Goal: Task Accomplishment & Management: Use online tool/utility

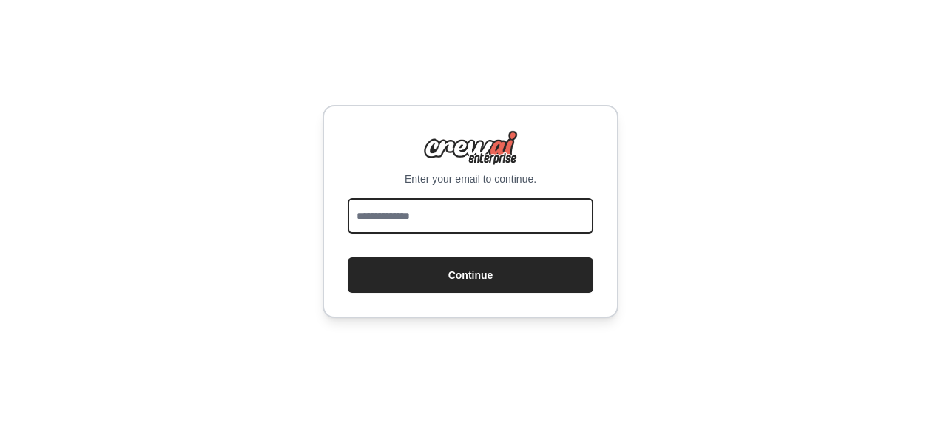
click at [502, 223] on input "email" at bounding box center [471, 216] width 246 height 36
type input "**********"
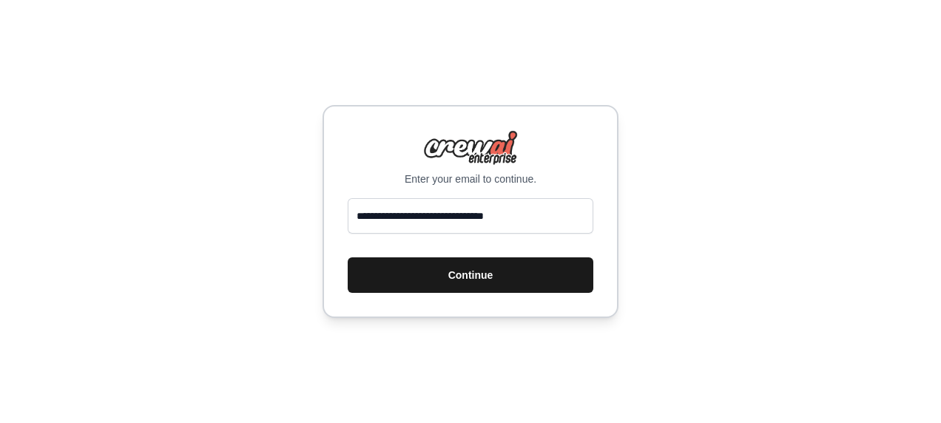
click at [500, 272] on button "Continue" at bounding box center [471, 276] width 246 height 36
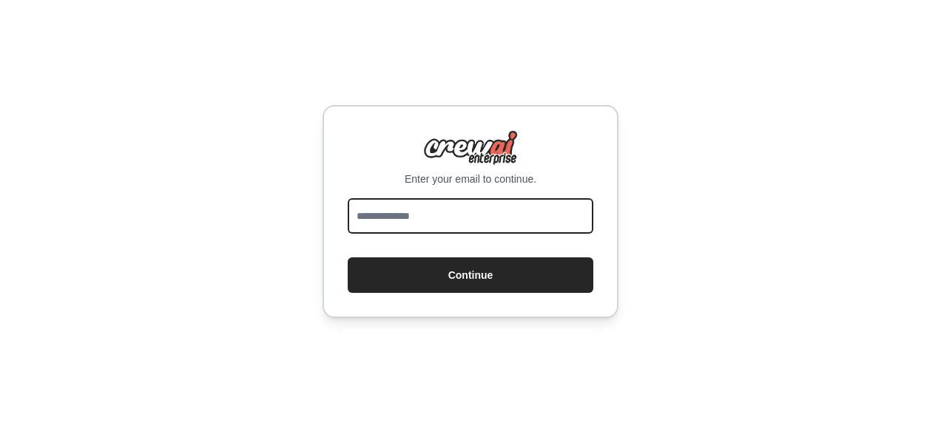
click at [583, 206] on input "email" at bounding box center [471, 216] width 246 height 36
type input "**********"
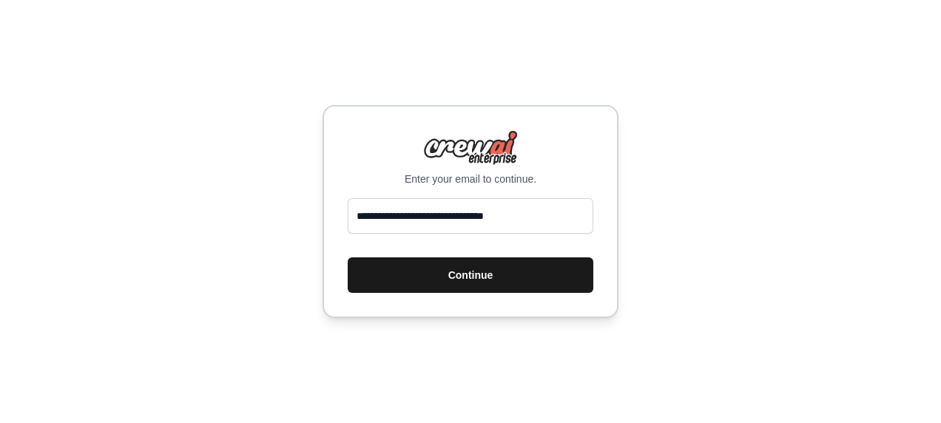
click at [497, 272] on button "Continue" at bounding box center [471, 276] width 246 height 36
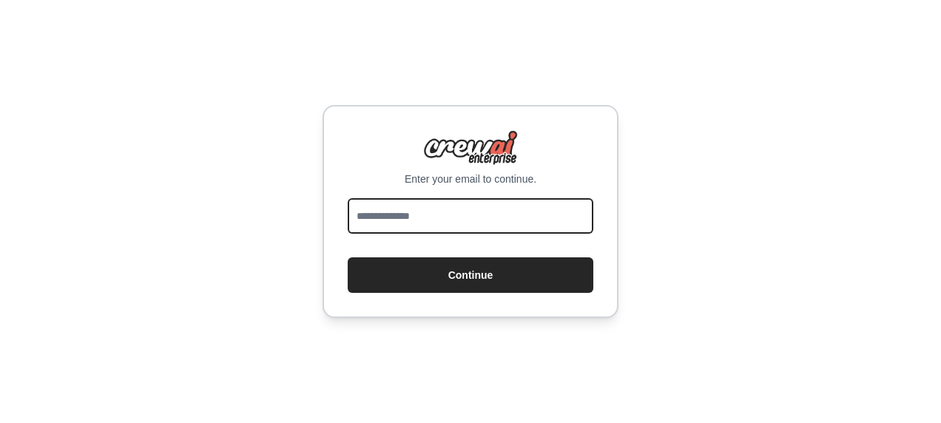
click at [491, 223] on input "email" at bounding box center [471, 216] width 246 height 36
type input "**********"
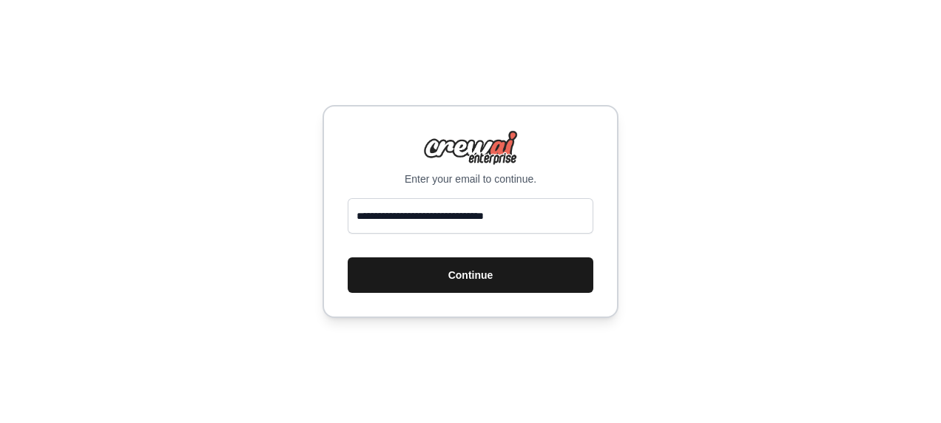
click at [471, 278] on button "Continue" at bounding box center [471, 276] width 246 height 36
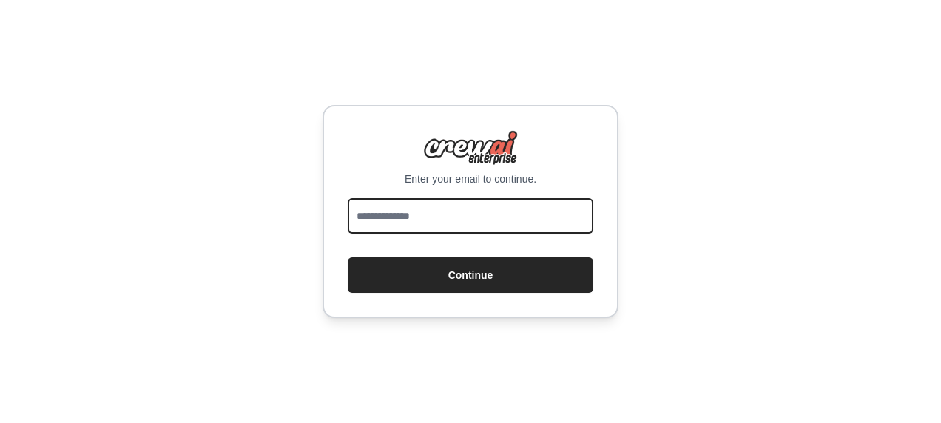
click at [493, 229] on input "email" at bounding box center [471, 216] width 246 height 36
type input "**********"
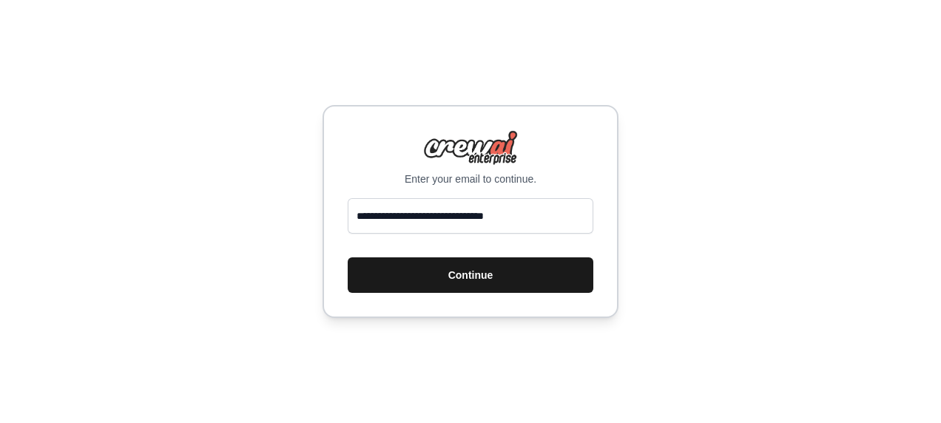
click at [499, 268] on button "Continue" at bounding box center [471, 276] width 246 height 36
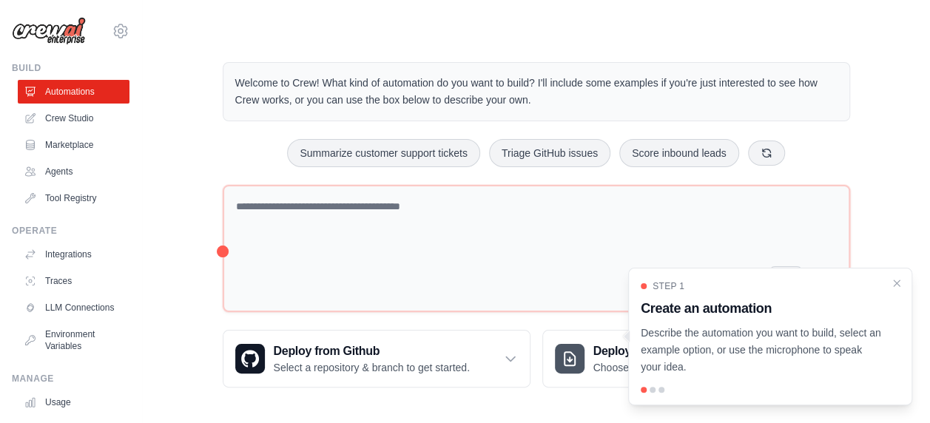
click at [547, 101] on p "Welcome to Crew! What kind of automation do you want to build? I'll include som…" at bounding box center [536, 92] width 602 height 34
click at [790, 359] on p "Describe the automation you want to build, select an example option, or use the…" at bounding box center [761, 350] width 241 height 50
drag, startPoint x: 790, startPoint y: 359, endPoint x: 767, endPoint y: 317, distance: 48.4
click at [767, 317] on h3 "Create an automation" at bounding box center [761, 308] width 241 height 21
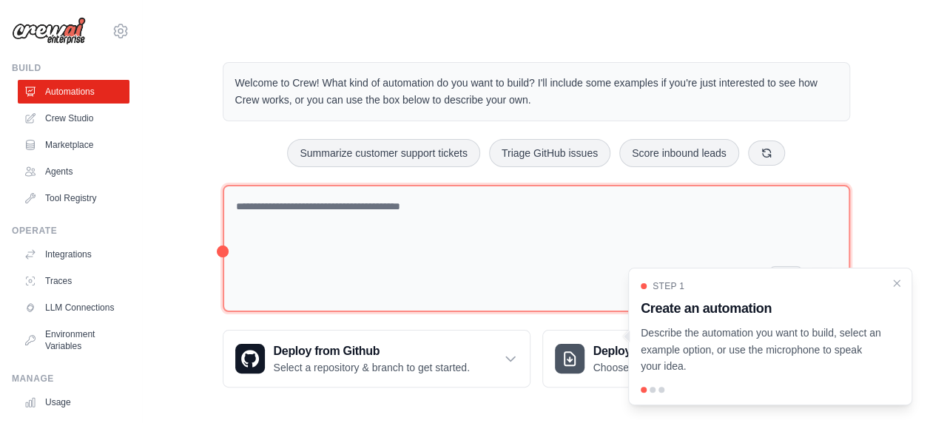
scroll to position [1, 0]
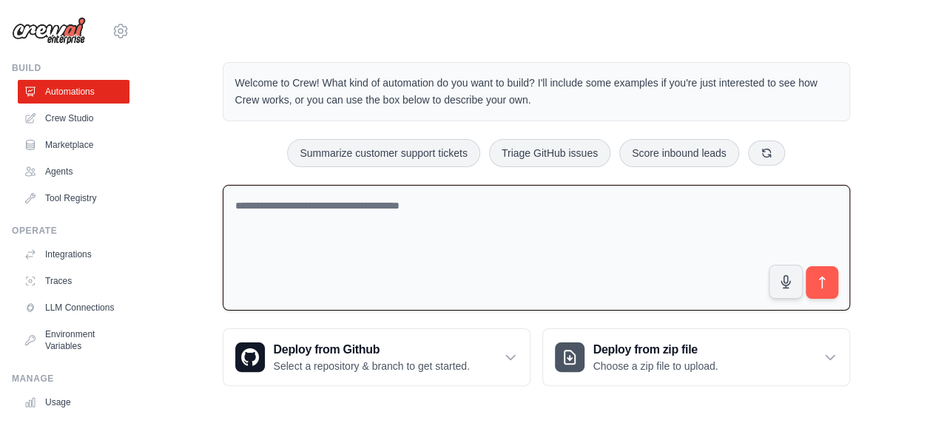
click at [413, 249] on textarea at bounding box center [537, 248] width 628 height 127
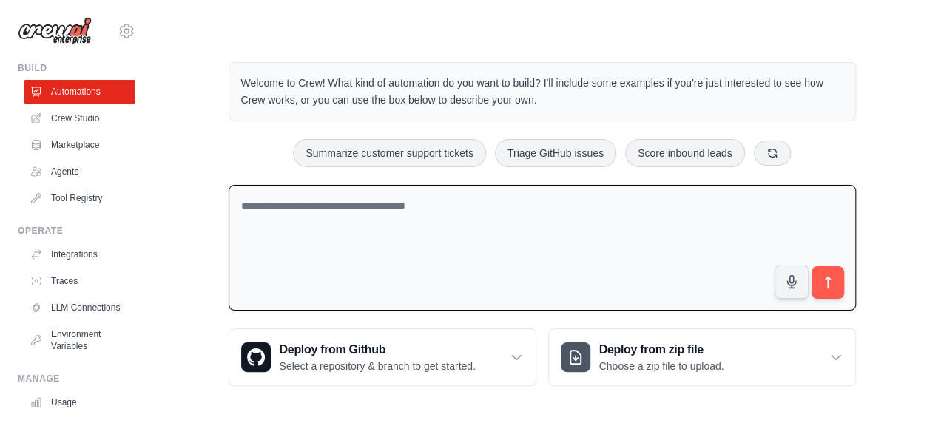
scroll to position [0, 0]
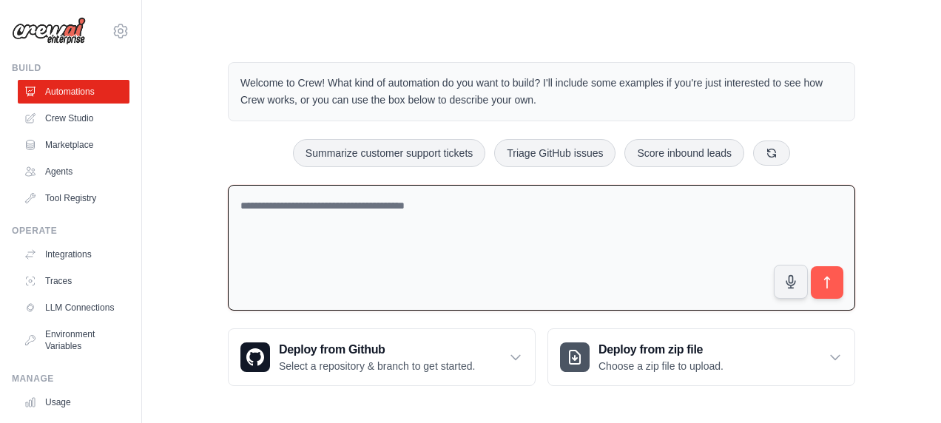
click at [564, 220] on textarea at bounding box center [542, 248] width 628 height 127
click at [340, 235] on textarea at bounding box center [542, 248] width 628 height 127
type textarea "**********"
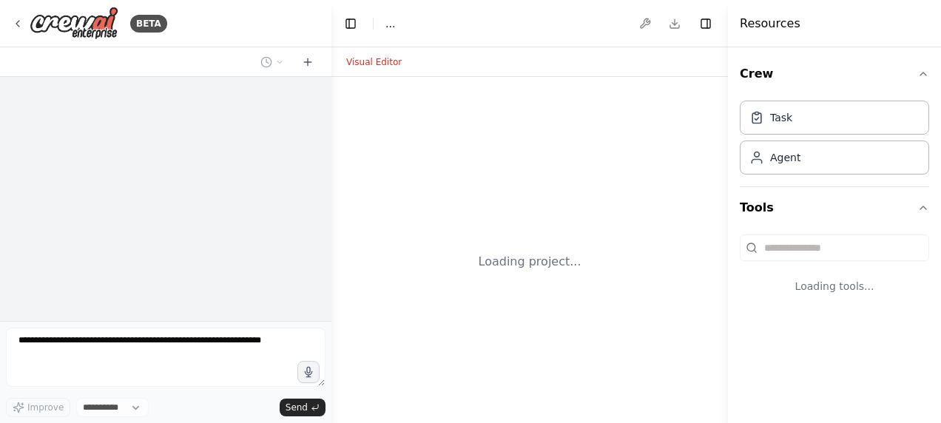
select select "****"
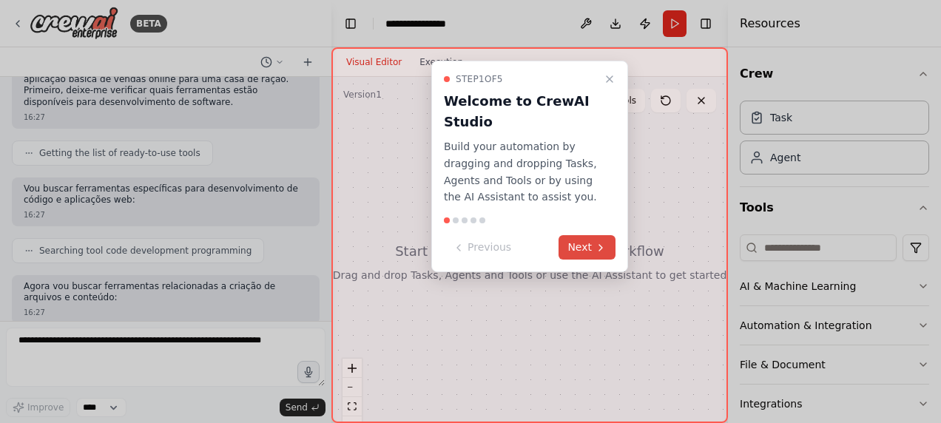
scroll to position [206, 0]
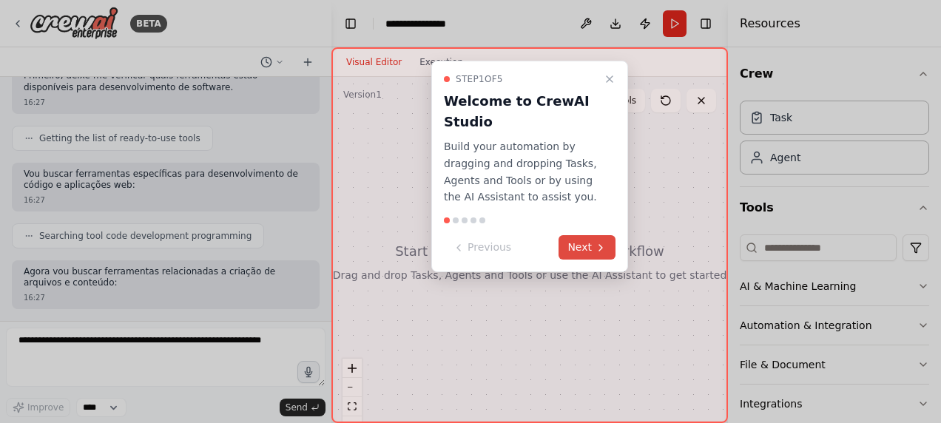
click at [580, 246] on button "Next" at bounding box center [587, 247] width 57 height 24
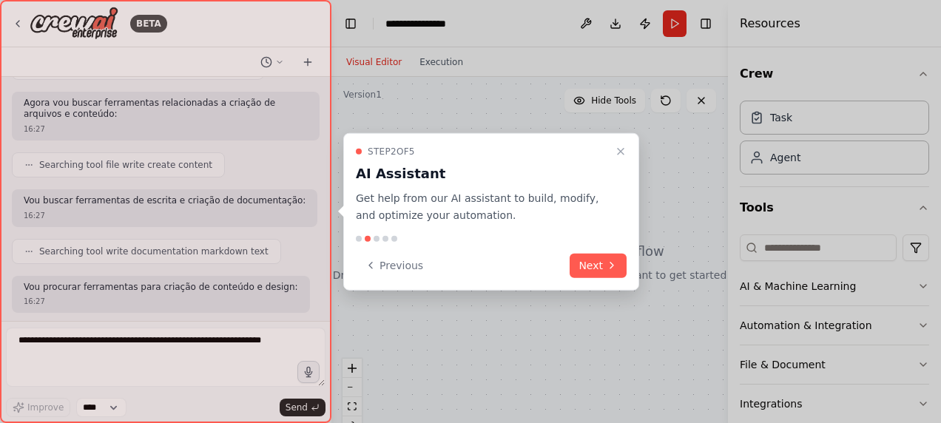
scroll to position [378, 0]
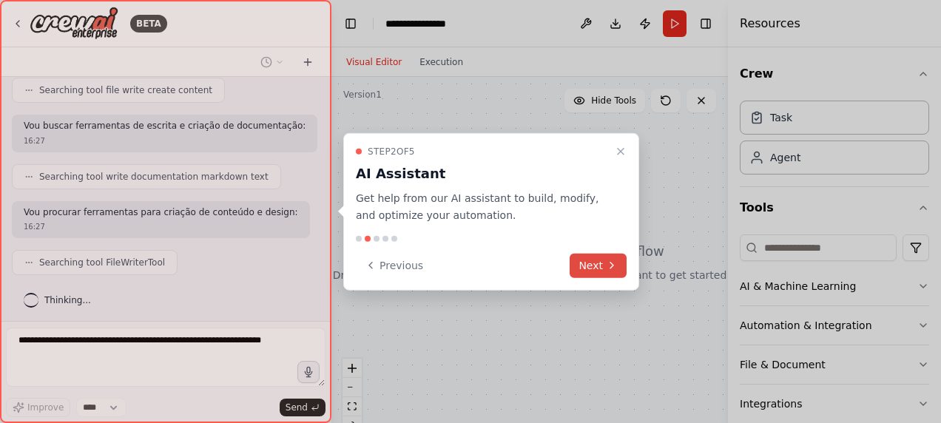
click at [599, 268] on button "Next" at bounding box center [598, 265] width 57 height 24
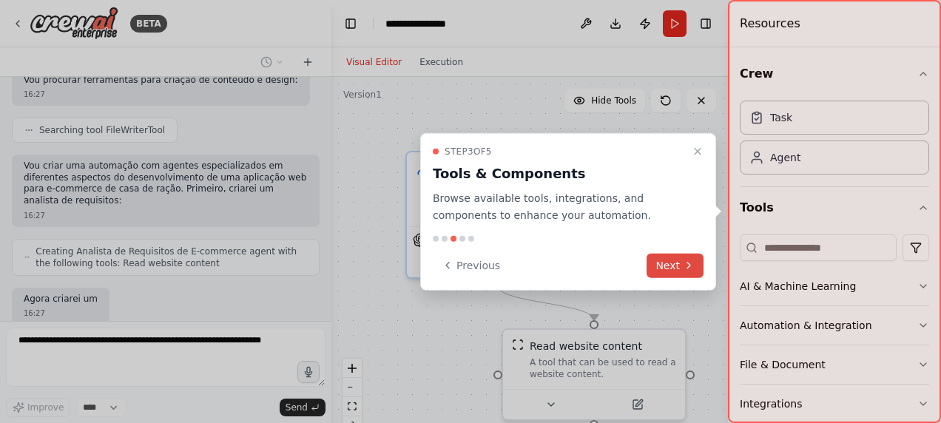
scroll to position [608, 0]
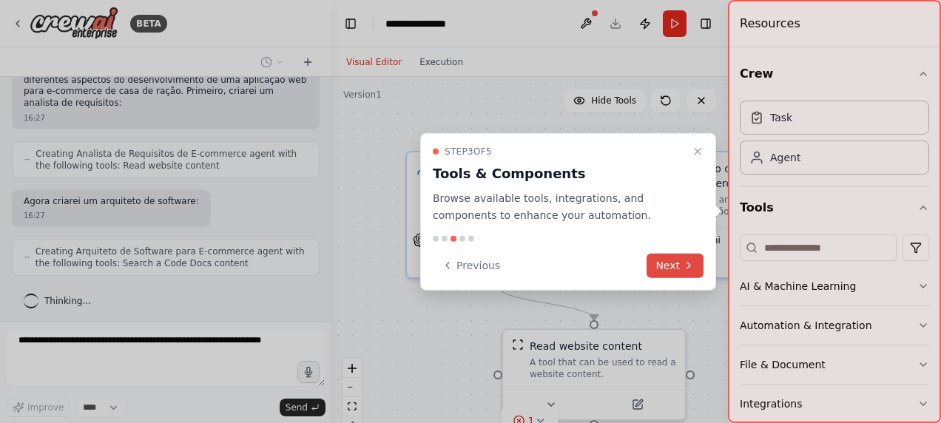
click at [679, 273] on button "Next" at bounding box center [675, 265] width 57 height 24
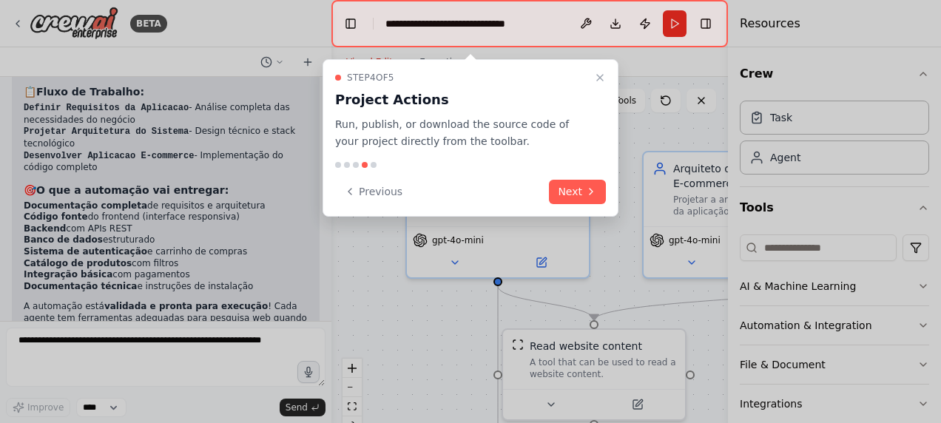
scroll to position [1989, 0]
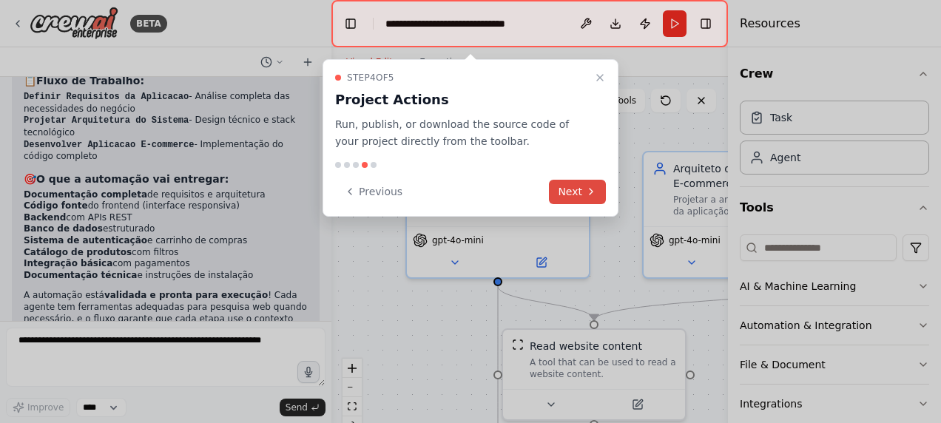
click at [565, 189] on button "Next" at bounding box center [577, 192] width 57 height 24
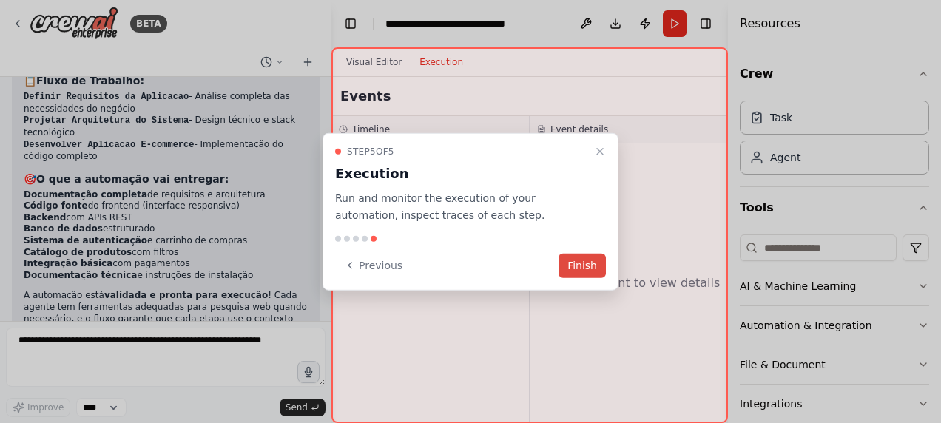
click at [565, 263] on button "Finish" at bounding box center [582, 265] width 47 height 24
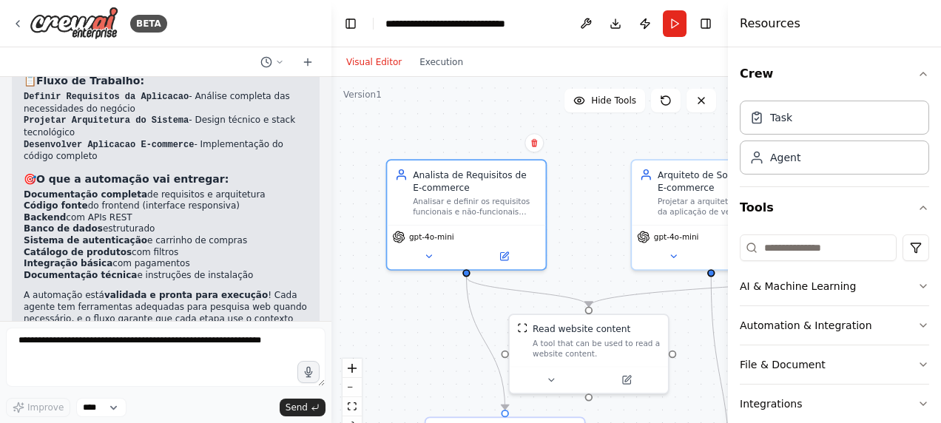
drag, startPoint x: 426, startPoint y: 266, endPoint x: 408, endPoint y: 273, distance: 19.0
click at [408, 273] on div ".deletable-edge-delete-btn { width: 20px; height: 20px; border: 0px solid #ffff…" at bounding box center [530, 262] width 397 height 370
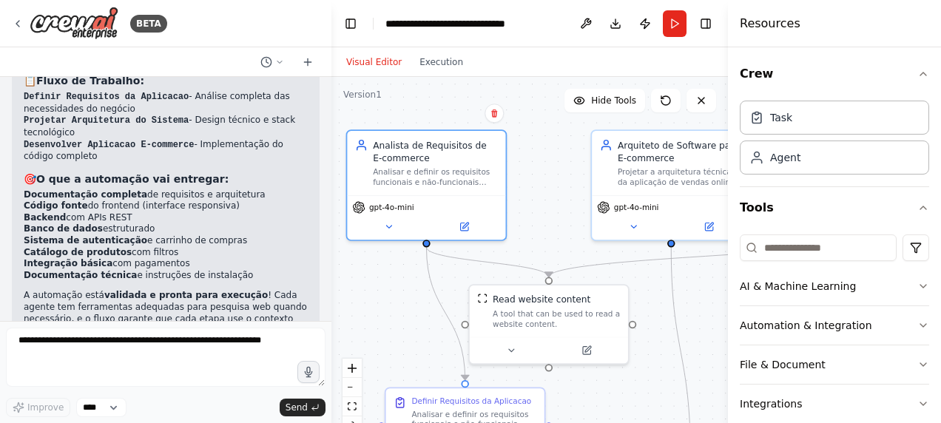
drag, startPoint x: 434, startPoint y: 330, endPoint x: 393, endPoint y: 292, distance: 56.0
click at [393, 292] on div ".deletable-edge-delete-btn { width: 20px; height: 20px; border: 0px solid #ffff…" at bounding box center [530, 262] width 397 height 370
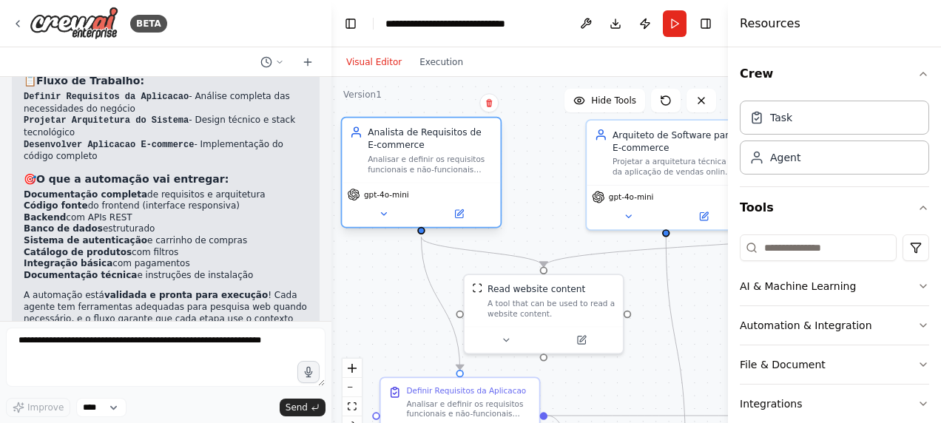
click at [385, 198] on span "gpt-4o-mini" at bounding box center [386, 194] width 45 height 10
click at [386, 212] on icon at bounding box center [383, 213] width 5 height 2
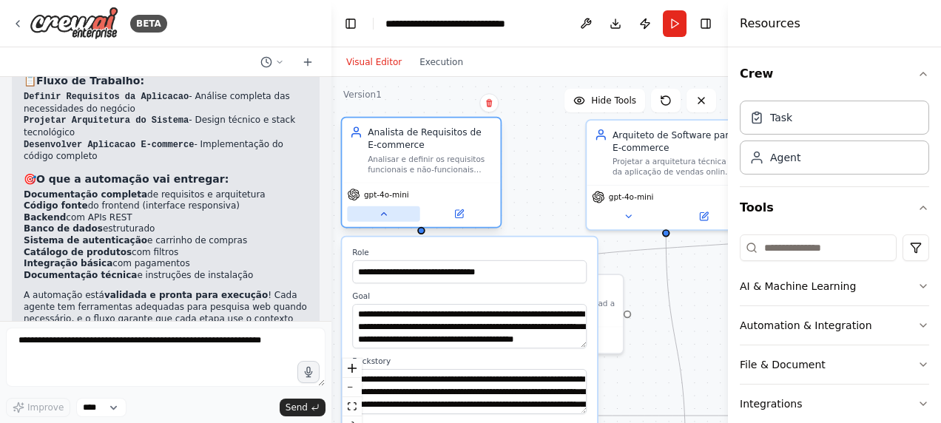
click at [386, 212] on icon at bounding box center [384, 214] width 10 height 10
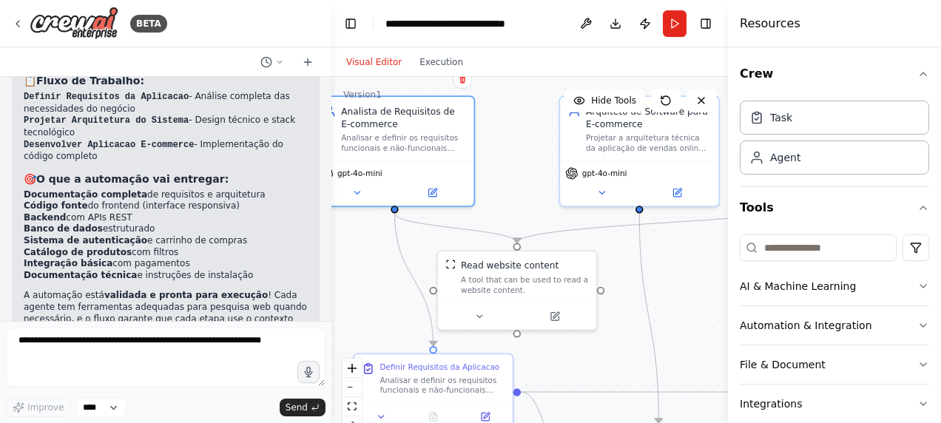
drag, startPoint x: 537, startPoint y: 178, endPoint x: 508, endPoint y: 149, distance: 40.3
click at [508, 149] on div ".deletable-edge-delete-btn { width: 20px; height: 20px; border: 0px solid #ffff…" at bounding box center [530, 262] width 397 height 370
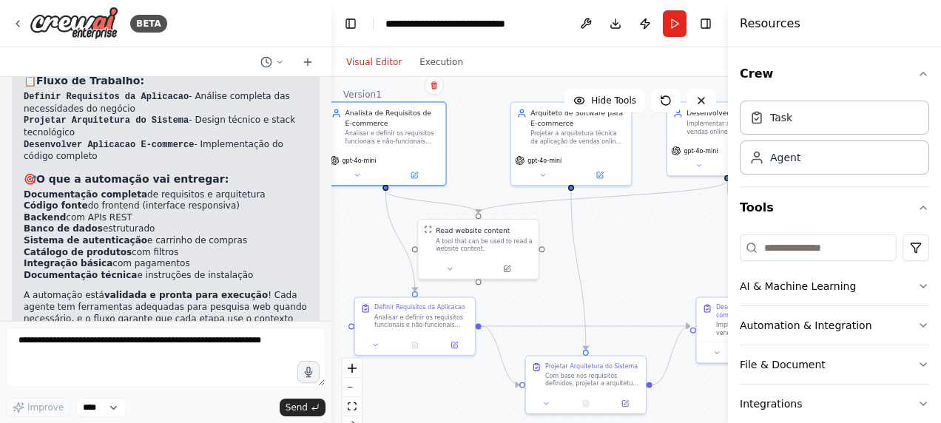
drag, startPoint x: 505, startPoint y: 142, endPoint x: 474, endPoint y: 144, distance: 30.4
click at [474, 144] on div ".deletable-edge-delete-btn { width: 20px; height: 20px; border: 0px solid #ffff…" at bounding box center [530, 262] width 397 height 370
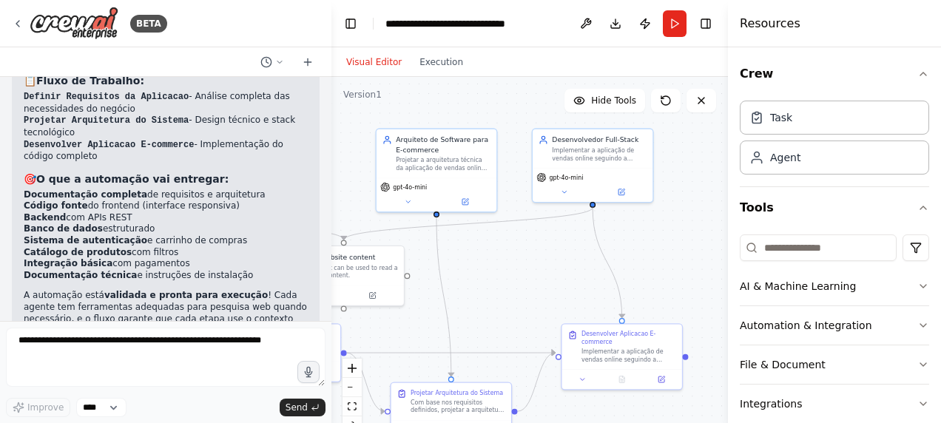
drag, startPoint x: 620, startPoint y: 223, endPoint x: 487, endPoint y: 247, distance: 135.3
click at [487, 247] on div ".deletable-edge-delete-btn { width: 20px; height: 20px; border: 0px solid #ffff…" at bounding box center [530, 262] width 397 height 370
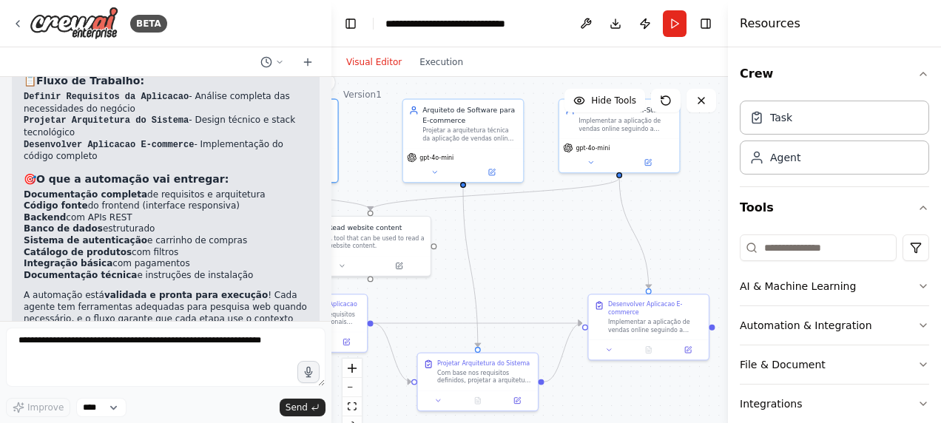
drag, startPoint x: 477, startPoint y: 262, endPoint x: 503, endPoint y: 232, distance: 39.8
click at [503, 232] on div ".deletable-edge-delete-btn { width: 20px; height: 20px; border: 0px solid #ffff…" at bounding box center [530, 262] width 397 height 370
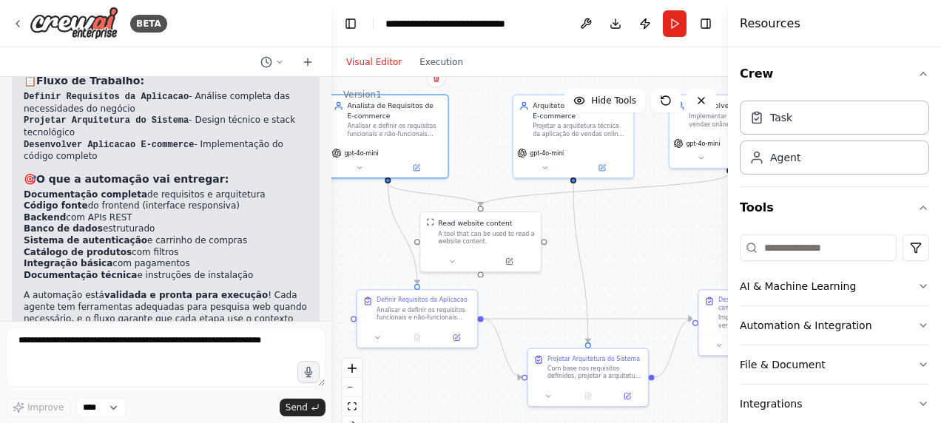
drag, startPoint x: 490, startPoint y: 255, endPoint x: 597, endPoint y: 249, distance: 107.5
click at [597, 249] on div ".deletable-edge-delete-btn { width: 20px; height: 20px; border: 0px solid #ffff…" at bounding box center [530, 262] width 397 height 370
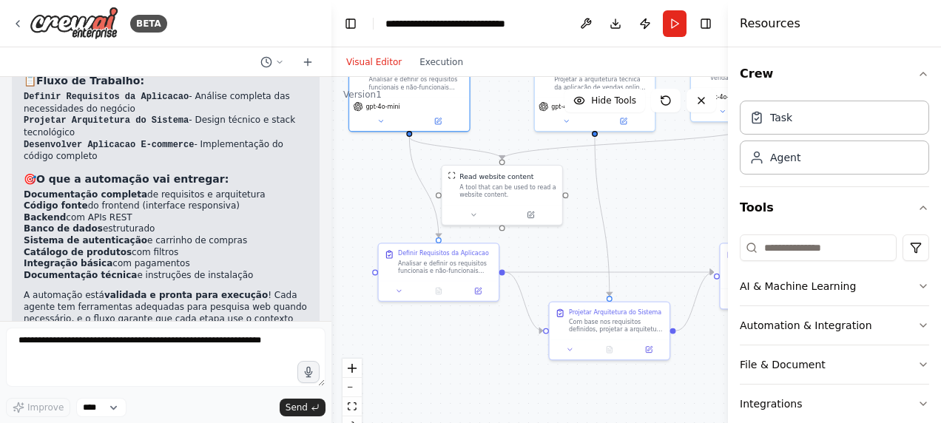
drag, startPoint x: 588, startPoint y: 252, endPoint x: 608, endPoint y: 195, distance: 59.7
click at [608, 195] on div ".deletable-edge-delete-btn { width: 20px; height: 20px; border: 0px solid #ffff…" at bounding box center [530, 262] width 397 height 370
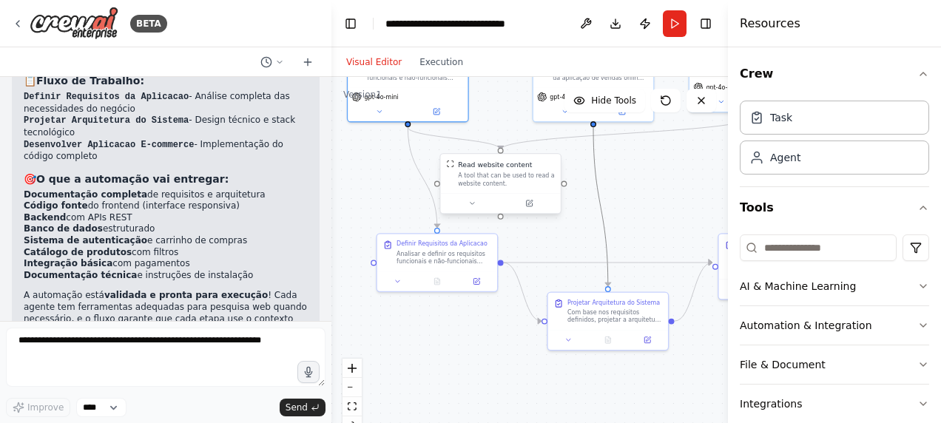
drag, startPoint x: 610, startPoint y: 246, endPoint x: 541, endPoint y: 171, distance: 101.6
click at [541, 171] on div ".deletable-edge-delete-btn { width: 20px; height: 20px; border: 0px solid #ffff…" at bounding box center [458, 111] width 262 height 244
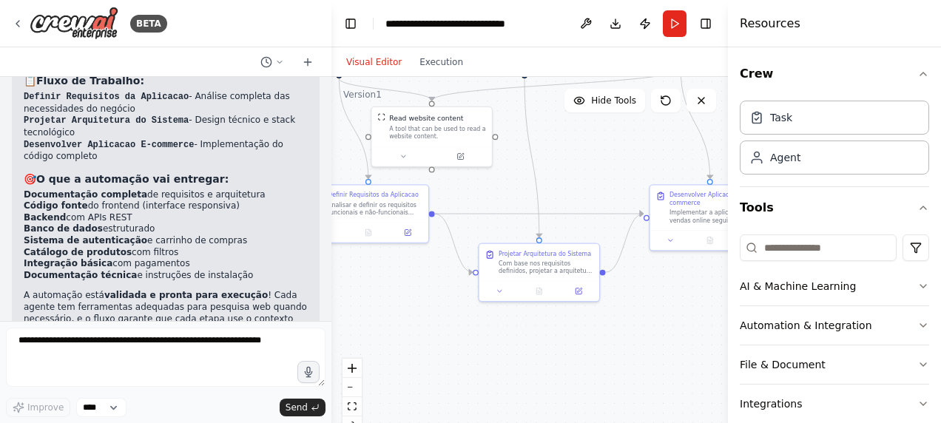
drag, startPoint x: 641, startPoint y: 204, endPoint x: 561, endPoint y: 146, distance: 99.0
click at [561, 146] on div ".deletable-edge-delete-btn { width: 20px; height: 20px; border: 0px solid #ffff…" at bounding box center [530, 262] width 397 height 370
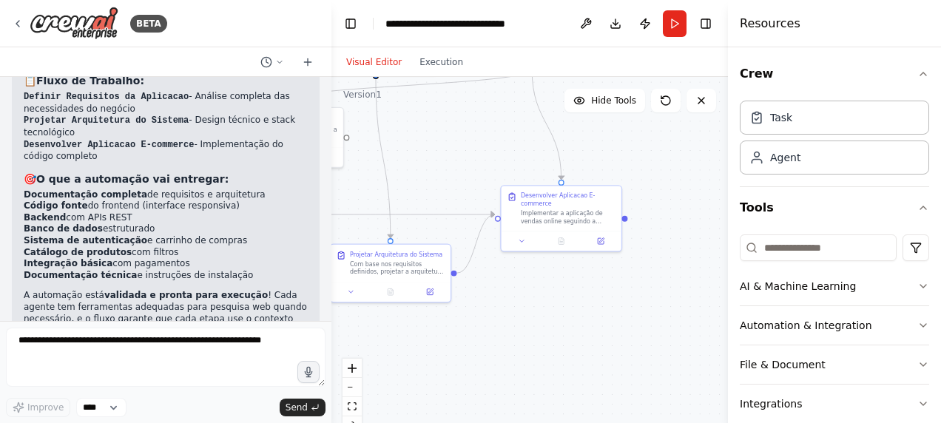
drag, startPoint x: 639, startPoint y: 286, endPoint x: 496, endPoint y: 302, distance: 143.7
click at [496, 302] on div ".deletable-edge-delete-btn { width: 20px; height: 20px; border: 0px solid #ffff…" at bounding box center [530, 262] width 397 height 370
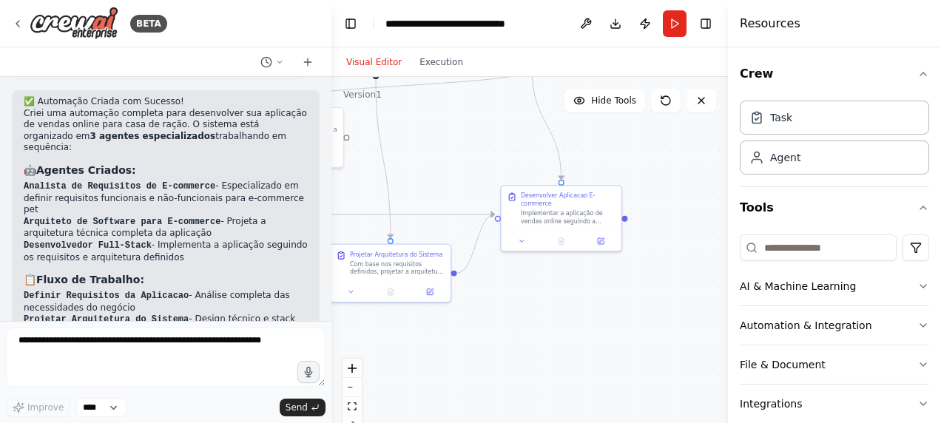
scroll to position [1767, 0]
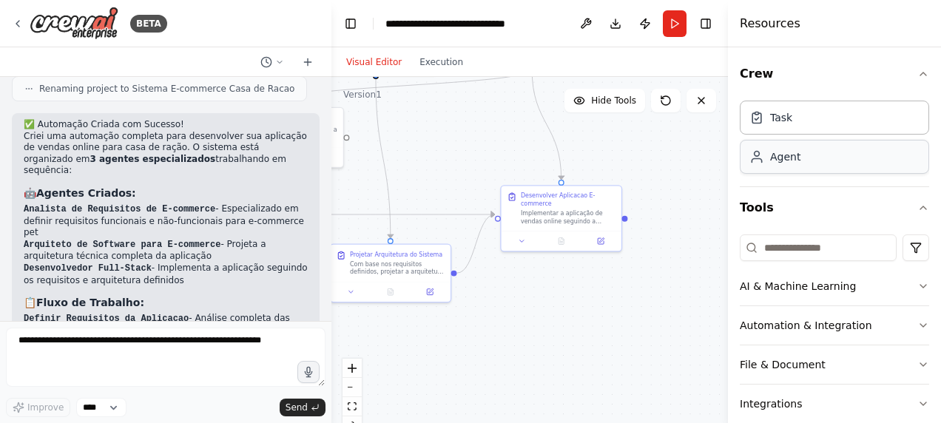
click at [790, 172] on div "Agent" at bounding box center [834, 157] width 189 height 34
click at [790, 130] on div "Task" at bounding box center [834, 117] width 189 height 34
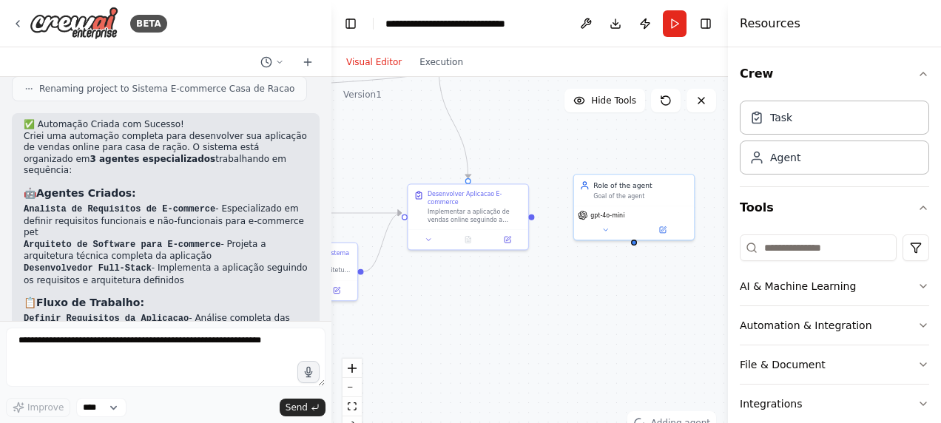
drag, startPoint x: 670, startPoint y: 301, endPoint x: 585, endPoint y: 296, distance: 85.3
click at [585, 296] on div ".deletable-edge-delete-btn { width: 20px; height: 20px; border: 0px solid #ffff…" at bounding box center [530, 262] width 397 height 370
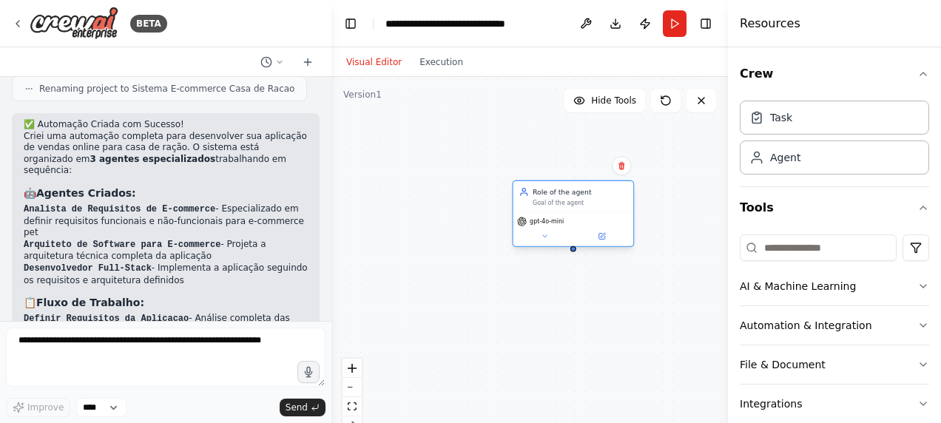
drag, startPoint x: 622, startPoint y: 188, endPoint x: 568, endPoint y: 201, distance: 56.4
click at [568, 201] on div "Role of the agent Goal of the agent" at bounding box center [580, 196] width 95 height 19
click at [621, 168] on icon at bounding box center [621, 165] width 9 height 9
click at [572, 178] on div ".deletable-edge-delete-btn { width: 20px; height: 20px; border: 0px solid #ffff…" at bounding box center [530, 262] width 397 height 370
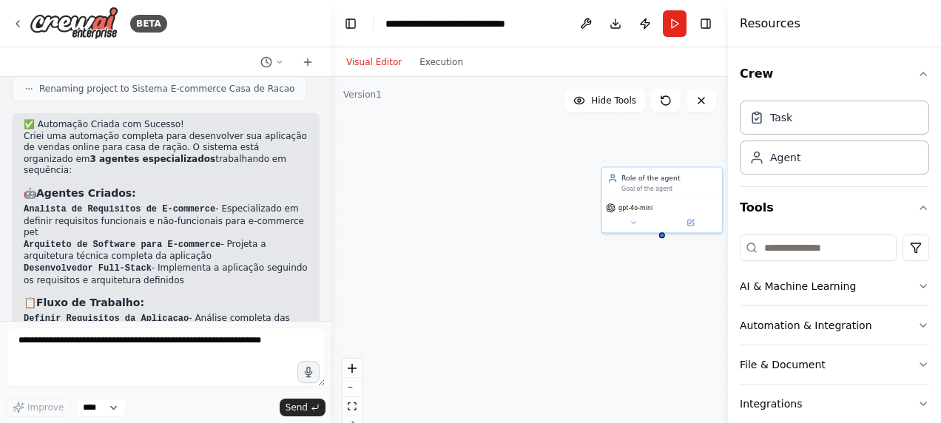
drag, startPoint x: 411, startPoint y: 172, endPoint x: 496, endPoint y: 158, distance: 85.5
click at [496, 158] on div ".deletable-edge-delete-btn { width: 20px; height: 20px; border: 0px solid #ffff…" at bounding box center [530, 262] width 397 height 370
click at [679, 189] on div "Goal of the agent" at bounding box center [669, 188] width 95 height 8
click at [719, 149] on button at bounding box center [710, 149] width 19 height 19
click at [716, 149] on button at bounding box center [709, 147] width 19 height 19
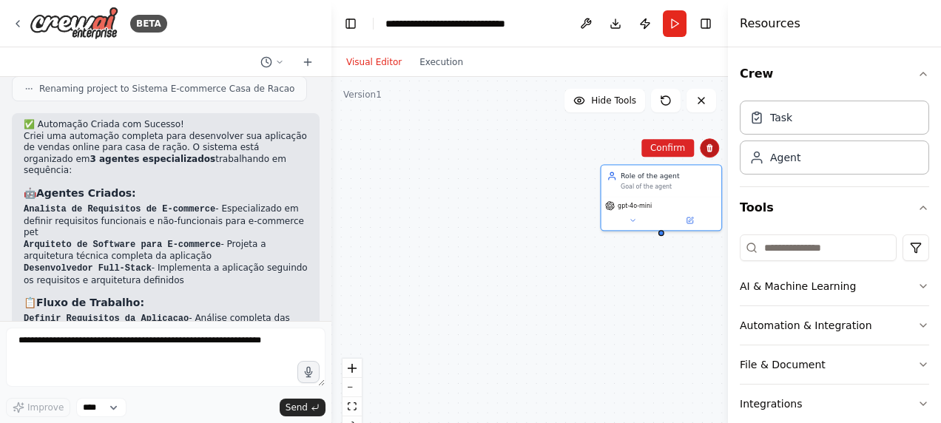
click at [706, 149] on icon at bounding box center [709, 148] width 9 height 9
click at [677, 148] on button "Confirm" at bounding box center [668, 147] width 53 height 18
click at [665, 148] on button "Confirm" at bounding box center [667, 147] width 53 height 18
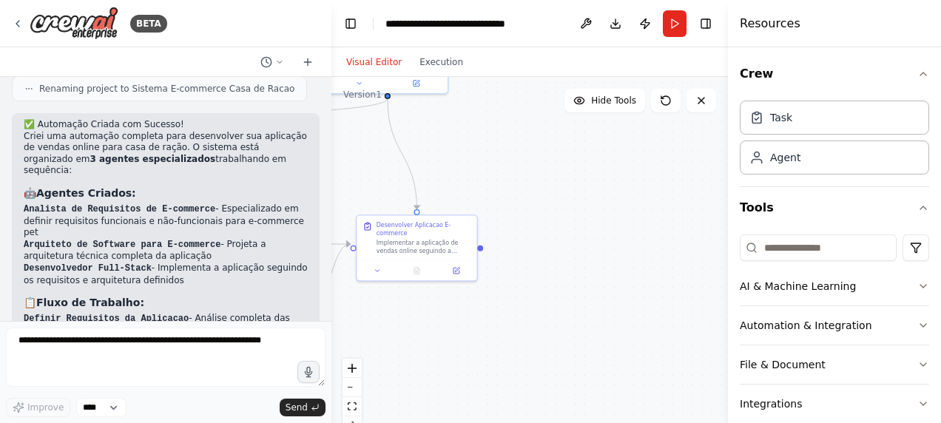
drag, startPoint x: 442, startPoint y: 149, endPoint x: 605, endPoint y: 195, distance: 169.4
click at [670, 201] on div ".deletable-edge-delete-btn { width: 20px; height: 20px; border: 0px solid #ffff…" at bounding box center [530, 262] width 397 height 370
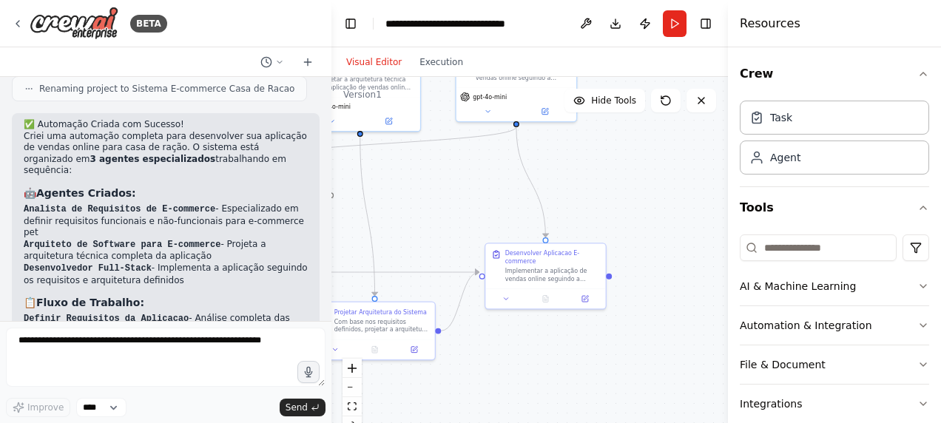
drag, startPoint x: 528, startPoint y: 175, endPoint x: 664, endPoint y: 206, distance: 138.8
click at [664, 206] on div ".deletable-edge-delete-btn { width: 20px; height: 20px; border: 0px solid #ffff…" at bounding box center [530, 262] width 397 height 370
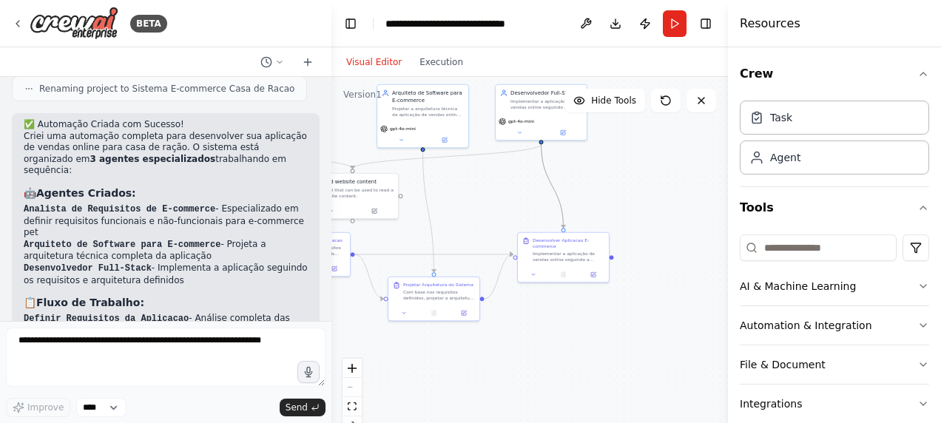
drag, startPoint x: 548, startPoint y: 178, endPoint x: 620, endPoint y: 185, distance: 72.1
click at [620, 185] on div ".deletable-edge-delete-btn { width: 20px; height: 20px; border: 0px solid #ffff…" at bounding box center [530, 262] width 397 height 370
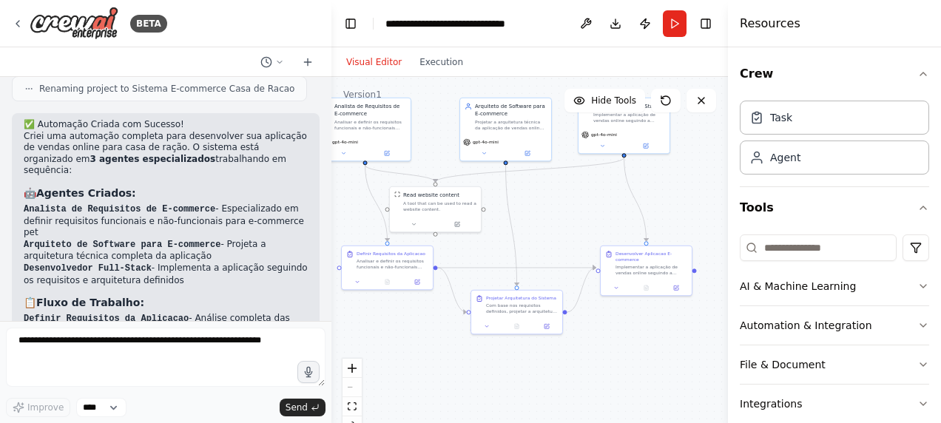
drag, startPoint x: 594, startPoint y: 181, endPoint x: 684, endPoint y: 197, distance: 91.7
click at [684, 197] on div ".deletable-edge-delete-btn { width: 20px; height: 20px; border: 0px solid #ffff…" at bounding box center [530, 262] width 397 height 370
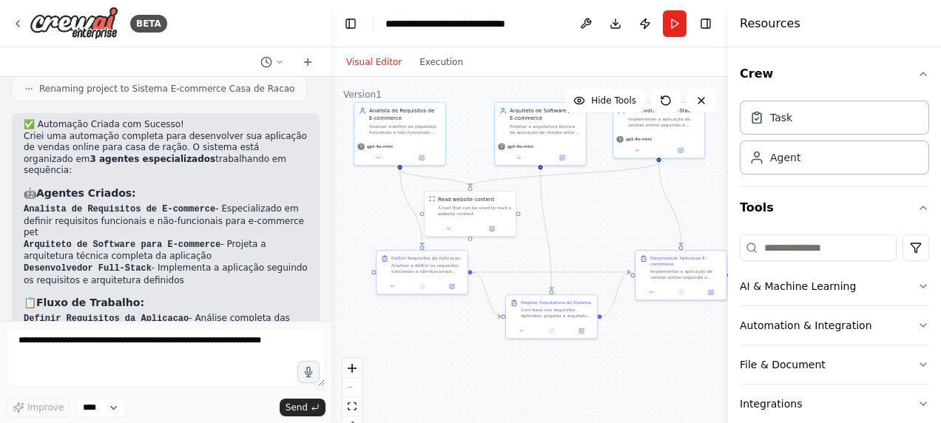
drag, startPoint x: 588, startPoint y: 209, endPoint x: 615, endPoint y: 209, distance: 26.6
click at [616, 211] on div ".deletable-edge-delete-btn { width: 20px; height: 20px; border: 0px solid #ffff…" at bounding box center [530, 262] width 397 height 370
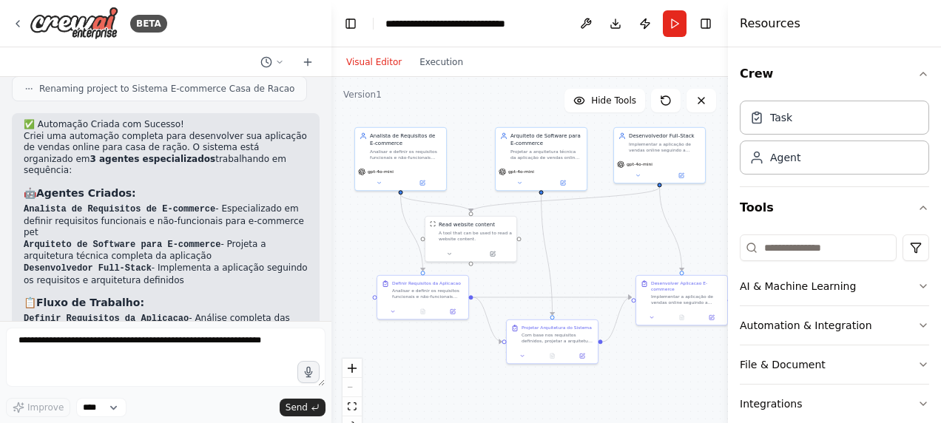
drag, startPoint x: 614, startPoint y: 209, endPoint x: 614, endPoint y: 234, distance: 25.2
click at [614, 234] on div ".deletable-edge-delete-btn { width: 20px; height: 20px; border: 0px solid #ffff…" at bounding box center [530, 262] width 397 height 370
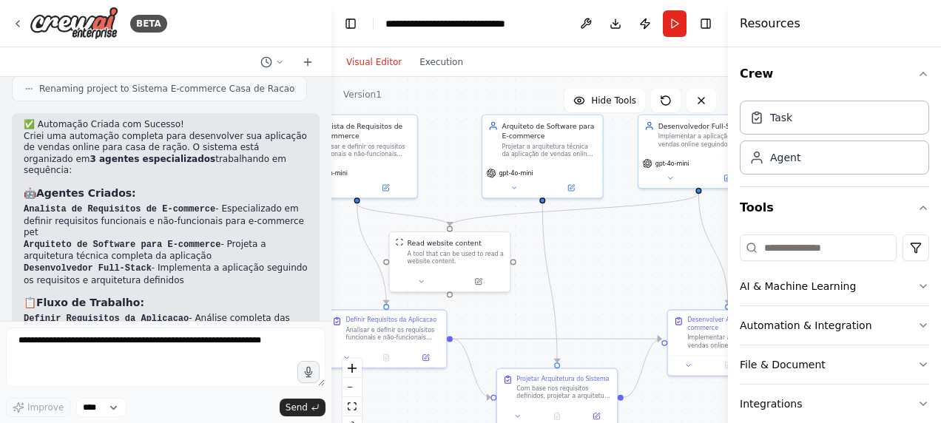
drag, startPoint x: 588, startPoint y: 227, endPoint x: 613, endPoint y: 252, distance: 35.1
click at [613, 252] on div ".deletable-edge-delete-btn { width: 20px; height: 20px; border: 0px solid #ffff…" at bounding box center [530, 262] width 397 height 370
click at [528, 189] on button at bounding box center [517, 188] width 56 height 12
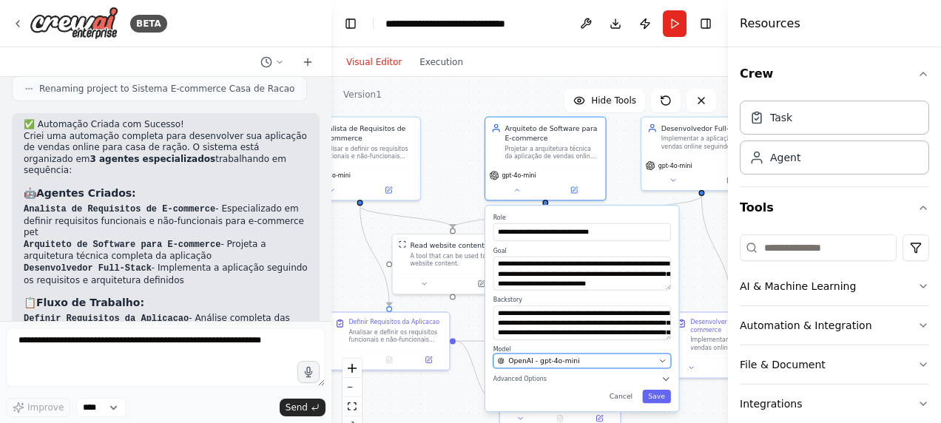
click at [588, 360] on div "OpenAI - gpt-4o-mini" at bounding box center [576, 361] width 157 height 10
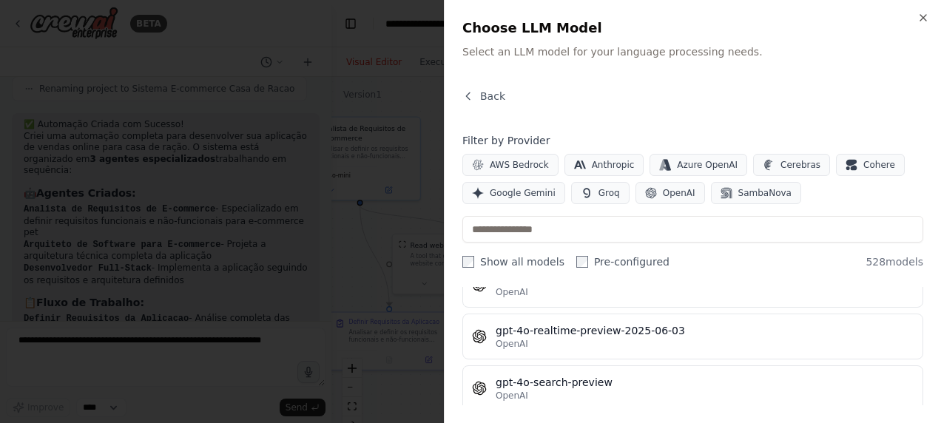
scroll to position [23668, 0]
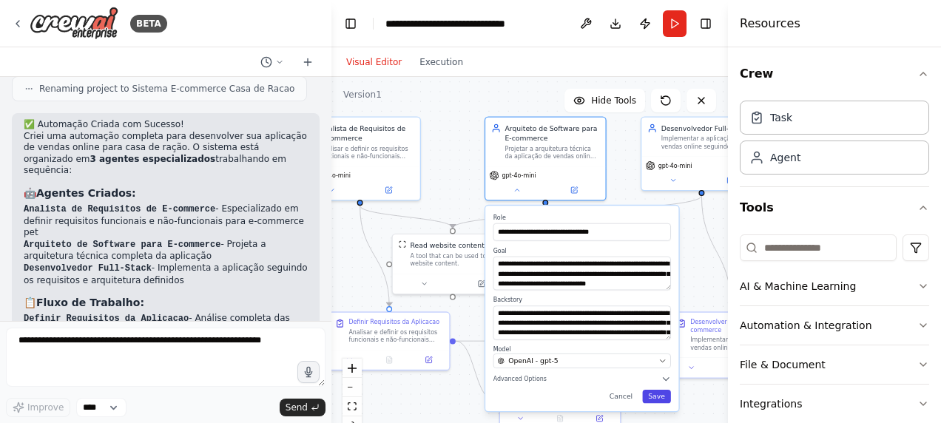
click at [652, 393] on button "Save" at bounding box center [656, 396] width 29 height 13
click at [664, 397] on button "Save" at bounding box center [656, 396] width 29 height 13
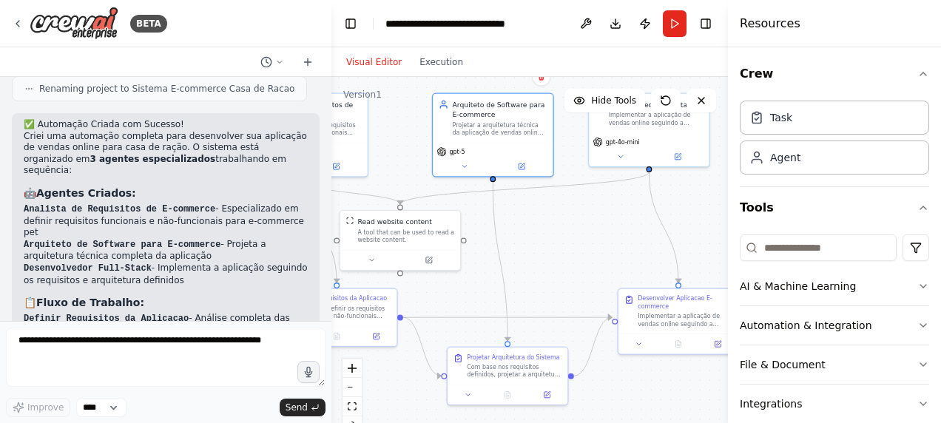
drag, startPoint x: 614, startPoint y: 189, endPoint x: 546, endPoint y: 167, distance: 71.8
click at [546, 166] on div ".deletable-edge-delete-btn { width: 20px; height: 20px; border: 0px solid #ffff…" at bounding box center [530, 262] width 397 height 370
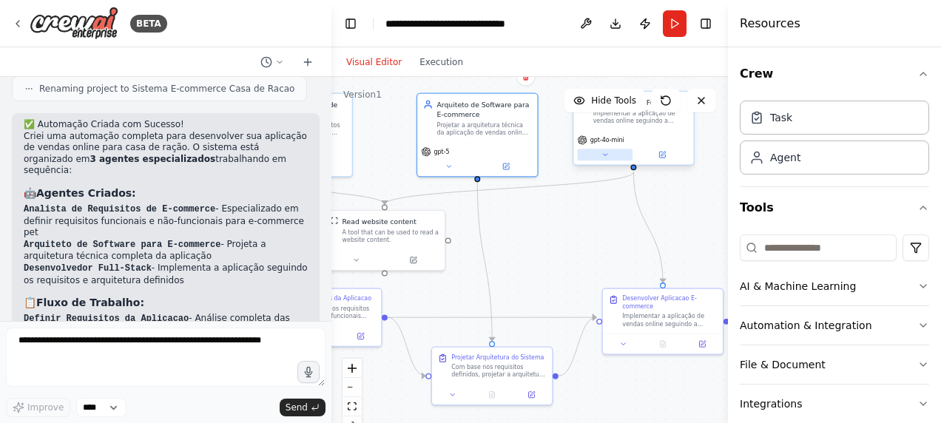
click at [608, 157] on icon at bounding box center [606, 155] width 8 height 8
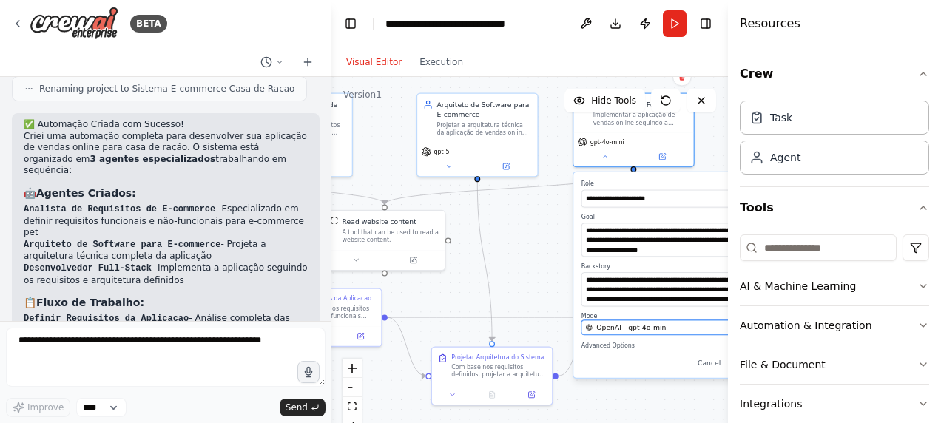
click at [654, 331] on span "OpenAI - gpt-4o-mini" at bounding box center [632, 328] width 72 height 10
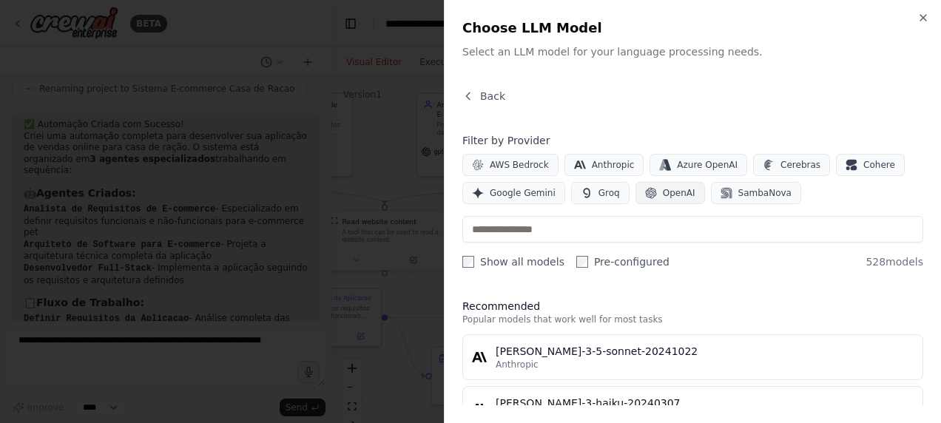
click at [681, 191] on span "OpenAI" at bounding box center [679, 193] width 33 height 12
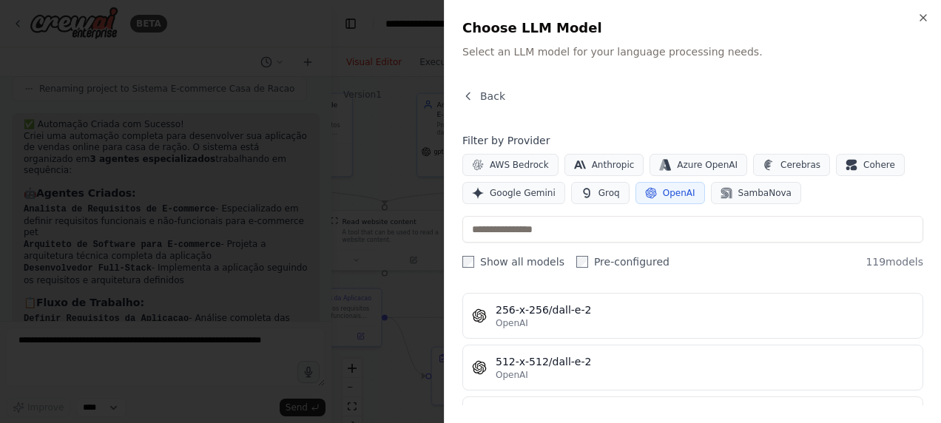
scroll to position [0, 0]
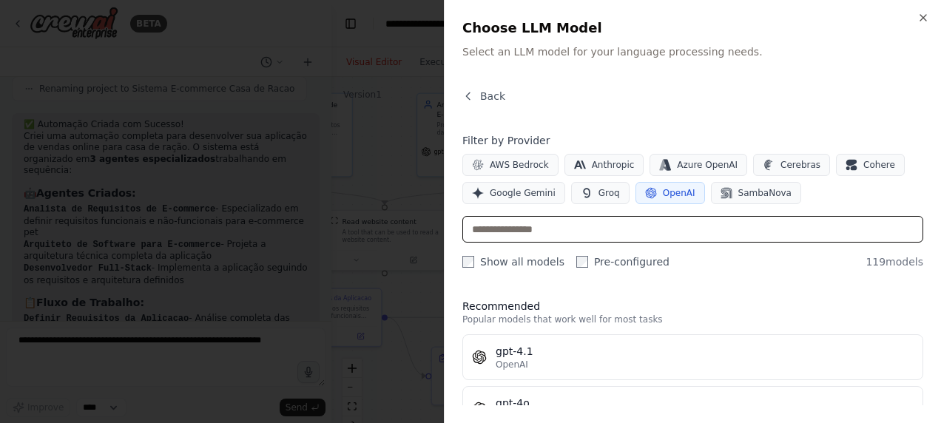
click at [614, 226] on input "text" at bounding box center [693, 229] width 461 height 27
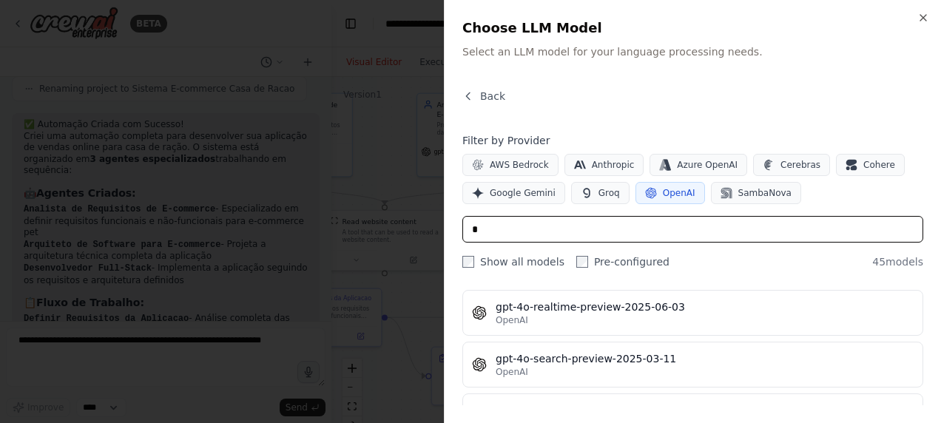
scroll to position [1258, 0]
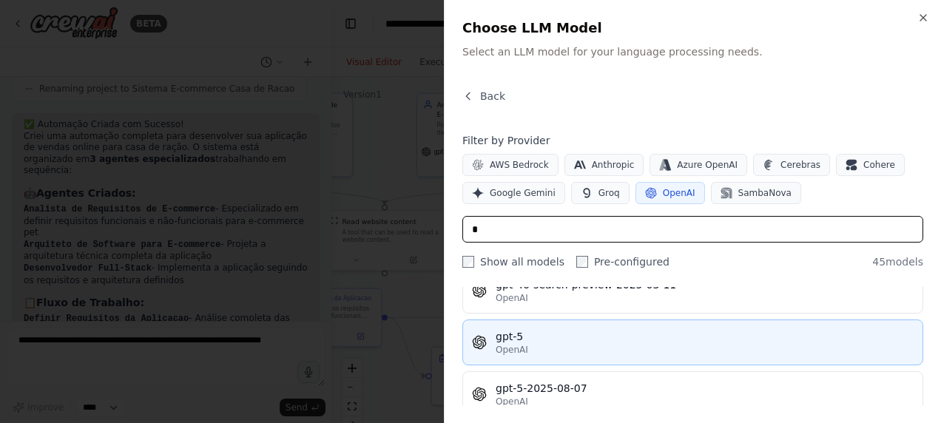
type input "*"
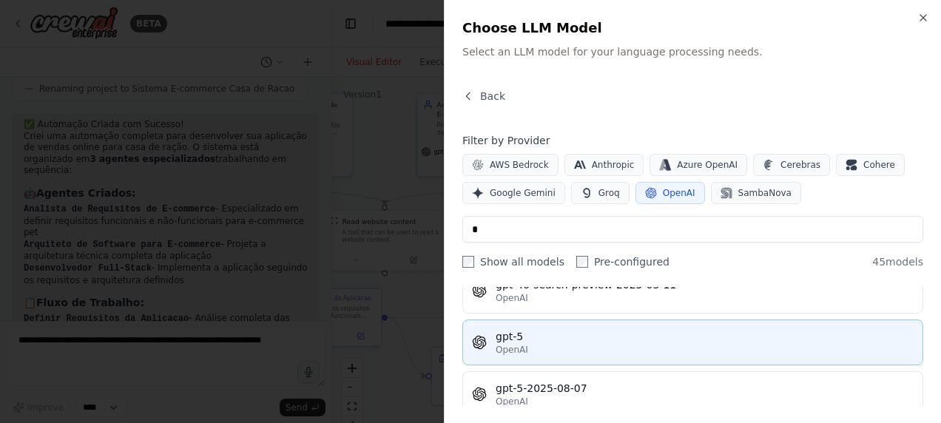
click at [581, 344] on div "OpenAI" at bounding box center [705, 350] width 418 height 12
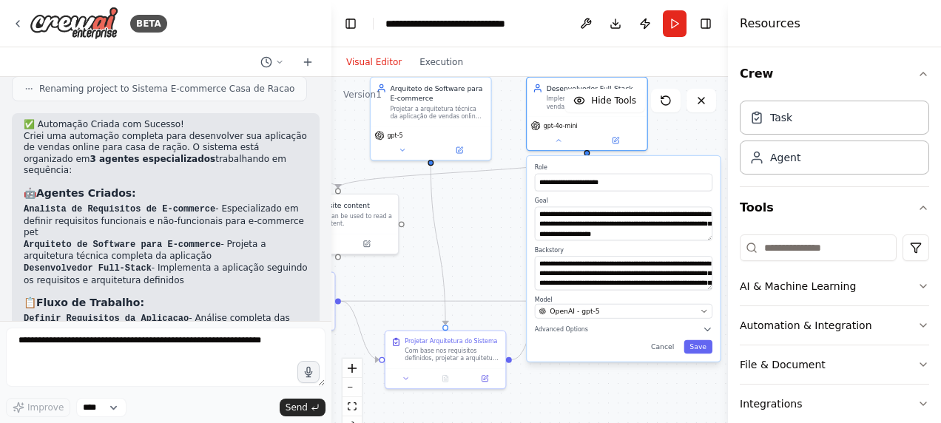
drag, startPoint x: 712, startPoint y: 394, endPoint x: 665, endPoint y: 377, distance: 49.4
click at [665, 377] on div ".deletable-edge-delete-btn { width: 20px; height: 20px; border: 0px solid #ffff…" at bounding box center [530, 262] width 397 height 370
click at [698, 354] on div "**********" at bounding box center [623, 259] width 193 height 206
click at [697, 348] on button "Save" at bounding box center [698, 346] width 29 height 13
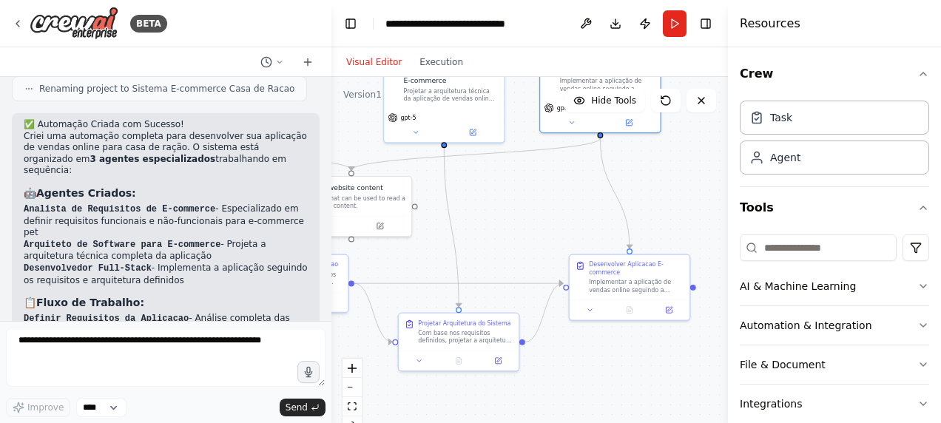
drag, startPoint x: 613, startPoint y: 370, endPoint x: 626, endPoint y: 352, distance: 22.8
click at [626, 352] on div ".deletable-edge-delete-btn { width: 20px; height: 20px; border: 0px solid #ffff…" at bounding box center [530, 262] width 397 height 370
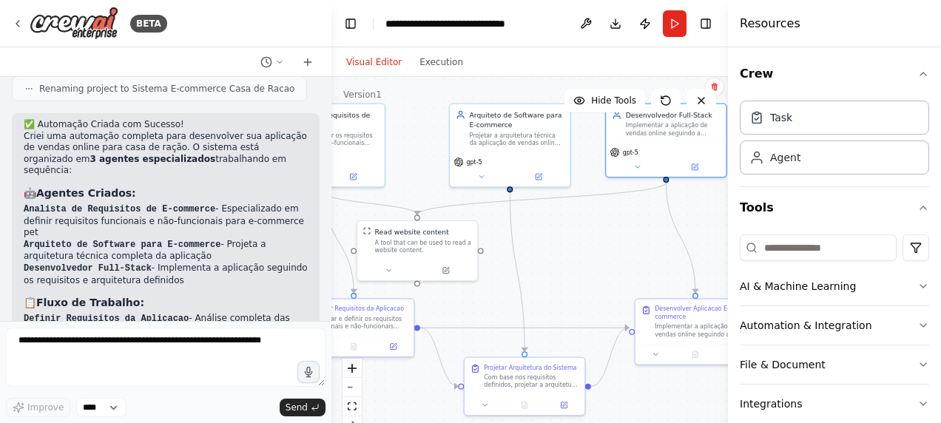
drag, startPoint x: 596, startPoint y: 346, endPoint x: 663, endPoint y: 392, distance: 80.9
click at [663, 392] on div ".deletable-edge-delete-btn { width: 20px; height: 20px; border: 0px solid #ffff…" at bounding box center [530, 262] width 397 height 370
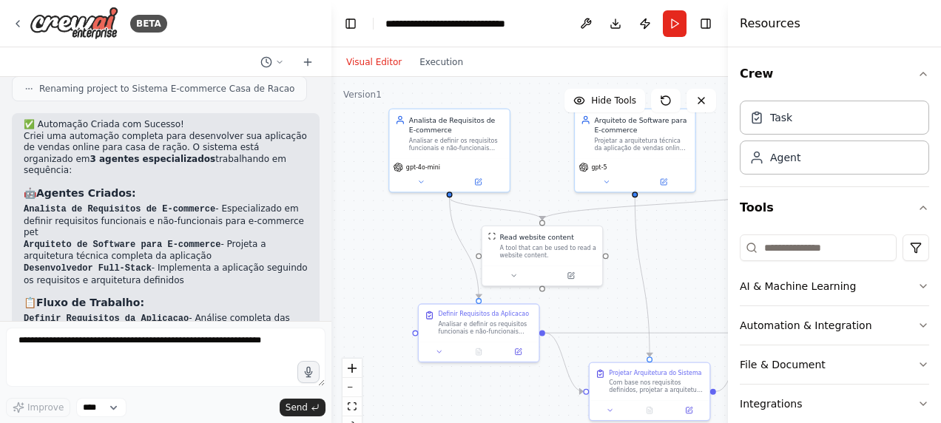
drag, startPoint x: 581, startPoint y: 253, endPoint x: 705, endPoint y: 258, distance: 124.4
click at [705, 258] on div ".deletable-edge-delete-btn { width: 20px; height: 20px; border: 0px solid #ffff…" at bounding box center [530, 262] width 397 height 370
click at [431, 178] on button at bounding box center [422, 180] width 56 height 12
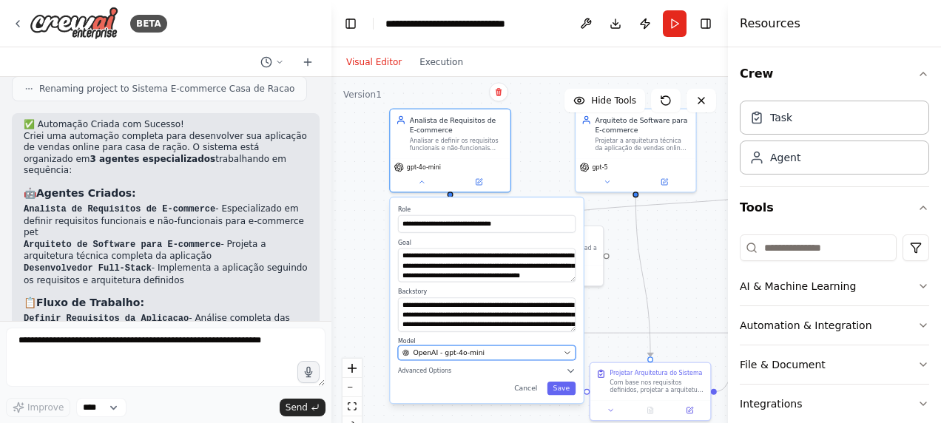
click at [463, 352] on span "OpenAI - gpt-4o-mini" at bounding box center [449, 353] width 72 height 10
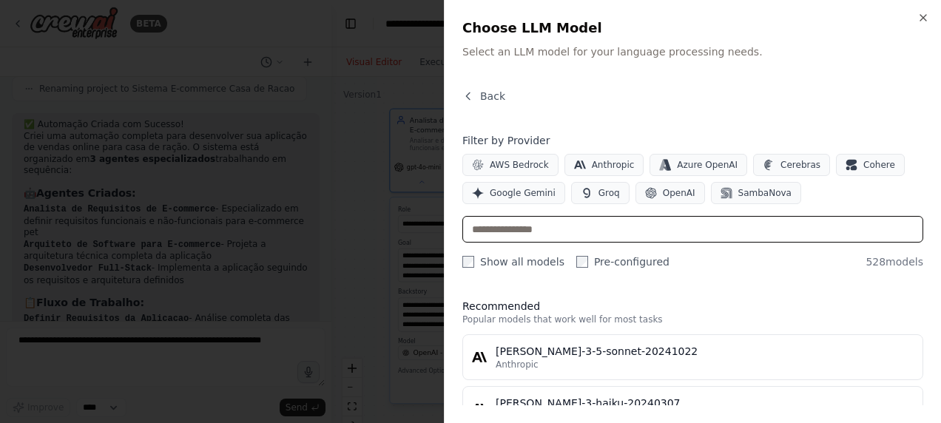
click at [653, 229] on input "text" at bounding box center [693, 229] width 461 height 27
type input "*"
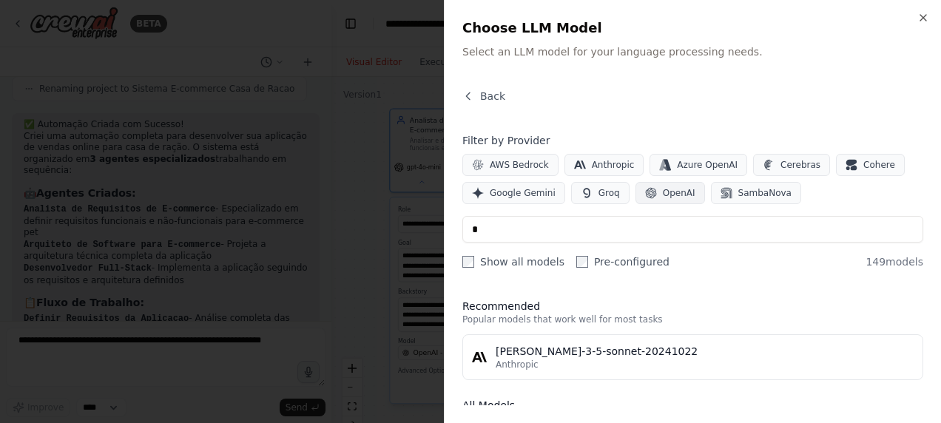
click at [674, 193] on span "OpenAI" at bounding box center [679, 193] width 33 height 12
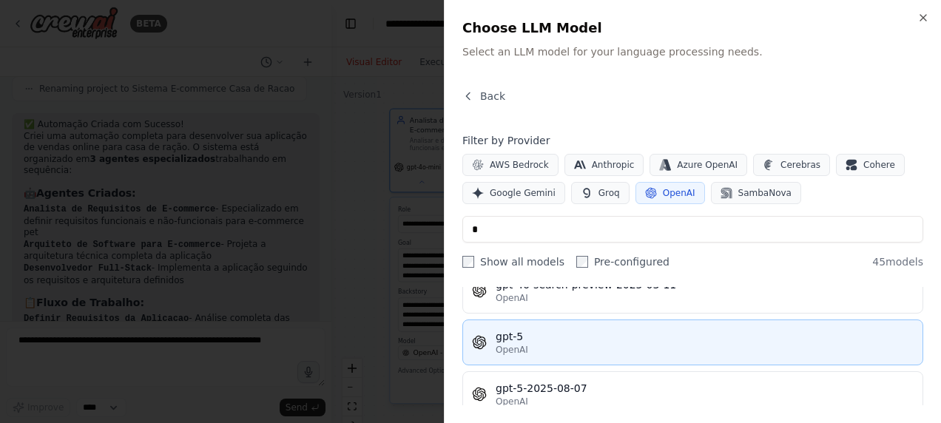
click at [597, 344] on div "OpenAI" at bounding box center [705, 350] width 418 height 12
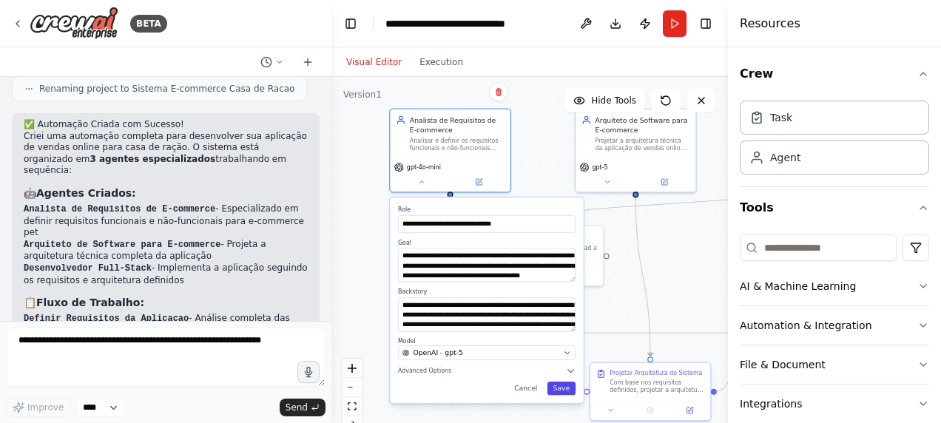
click at [555, 384] on button "Save" at bounding box center [562, 388] width 29 height 13
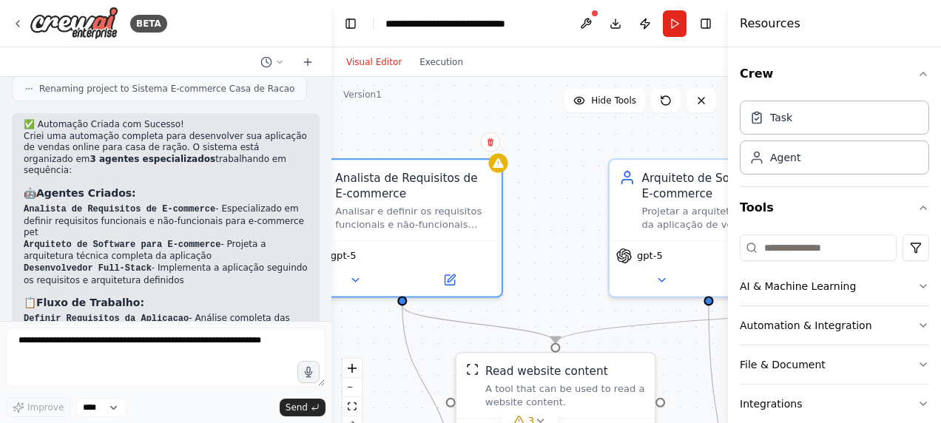
drag, startPoint x: 567, startPoint y: 117, endPoint x: 562, endPoint y: 200, distance: 83.0
click at [562, 200] on div ".deletable-edge-delete-btn { width: 20px; height: 20px; border: 0px solid #ffff…" at bounding box center [530, 262] width 397 height 370
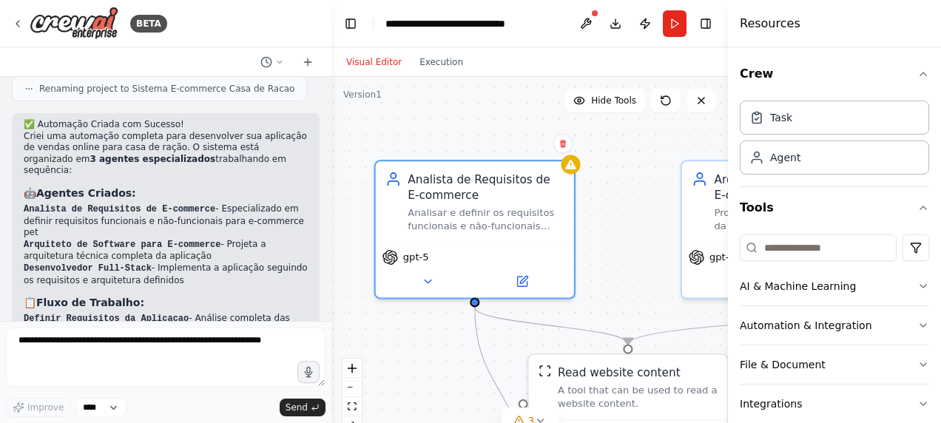
drag, startPoint x: 535, startPoint y: 186, endPoint x: 612, endPoint y: 184, distance: 77.0
click at [612, 184] on div ".deletable-edge-delete-btn { width: 20px; height: 20px; border: 0px solid #ffff…" at bounding box center [530, 262] width 397 height 370
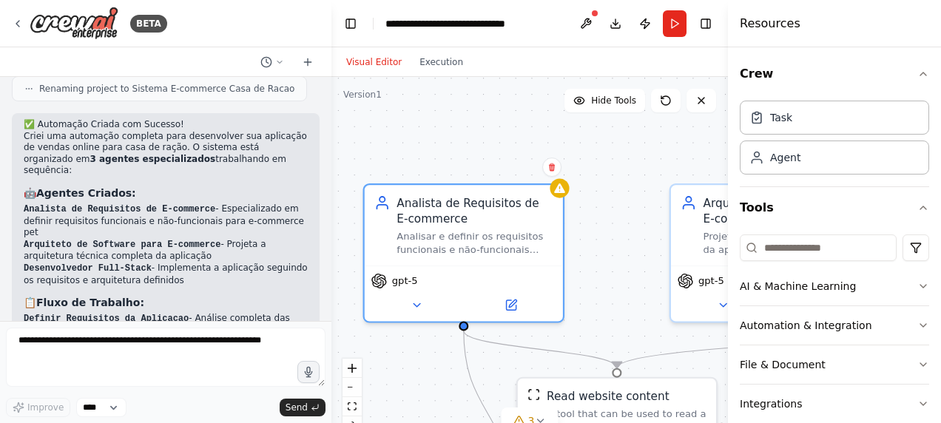
drag, startPoint x: 605, startPoint y: 176, endPoint x: 576, endPoint y: 209, distance: 44.0
click at [576, 209] on div ".deletable-edge-delete-btn { width: 20px; height: 20px; border: 0px solid #ffff…" at bounding box center [530, 262] width 397 height 370
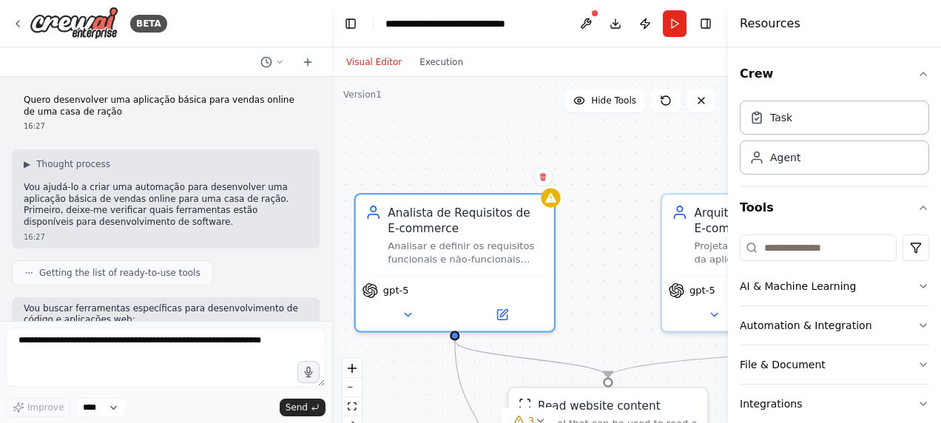
scroll to position [1989, 0]
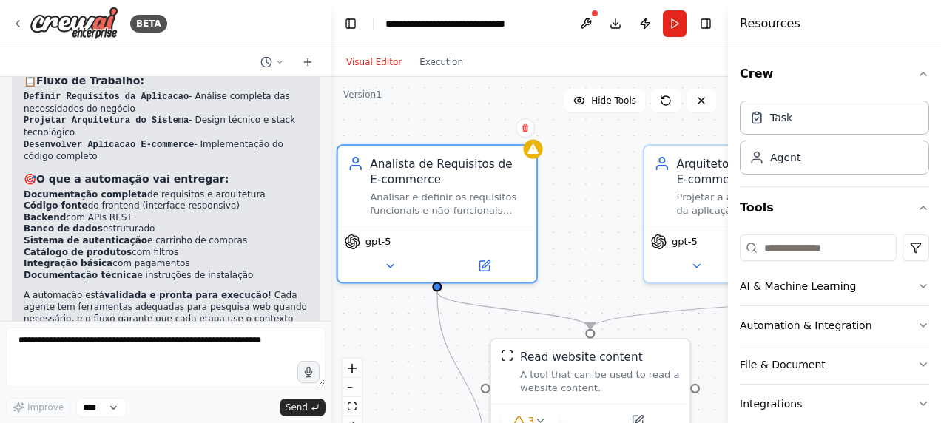
drag, startPoint x: 407, startPoint y: 130, endPoint x: 389, endPoint y: 81, distance: 52.0
click at [389, 81] on div ".deletable-edge-delete-btn { width: 20px; height: 20px; border: 0px solid #ffff…" at bounding box center [530, 262] width 397 height 370
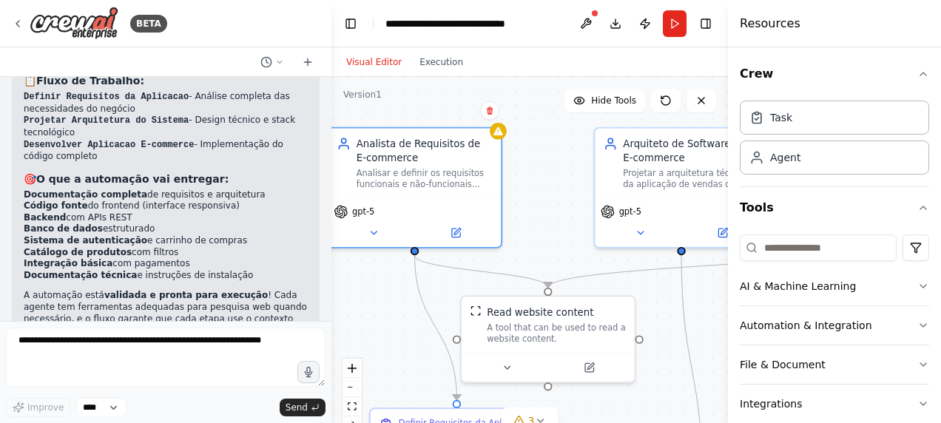
drag, startPoint x: 588, startPoint y: 197, endPoint x: 542, endPoint y: 172, distance: 51.7
click at [542, 172] on div ".deletable-edge-delete-btn { width: 20px; height: 20px; border: 0px solid #ffff…" at bounding box center [530, 262] width 397 height 370
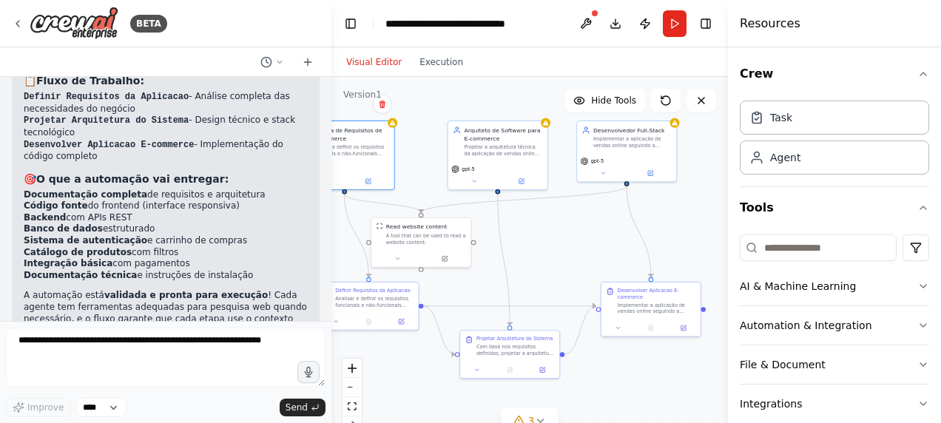
drag, startPoint x: 574, startPoint y: 195, endPoint x: 443, endPoint y: 166, distance: 134.1
click at [443, 166] on div ".deletable-edge-delete-btn { width: 20px; height: 20px; border: 0px solid #ffff…" at bounding box center [530, 262] width 397 height 370
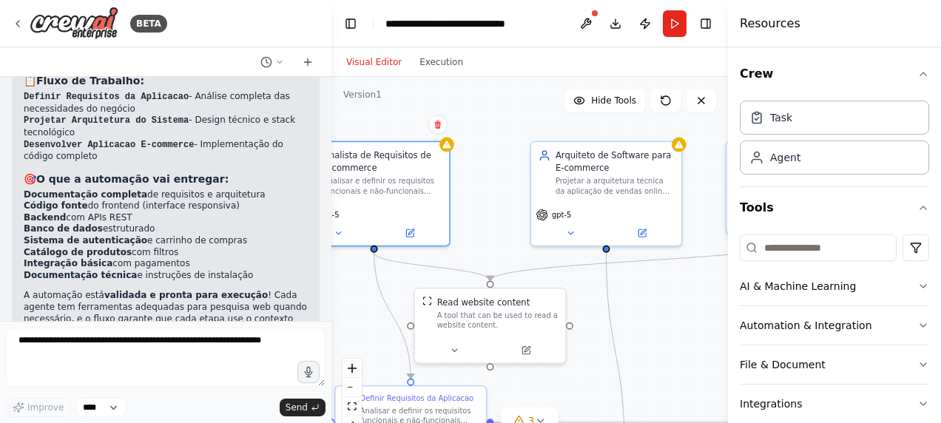
drag, startPoint x: 429, startPoint y: 166, endPoint x: 503, endPoint y: 209, distance: 85.9
click at [503, 209] on div ".deletable-edge-delete-btn { width: 20px; height: 20px; border: 0px solid #ffff…" at bounding box center [530, 262] width 397 height 370
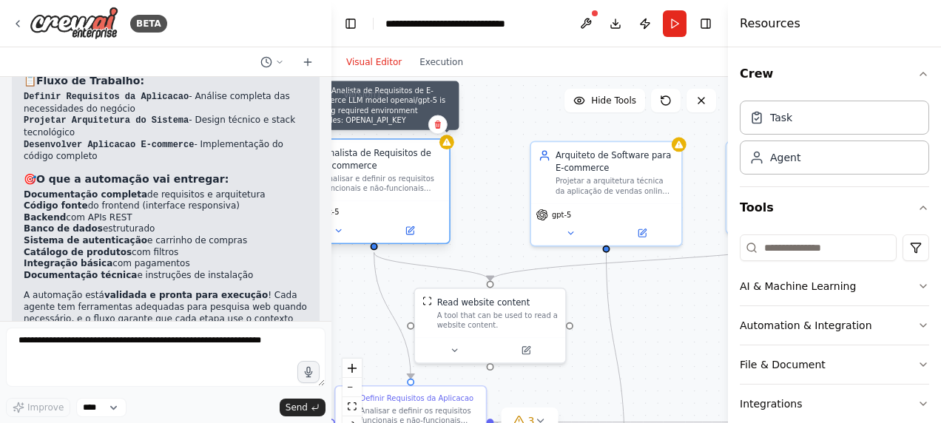
click at [446, 148] on div at bounding box center [447, 142] width 15 height 15
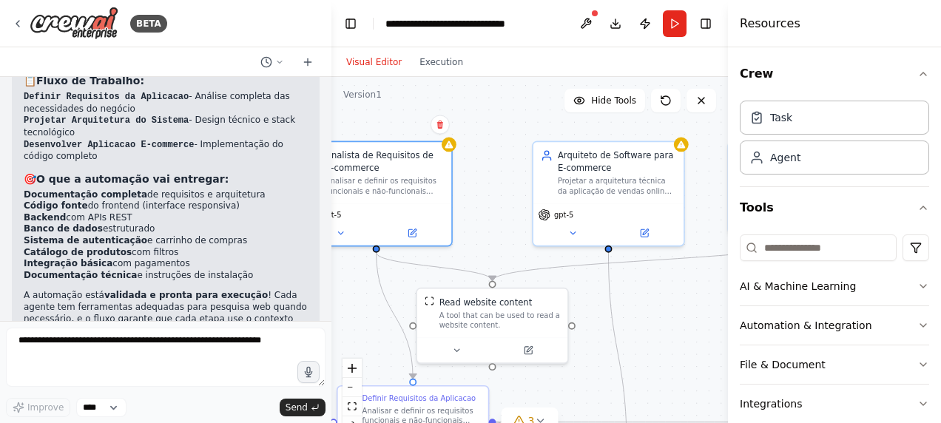
drag, startPoint x: 491, startPoint y: 194, endPoint x: 509, endPoint y: 181, distance: 22.2
click at [509, 181] on div ".deletable-edge-delete-btn { width: 20px; height: 20px; border: 0px solid #ffff…" at bounding box center [530, 262] width 397 height 370
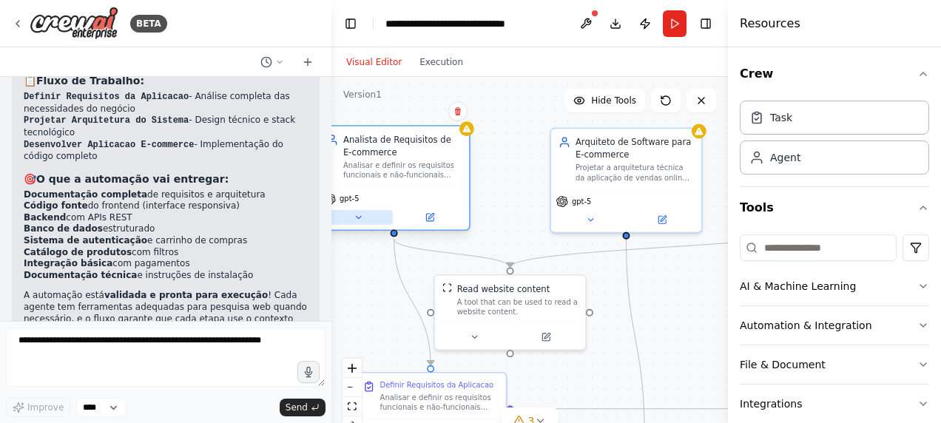
click at [377, 218] on button at bounding box center [358, 217] width 69 height 15
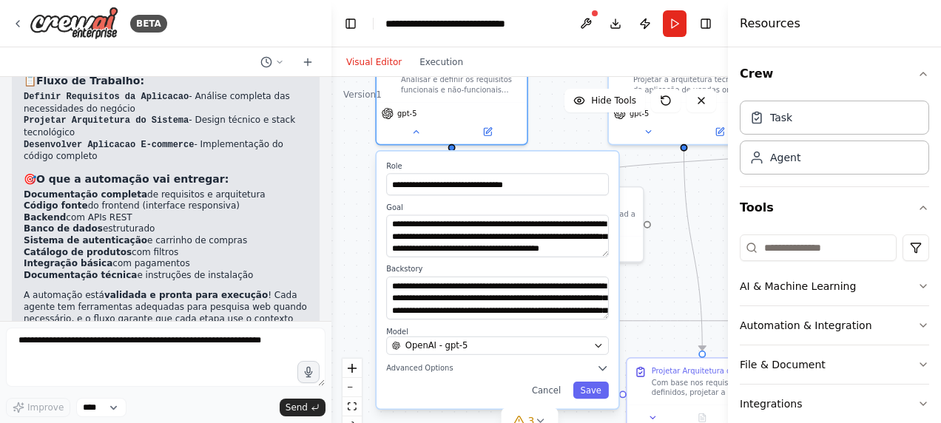
drag, startPoint x: 488, startPoint y: 180, endPoint x: 543, endPoint y: 97, distance: 99.3
click at [543, 97] on div ".deletable-edge-delete-btn { width: 20px; height: 20px; border: 0px solid #ffff…" at bounding box center [530, 262] width 397 height 370
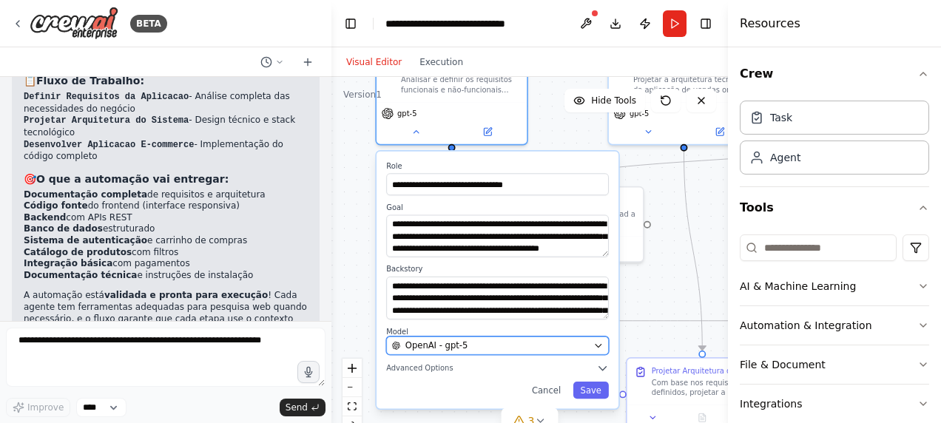
click at [546, 346] on div "OpenAI - gpt-5" at bounding box center [490, 346] width 197 height 13
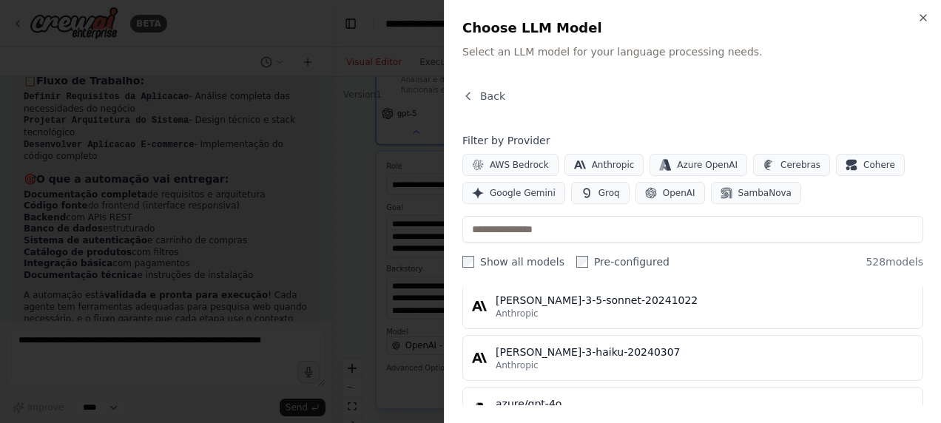
scroll to position [74, 0]
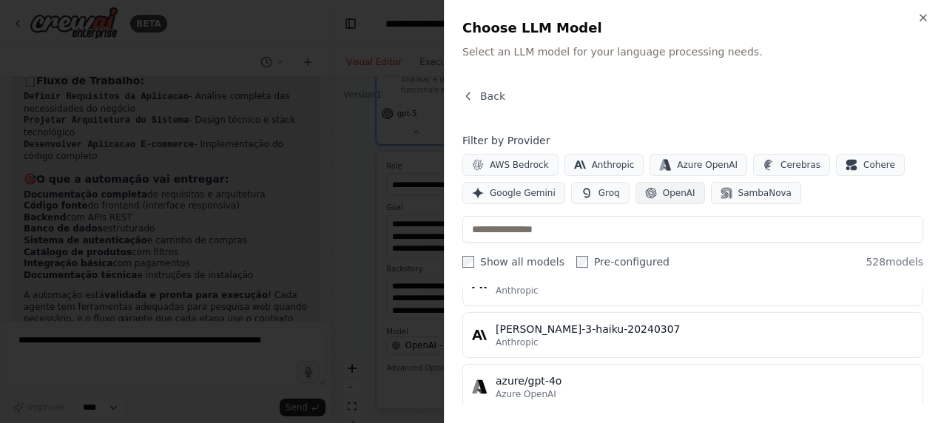
click at [663, 188] on span "OpenAI" at bounding box center [679, 193] width 33 height 12
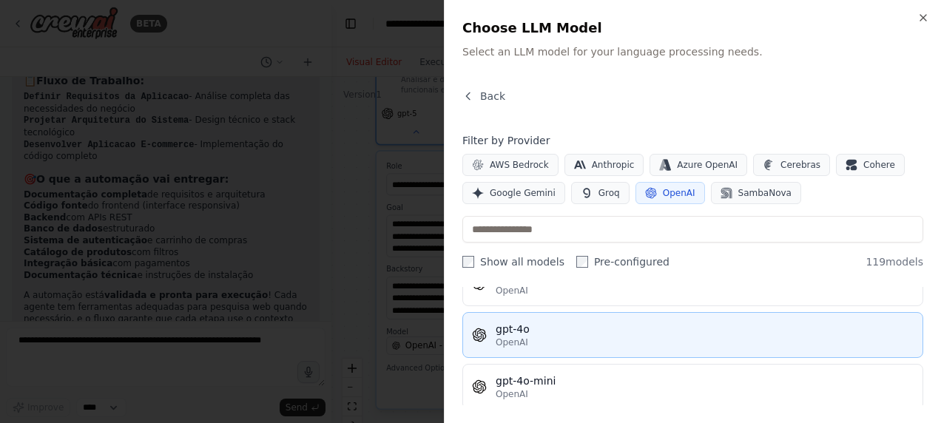
scroll to position [0, 0]
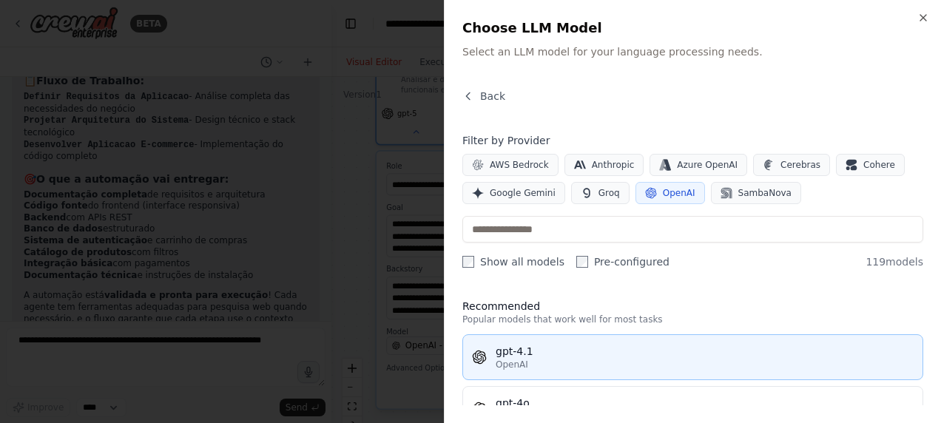
click at [596, 348] on div "gpt-4.1" at bounding box center [705, 351] width 418 height 15
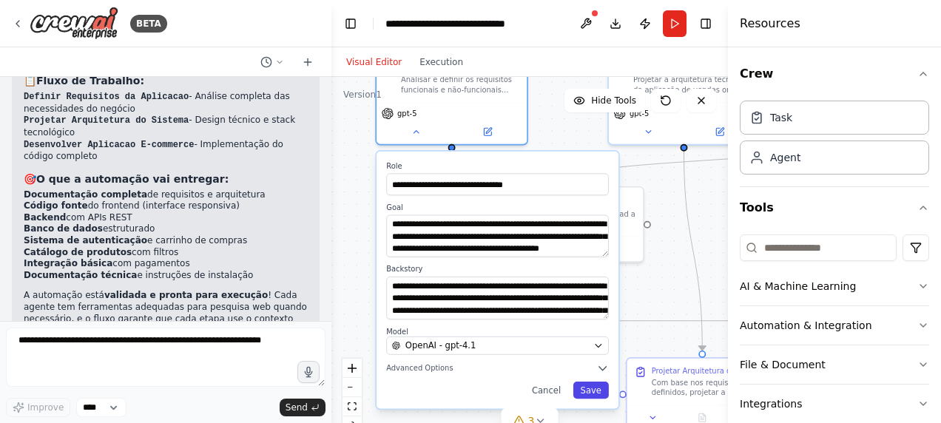
click at [590, 397] on button "Save" at bounding box center [592, 390] width 36 height 17
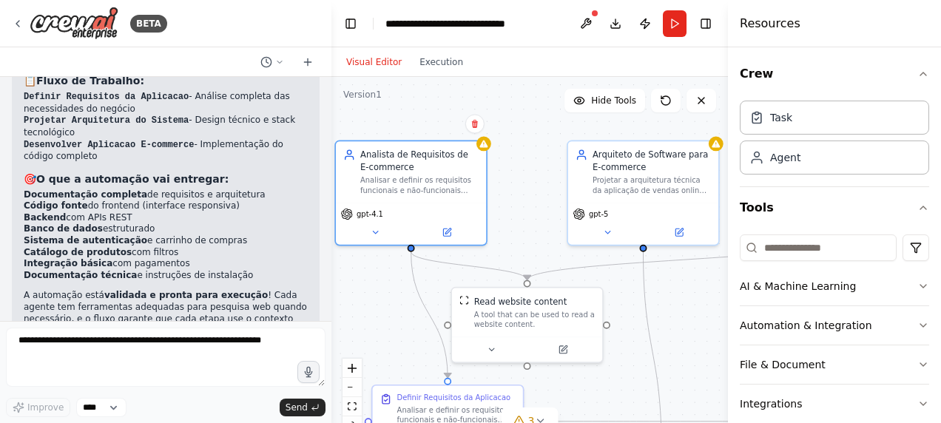
drag, startPoint x: 659, startPoint y: 187, endPoint x: 614, endPoint y: 295, distance: 117.1
click at [614, 295] on div ".deletable-edge-delete-btn { width: 20px; height: 20px; border: 0px solid #ffff…" at bounding box center [530, 262] width 397 height 370
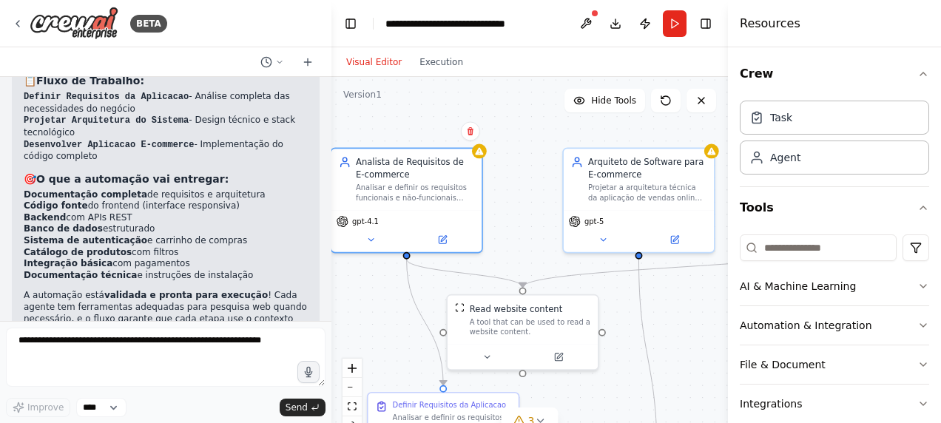
click at [497, 167] on div ".deletable-edge-delete-btn { width: 20px; height: 20px; border: 0px solid #ffff…" at bounding box center [530, 262] width 397 height 370
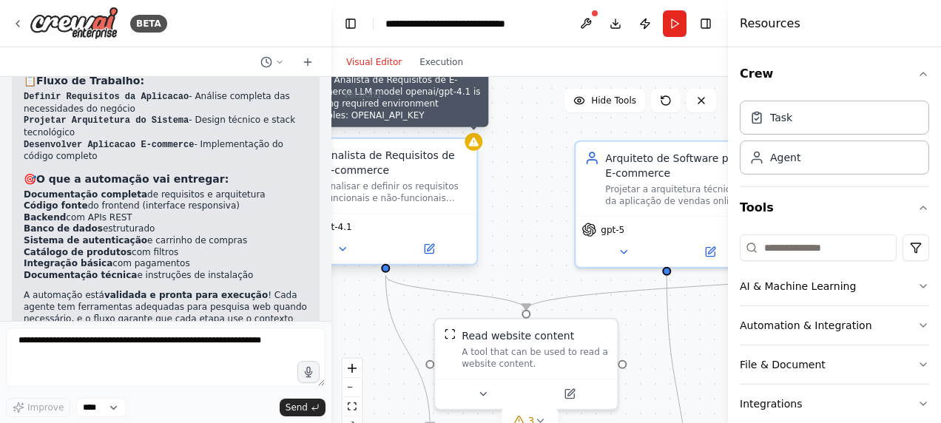
click at [471, 145] on icon at bounding box center [474, 142] width 10 height 9
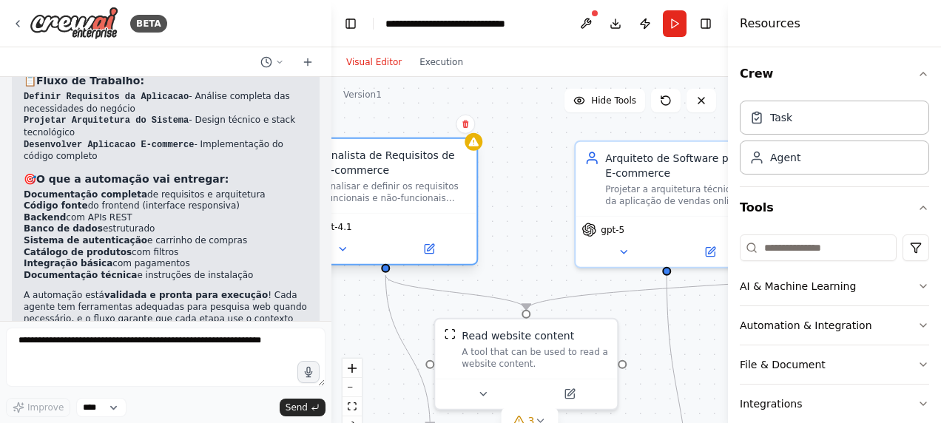
drag, startPoint x: 435, startPoint y: 215, endPoint x: 411, endPoint y: 226, distance: 27.1
click at [434, 216] on div "gpt-4.1" at bounding box center [386, 238] width 182 height 51
click at [343, 251] on icon at bounding box center [343, 249] width 12 height 12
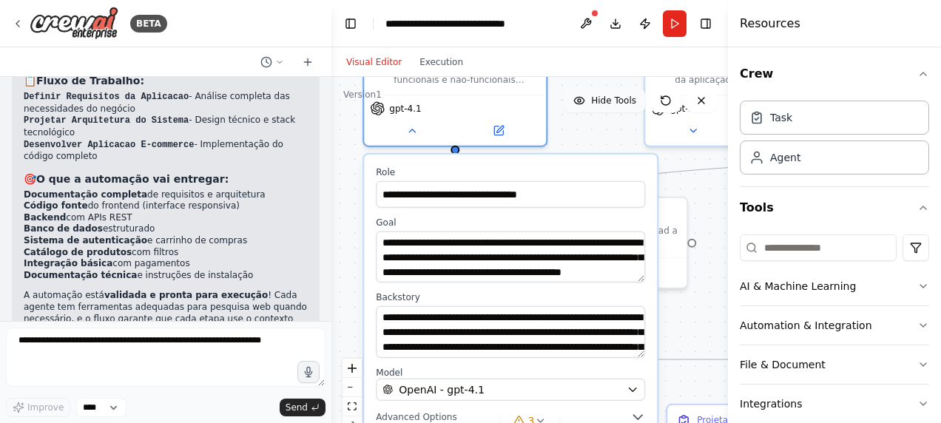
drag, startPoint x: 499, startPoint y: 214, endPoint x: 574, endPoint y: 89, distance: 145.7
click at [576, 81] on div ".deletable-edge-delete-btn { width: 20px; height: 20px; border: 0px solid #ffff…" at bounding box center [530, 262] width 397 height 370
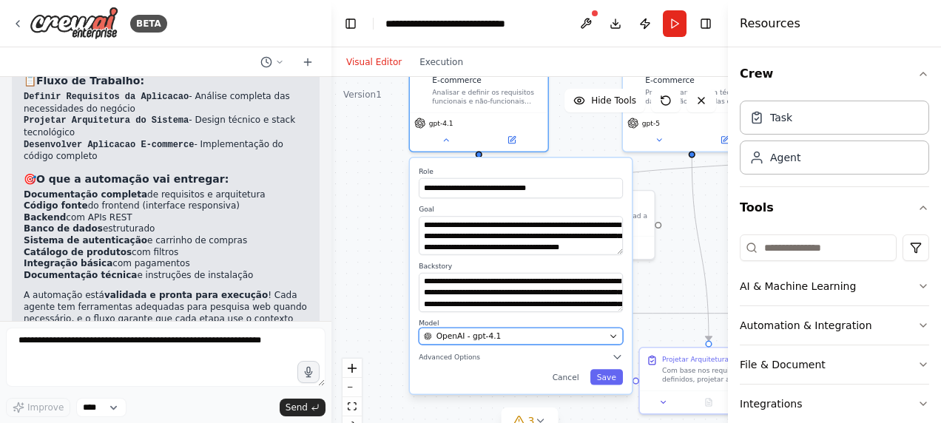
click at [563, 336] on div "OpenAI - gpt-4.1" at bounding box center [514, 336] width 181 height 11
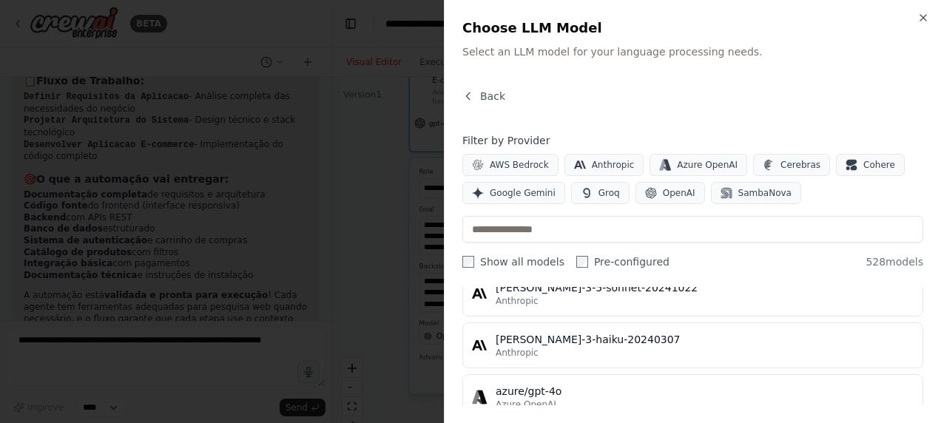
scroll to position [148, 0]
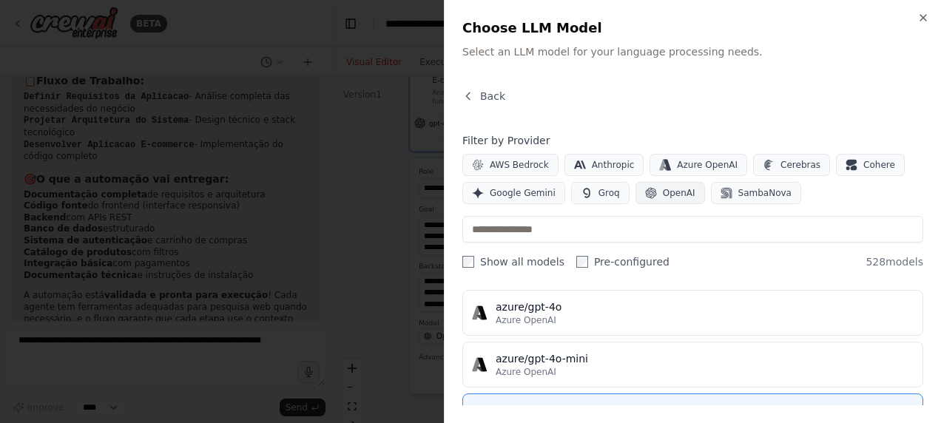
click at [663, 188] on span "OpenAI" at bounding box center [679, 193] width 33 height 12
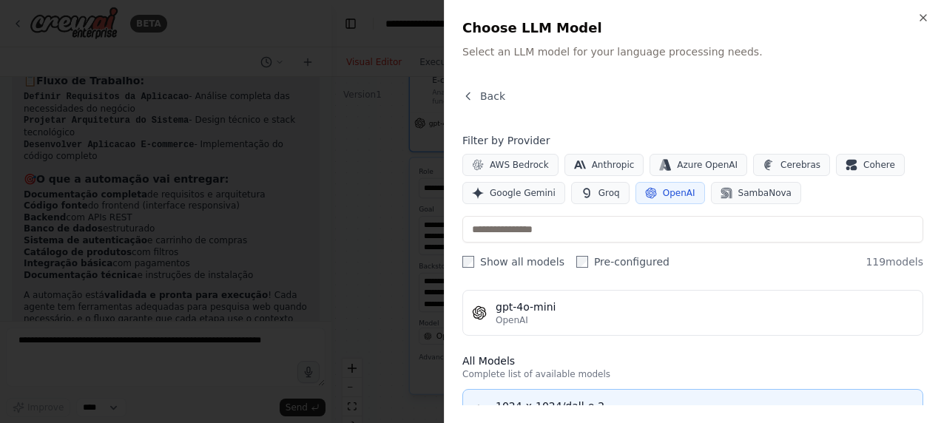
scroll to position [0, 0]
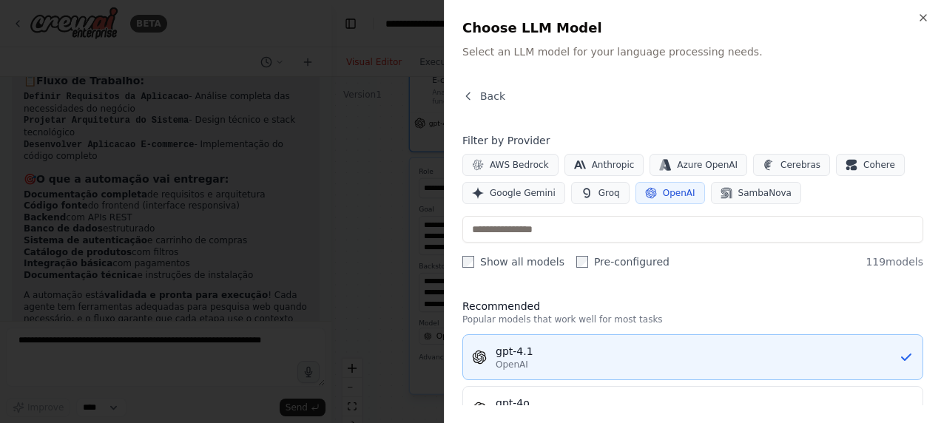
click at [901, 357] on icon "button" at bounding box center [906, 357] width 10 height 7
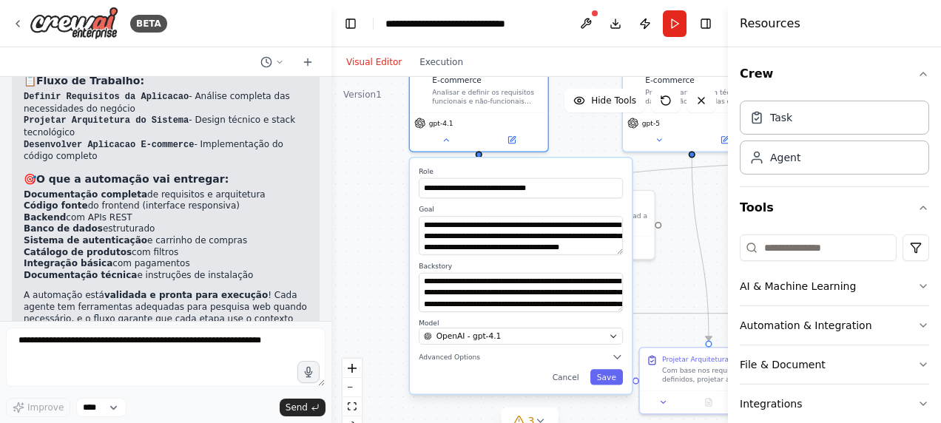
drag, startPoint x: 655, startPoint y: 272, endPoint x: 658, endPoint y: 262, distance: 10.1
click at [658, 262] on div ".deletable-edge-delete-btn { width: 20px; height: 20px; border: 0px solid #ffff…" at bounding box center [530, 262] width 397 height 370
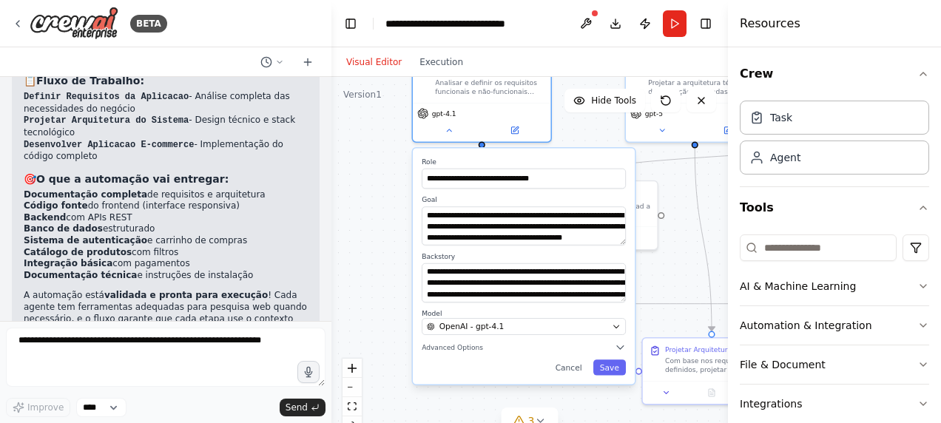
click at [668, 269] on div ".deletable-edge-delete-btn { width: 20px; height: 20px; border: 0px solid #ffff…" at bounding box center [530, 262] width 397 height 370
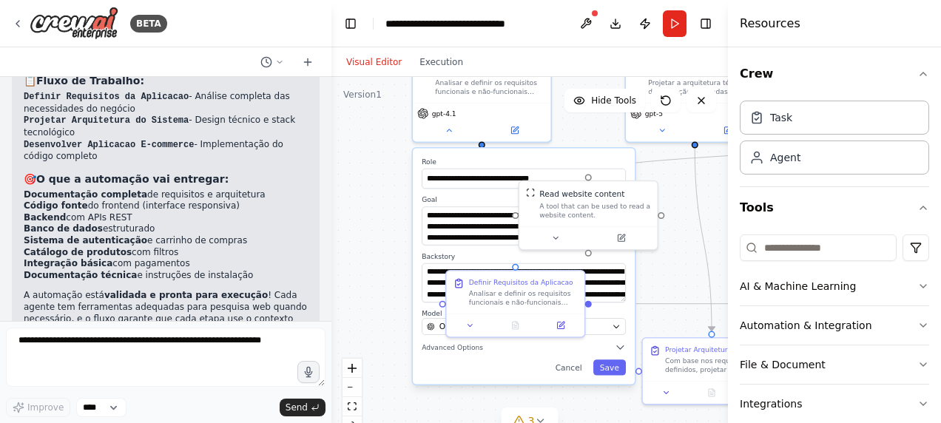
click at [398, 225] on div ".deletable-edge-delete-btn { width: 20px; height: 20px; border: 0px solid #ffff…" at bounding box center [530, 262] width 397 height 370
click at [608, 364] on button "Save" at bounding box center [610, 368] width 33 height 16
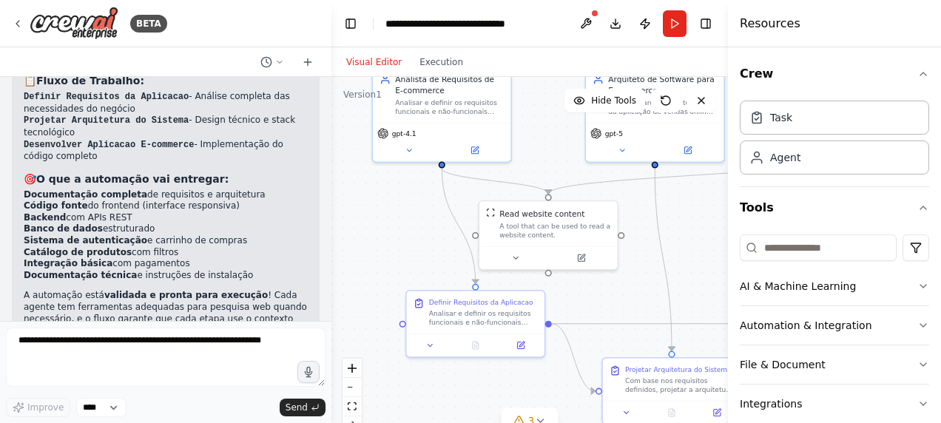
drag, startPoint x: 409, startPoint y: 252, endPoint x: 369, endPoint y: 272, distance: 44.7
click at [369, 272] on div ".deletable-edge-delete-btn { width: 20px; height: 20px; border: 0px solid #ffff…" at bounding box center [530, 262] width 397 height 370
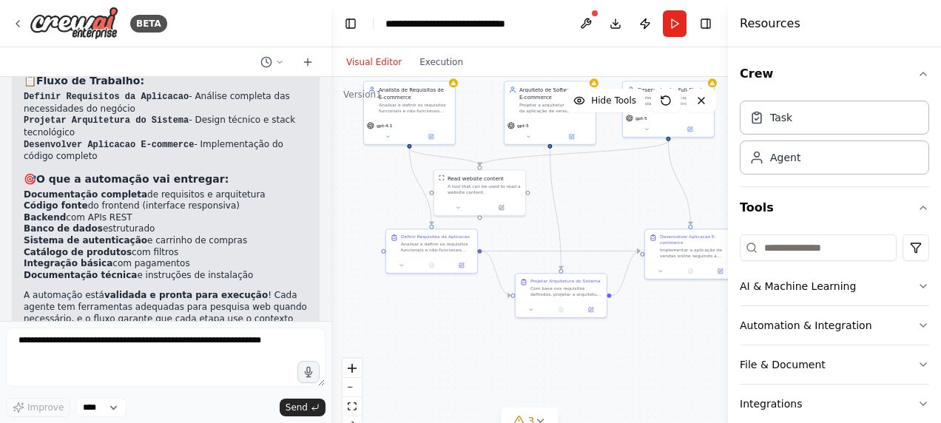
drag, startPoint x: 393, startPoint y: 218, endPoint x: 448, endPoint y: 222, distance: 54.9
click at [376, 196] on div ".deletable-edge-delete-btn { width: 20px; height: 20px; border: 0px solid #ffff…" at bounding box center [530, 262] width 397 height 370
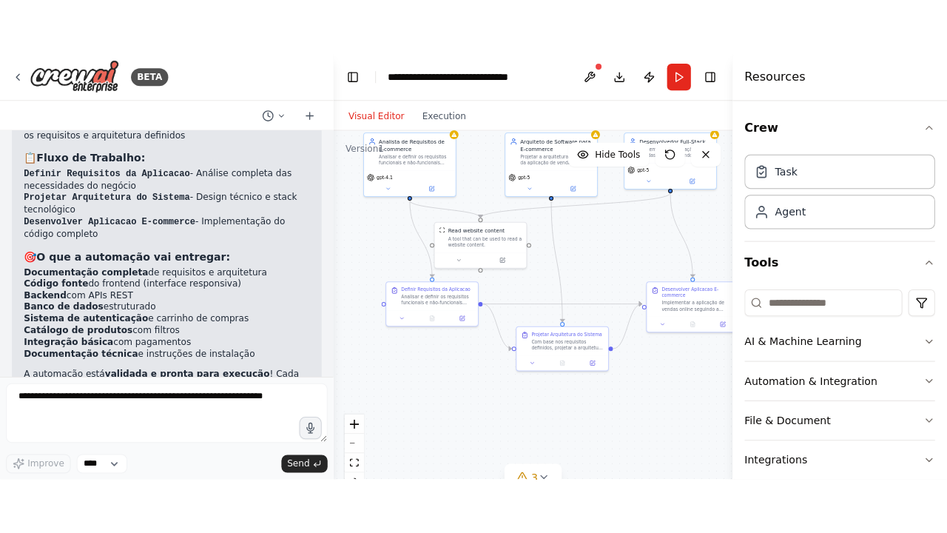
scroll to position [1989, 0]
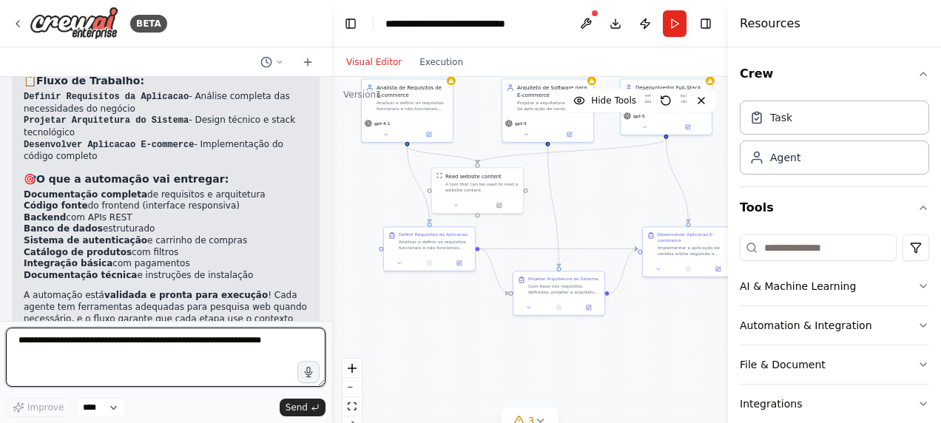
click at [197, 351] on textarea at bounding box center [166, 357] width 320 height 59
type textarea "*"
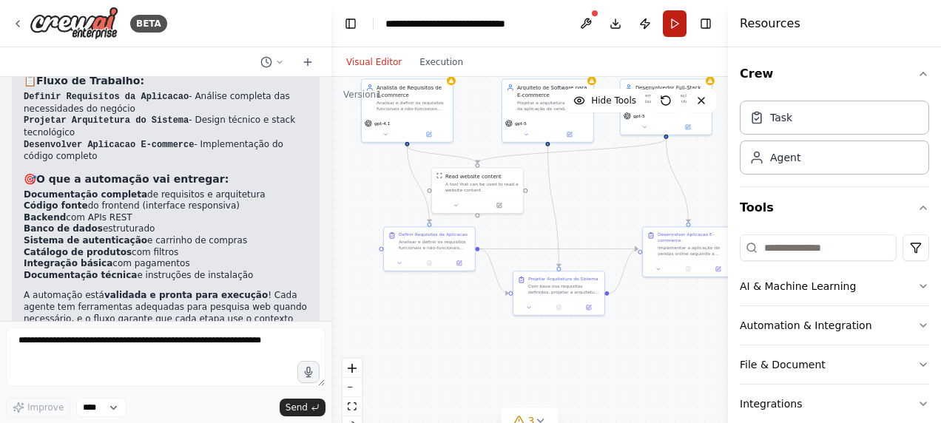
click at [682, 19] on button "Run" at bounding box center [675, 23] width 24 height 27
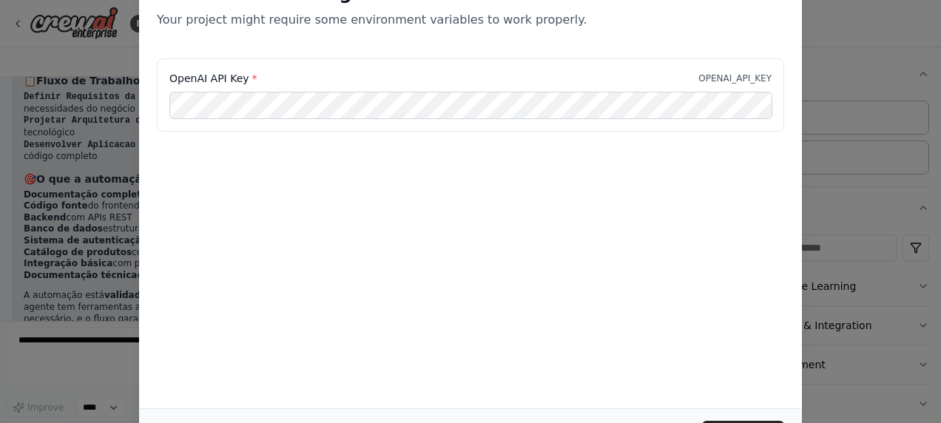
drag, startPoint x: 934, startPoint y: 258, endPoint x: 882, endPoint y: 326, distance: 85.6
click at [925, 307] on div "Environment configuration Your project might require some environment variables…" at bounding box center [470, 211] width 941 height 423
click at [622, 63] on div "OpenAI API Key * OPENAI_API_KEY" at bounding box center [471, 94] width 628 height 73
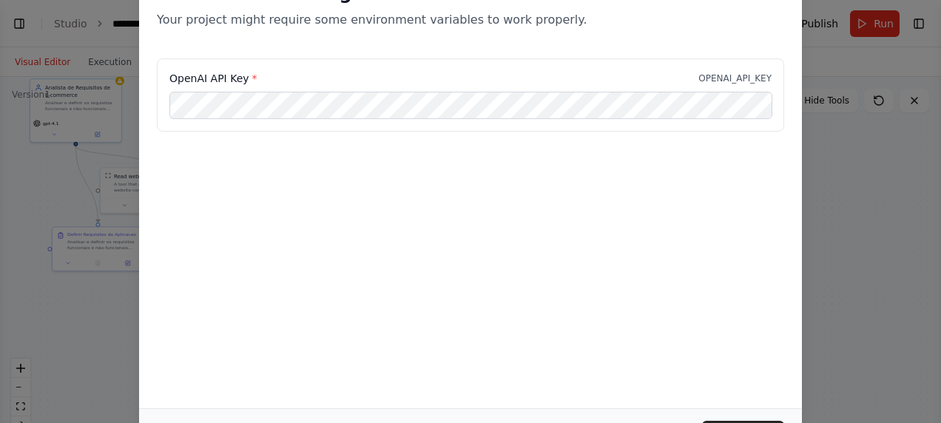
select select "****"
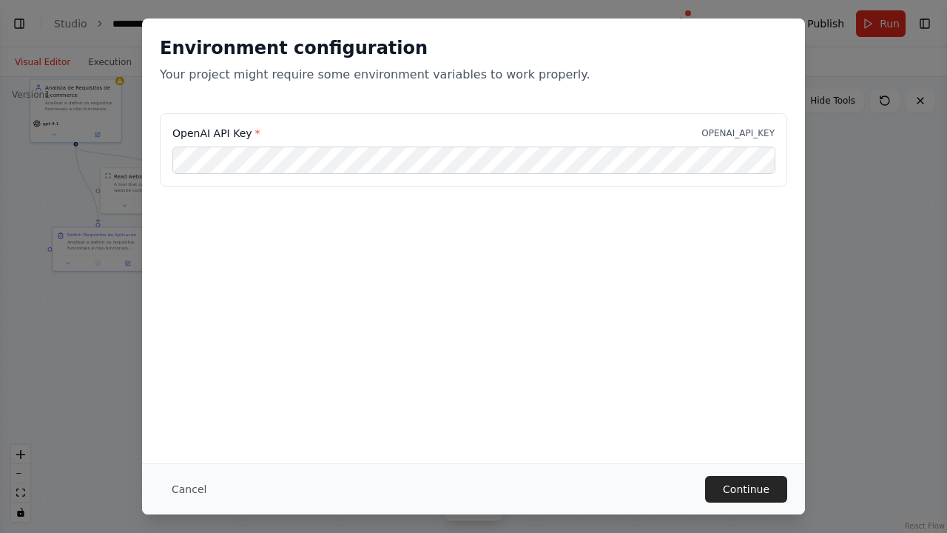
scroll to position [1879, 0]
click at [748, 423] on button "Continue" at bounding box center [746, 489] width 82 height 27
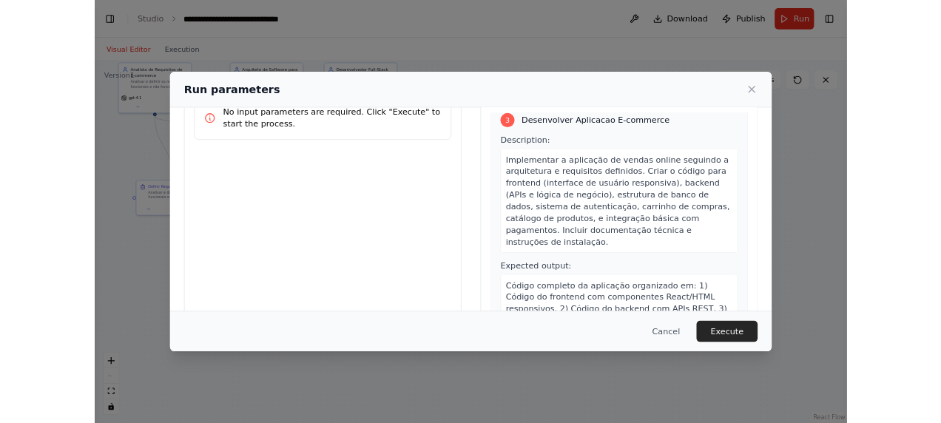
scroll to position [130, 0]
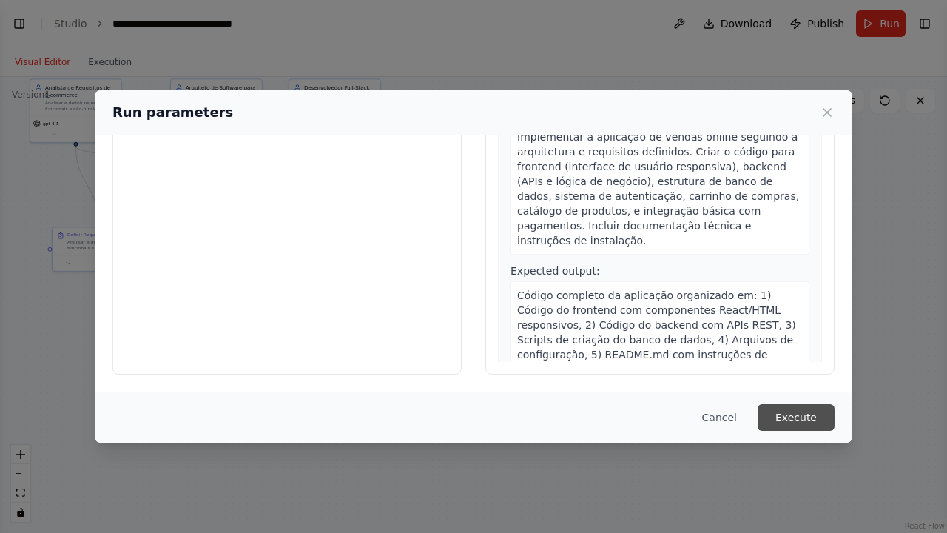
click at [788, 417] on button "Execute" at bounding box center [796, 417] width 77 height 27
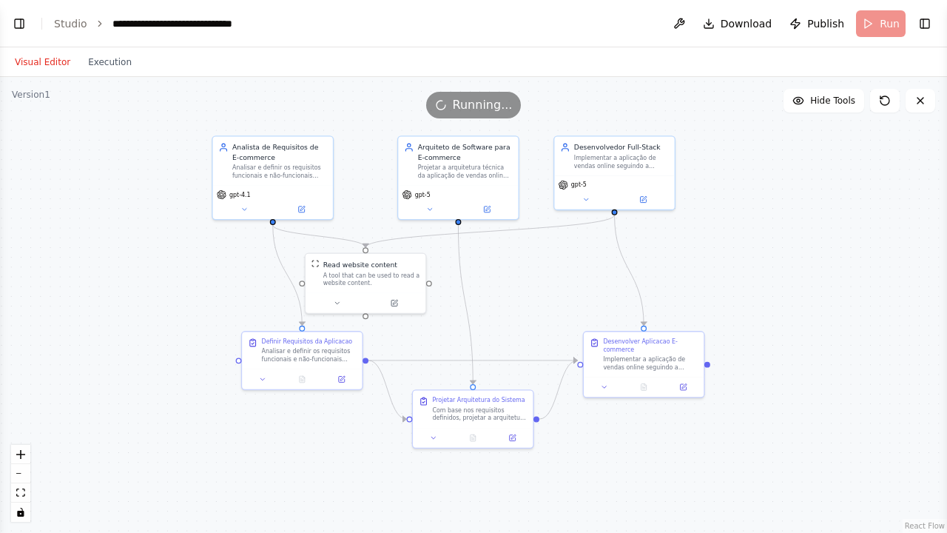
drag, startPoint x: 428, startPoint y: 187, endPoint x: 733, endPoint y: 286, distance: 320.4
click at [733, 286] on div ".deletable-edge-delete-btn { width: 20px; height: 20px; border: 0px solid #ffff…" at bounding box center [473, 305] width 947 height 456
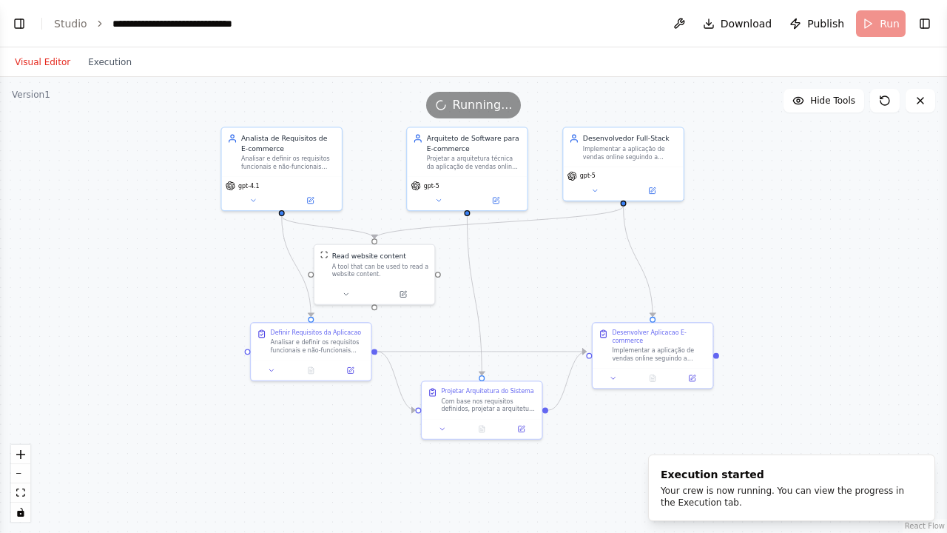
drag, startPoint x: 728, startPoint y: 284, endPoint x: 737, endPoint y: 275, distance: 12.6
click at [737, 275] on div ".deletable-edge-delete-btn { width: 20px; height: 20px; border: 0px solid #ffff…" at bounding box center [473, 305] width 947 height 456
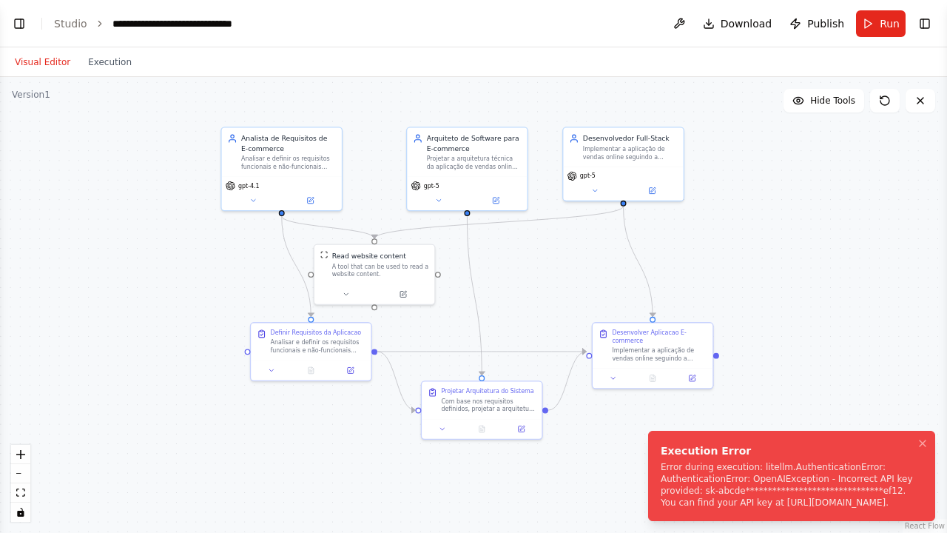
click at [764, 423] on div "**********" at bounding box center [789, 484] width 256 height 47
drag, startPoint x: 707, startPoint y: 500, endPoint x: 679, endPoint y: 491, distance: 30.2
click at [679, 423] on div "**********" at bounding box center [789, 484] width 256 height 47
drag, startPoint x: 676, startPoint y: 502, endPoint x: 687, endPoint y: 485, distance: 19.9
click at [685, 423] on div "**********" at bounding box center [789, 484] width 256 height 47
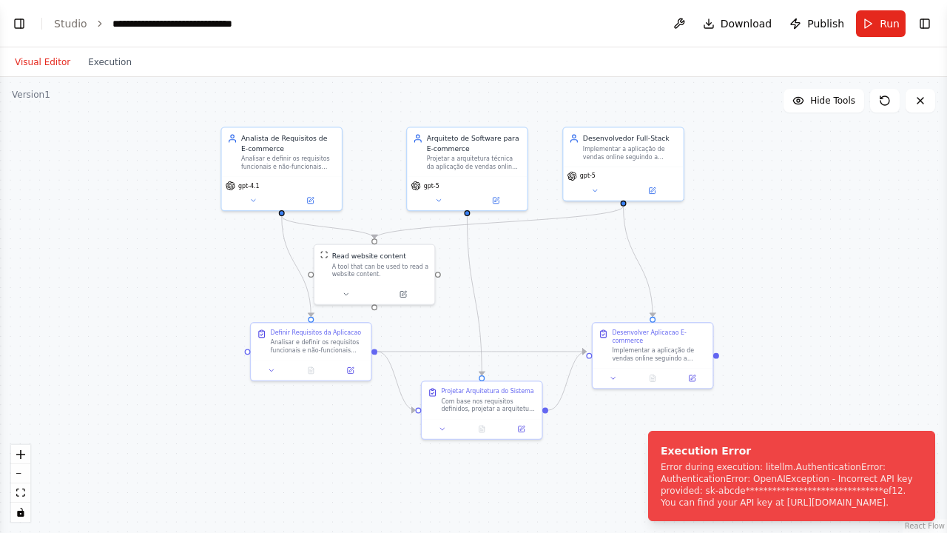
click at [788, 274] on div ".deletable-edge-delete-btn { width: 20px; height: 20px; border: 0px solid #ffff…" at bounding box center [473, 305] width 947 height 456
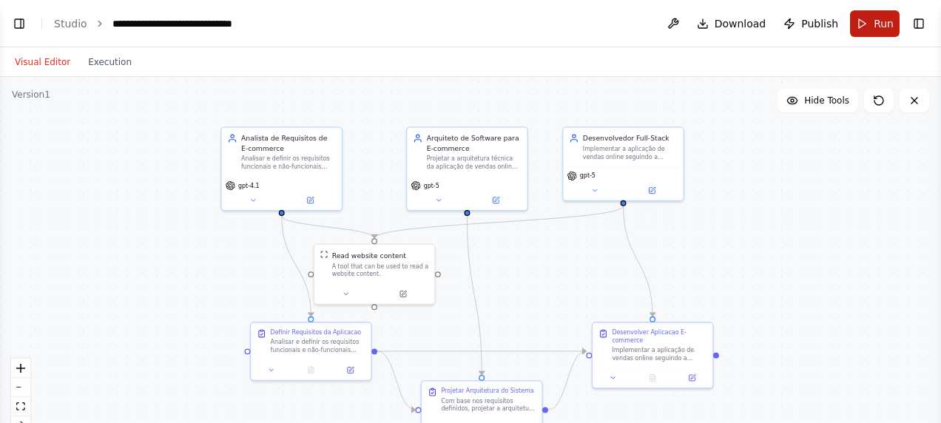
click at [861, 14] on button "Run" at bounding box center [875, 23] width 50 height 27
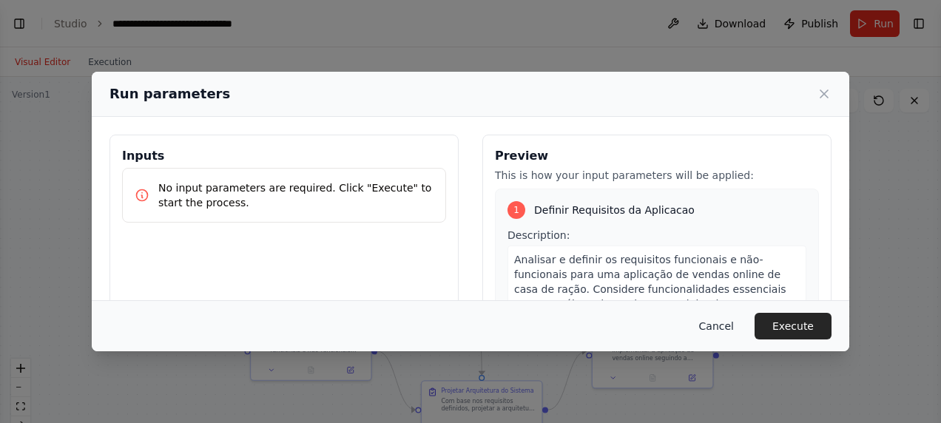
click at [716, 322] on button "Cancel" at bounding box center [717, 326] width 58 height 27
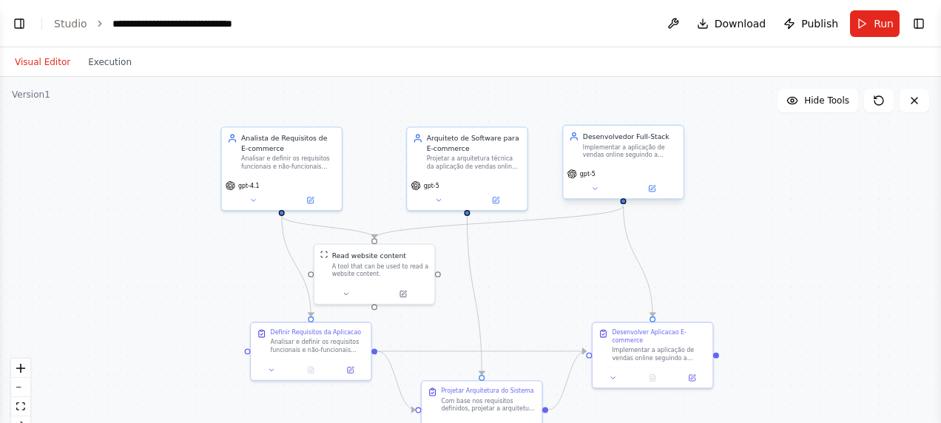
click at [628, 149] on div "Implementar a aplicação de vendas online seguindo a arquitetura definida, crian…" at bounding box center [630, 152] width 95 height 16
drag, startPoint x: 626, startPoint y: 149, endPoint x: 722, endPoint y: 116, distance: 100.9
click at [722, 116] on div ".deletable-edge-delete-btn { width: 20px; height: 20px; border: 0px solid #ffff…" at bounding box center [470, 262] width 941 height 370
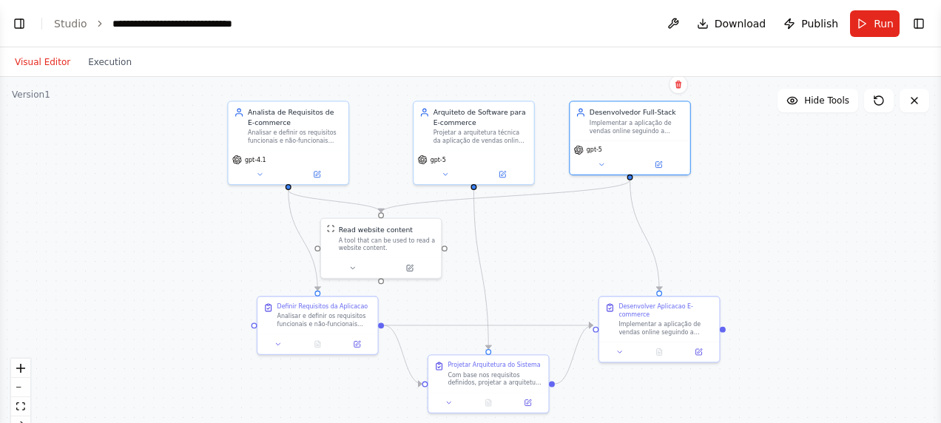
drag, startPoint x: 713, startPoint y: 129, endPoint x: 719, endPoint y: 102, distance: 27.3
click at [719, 102] on div ".deletable-edge-delete-btn { width: 20px; height: 20px; border: 0px solid #ffff…" at bounding box center [470, 262] width 941 height 370
click at [16, 21] on button "Toggle Left Sidebar" at bounding box center [19, 23] width 21 height 21
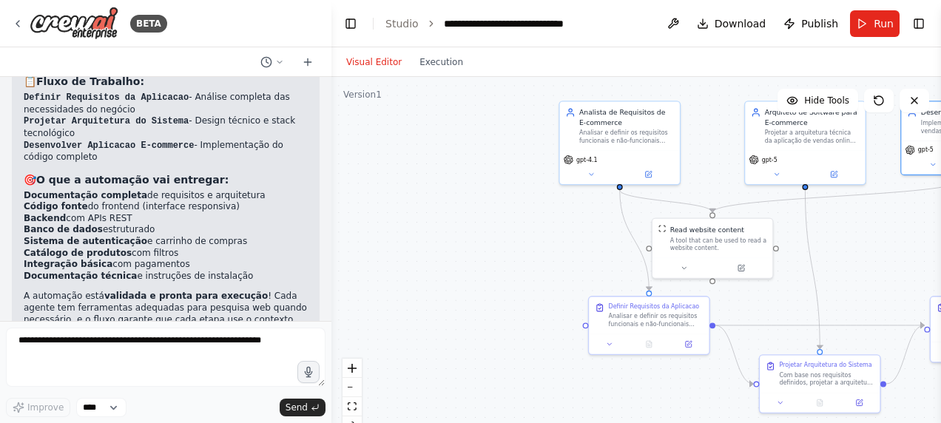
scroll to position [1989, 0]
click at [345, 16] on button "Toggle Left Sidebar" at bounding box center [350, 23] width 21 height 21
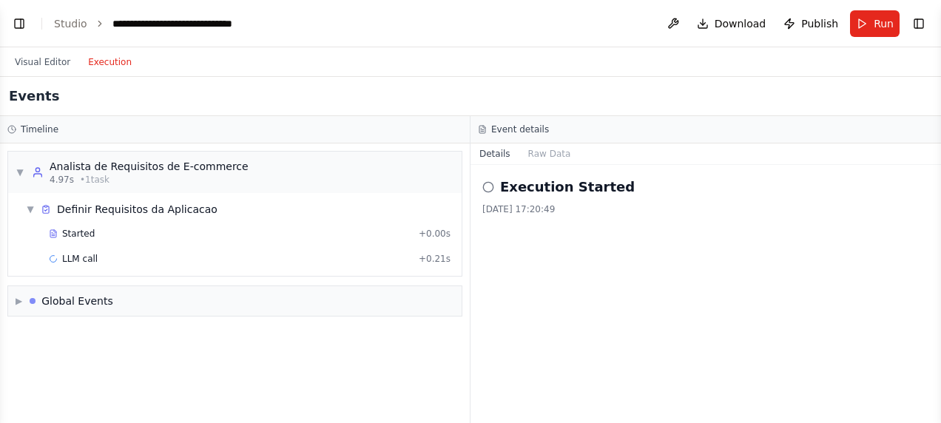
click at [115, 59] on button "Execution" at bounding box center [109, 62] width 61 height 18
click at [540, 149] on button "Raw Data" at bounding box center [550, 154] width 61 height 21
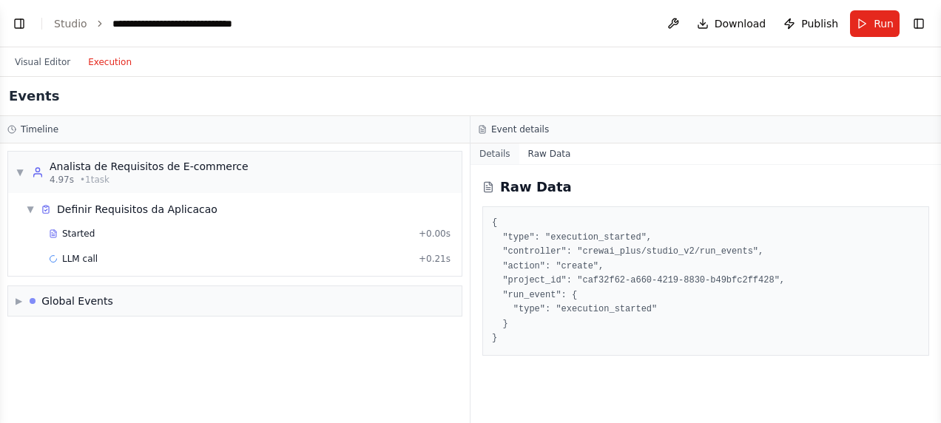
click at [494, 154] on button "Details" at bounding box center [495, 154] width 49 height 21
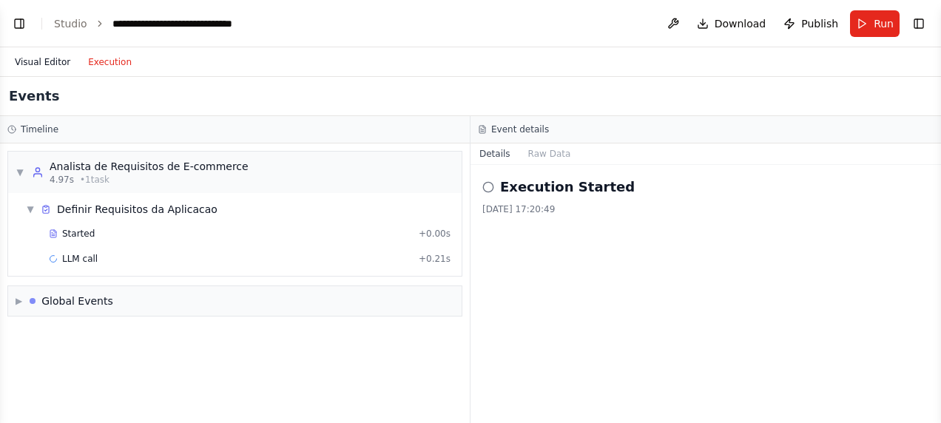
click at [49, 66] on button "Visual Editor" at bounding box center [42, 62] width 73 height 18
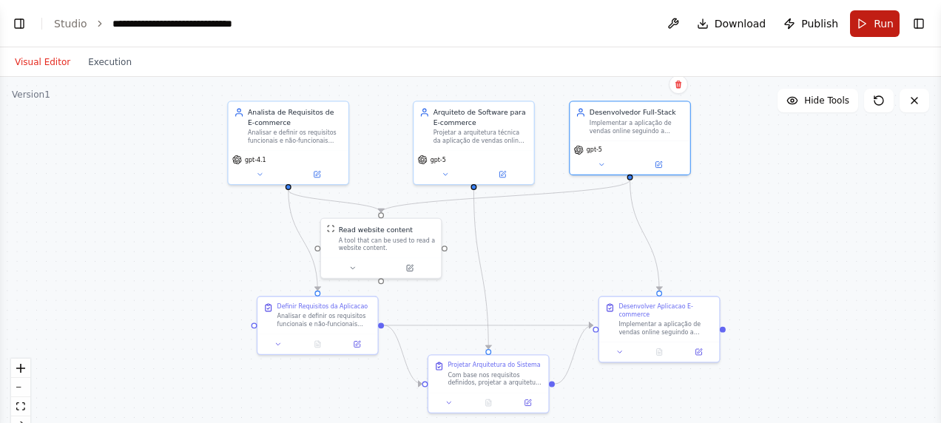
click at [860, 21] on button "Run" at bounding box center [875, 23] width 50 height 27
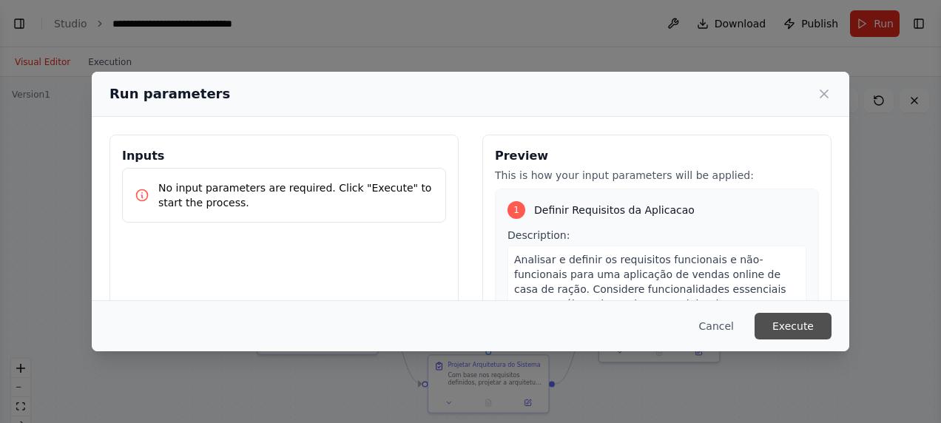
click at [806, 326] on button "Execute" at bounding box center [793, 326] width 77 height 27
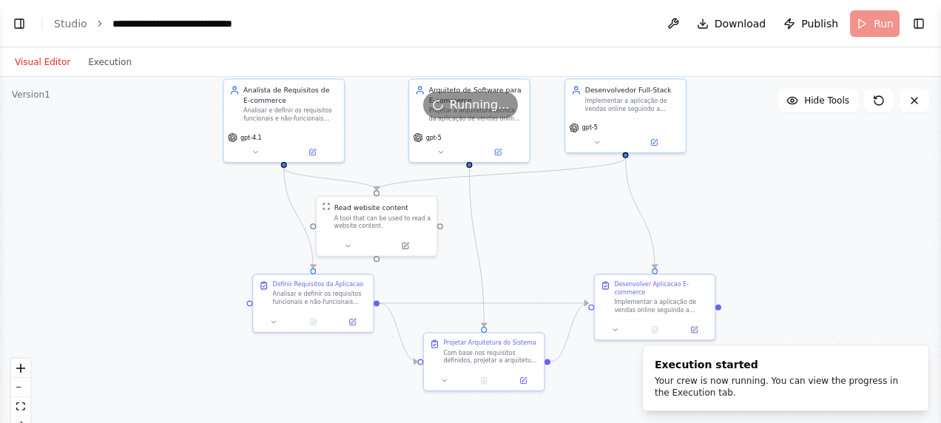
drag, startPoint x: 778, startPoint y: 218, endPoint x: 772, endPoint y: 189, distance: 29.5
click at [772, 189] on div ".deletable-edge-delete-btn { width: 20px; height: 20px; border: 0px solid #ffff…" at bounding box center [470, 262] width 941 height 370
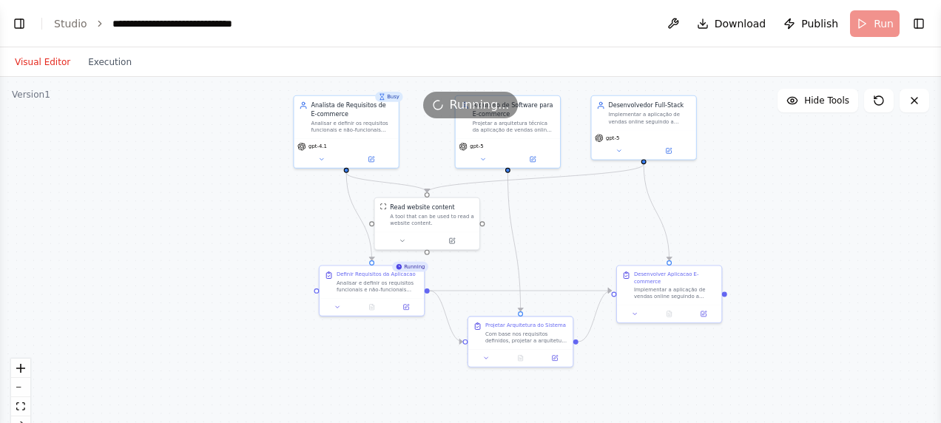
drag, startPoint x: 740, startPoint y: 212, endPoint x: 743, endPoint y: 219, distance: 8.0
click at [743, 219] on div ".deletable-edge-delete-btn { width: 20px; height: 20px; border: 0px solid #ffff…" at bounding box center [470, 262] width 941 height 370
click at [743, 226] on div ".deletable-edge-delete-btn { width: 20px; height: 20px; border: 0px solid #ffff…" at bounding box center [470, 262] width 941 height 370
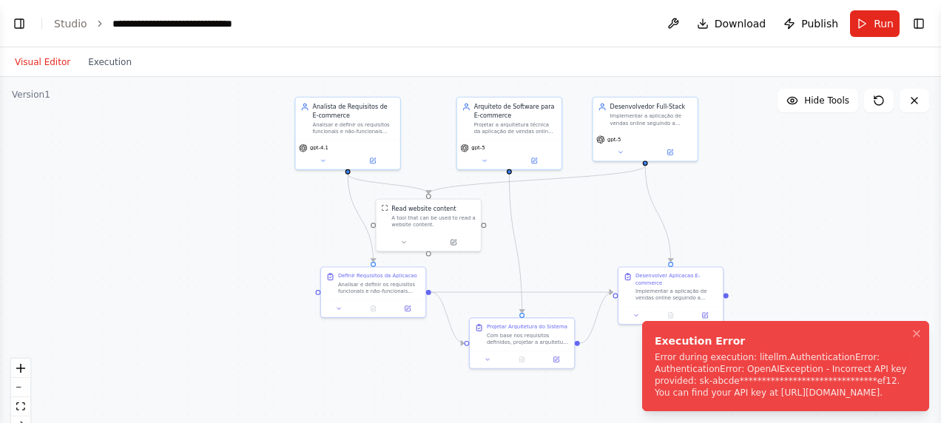
click at [826, 352] on div "**********" at bounding box center [783, 375] width 256 height 47
click at [861, 376] on div "**********" at bounding box center [783, 375] width 256 height 47
click at [857, 376] on div "**********" at bounding box center [783, 375] width 256 height 47
click at [923, 27] on button "Toggle Right Sidebar" at bounding box center [919, 23] width 21 height 21
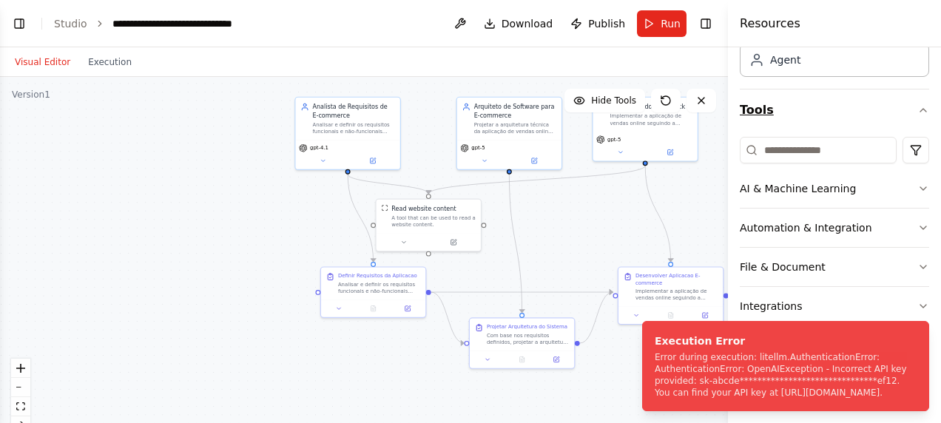
scroll to position [100, 0]
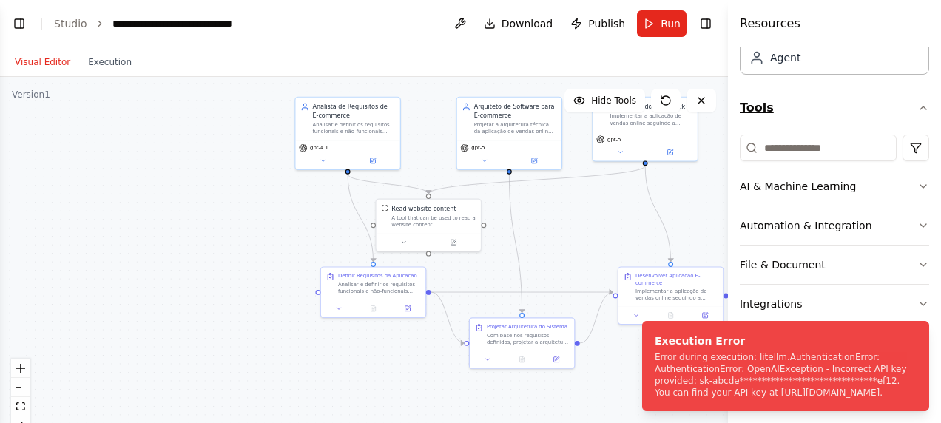
click at [851, 187] on button "AI & Machine Learning" at bounding box center [834, 186] width 189 height 38
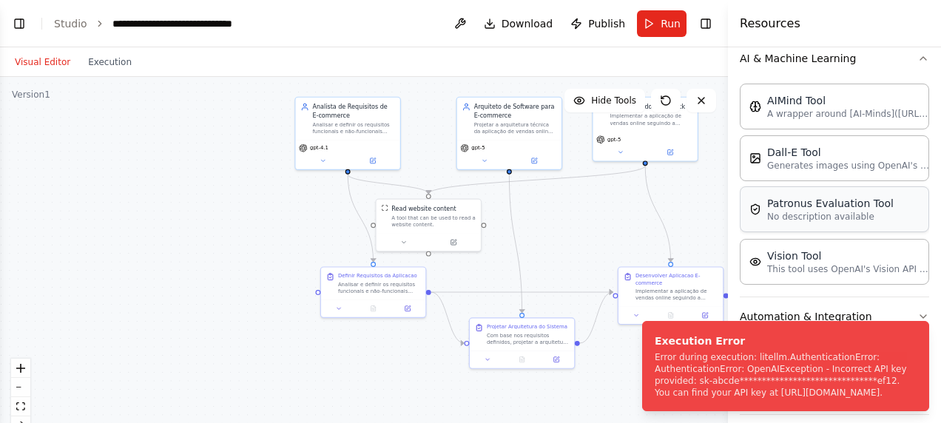
scroll to position [248, 0]
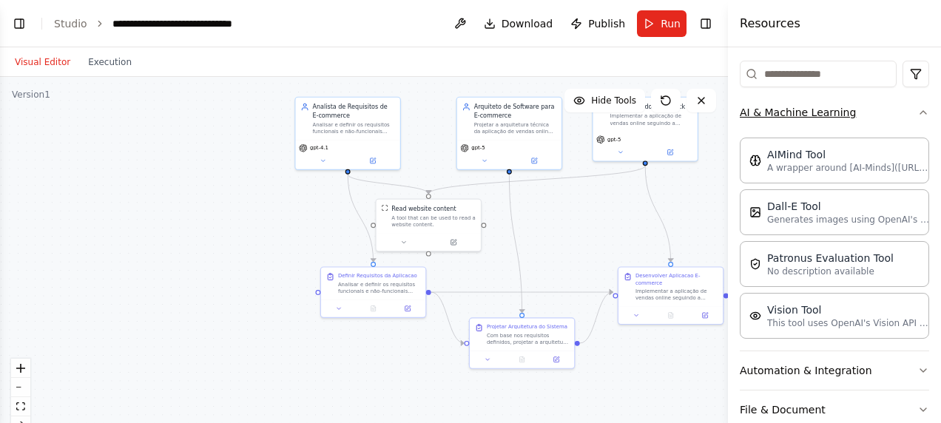
click at [871, 108] on button "AI & Machine Learning" at bounding box center [834, 112] width 189 height 38
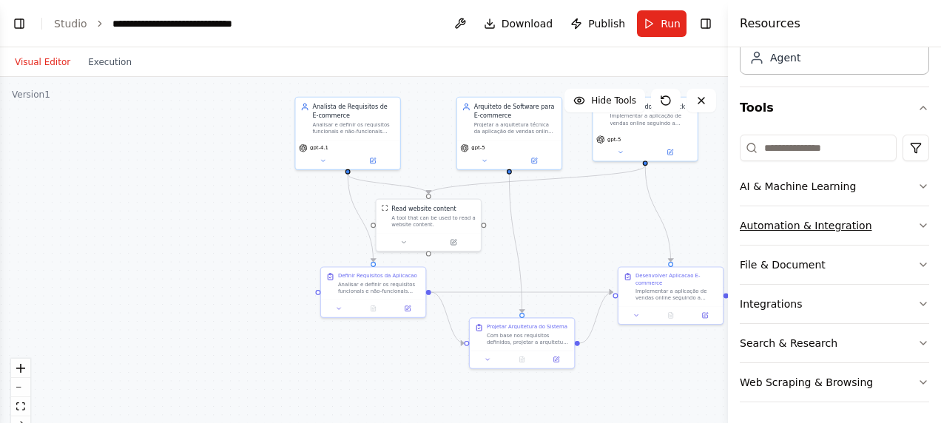
click at [885, 229] on button "Automation & Integration" at bounding box center [834, 225] width 189 height 38
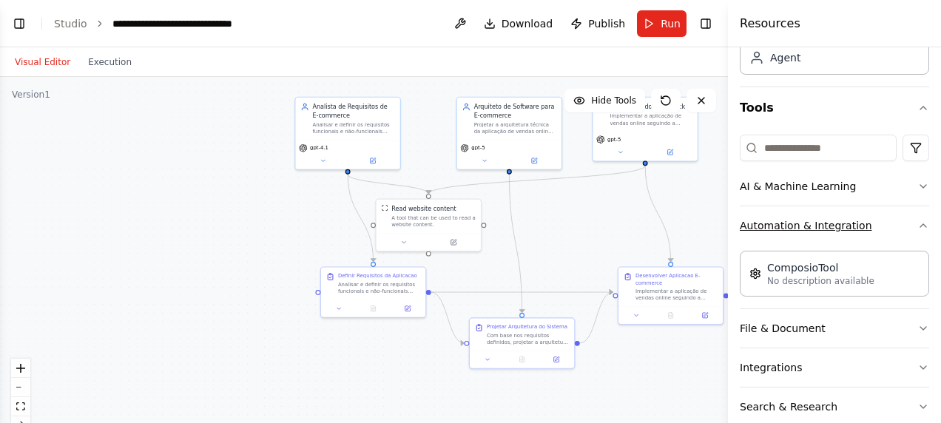
click at [885, 229] on button "Automation & Integration" at bounding box center [834, 225] width 189 height 38
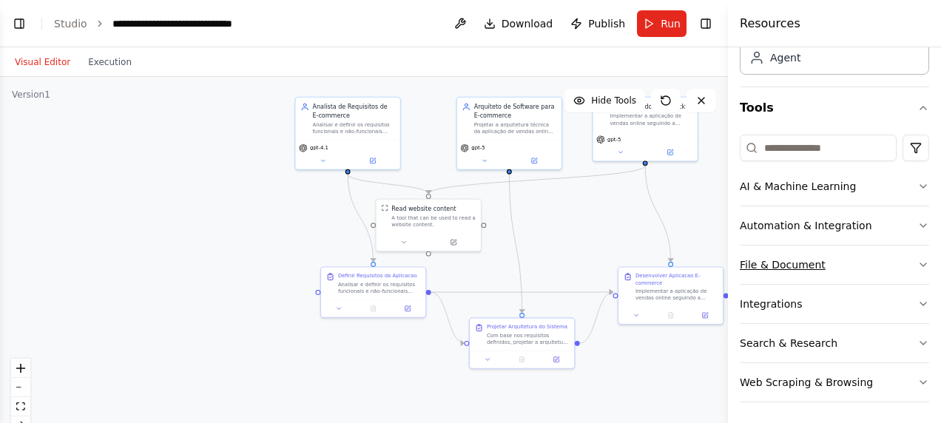
click at [865, 258] on button "File & Document" at bounding box center [834, 265] width 189 height 38
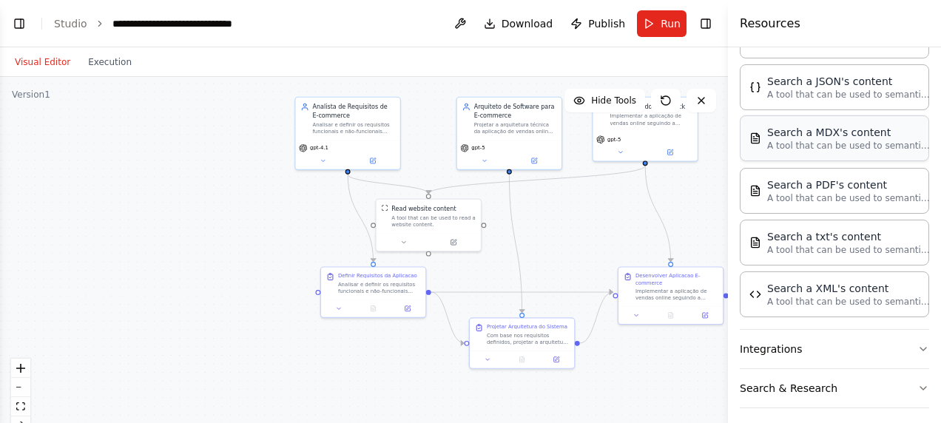
scroll to position [471, 0]
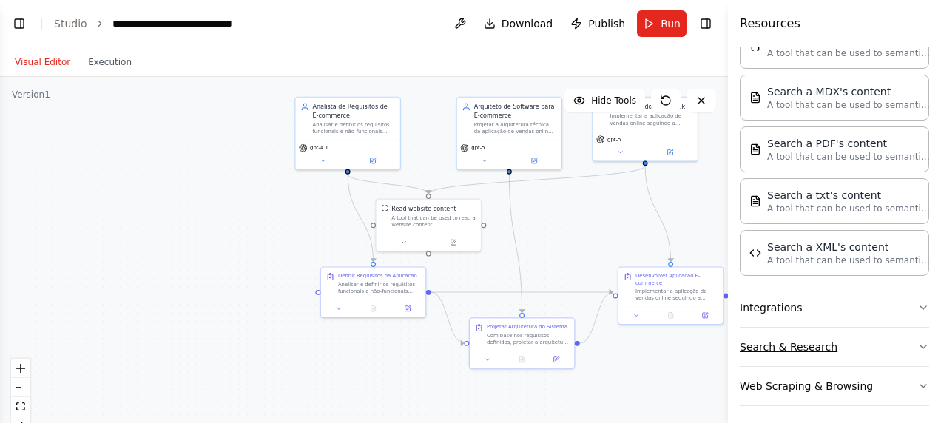
click at [869, 328] on button "Search & Research" at bounding box center [834, 347] width 189 height 38
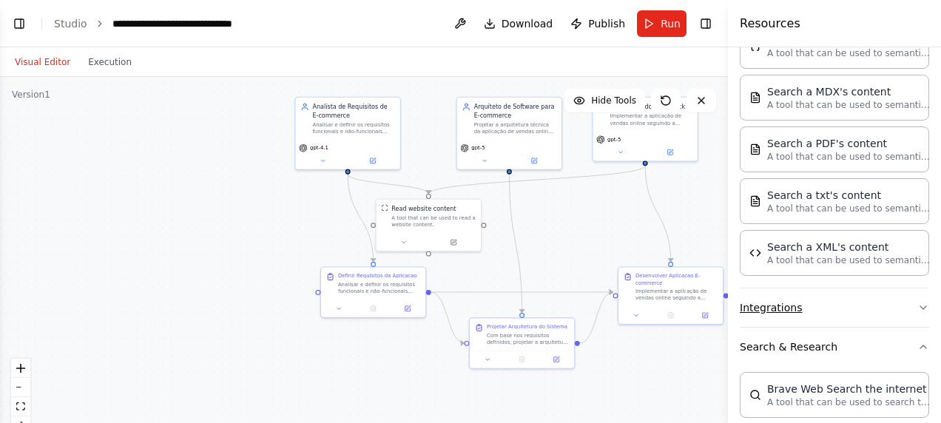
click at [858, 312] on button "Integrations" at bounding box center [834, 308] width 189 height 38
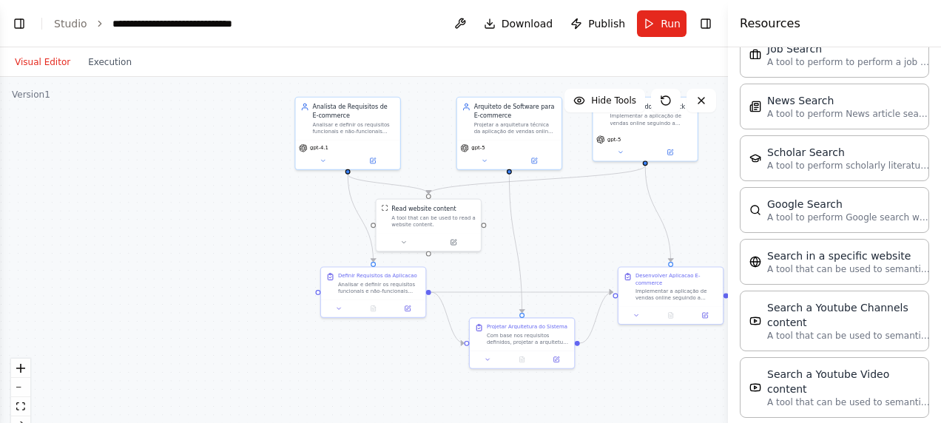
scroll to position [2202, 0]
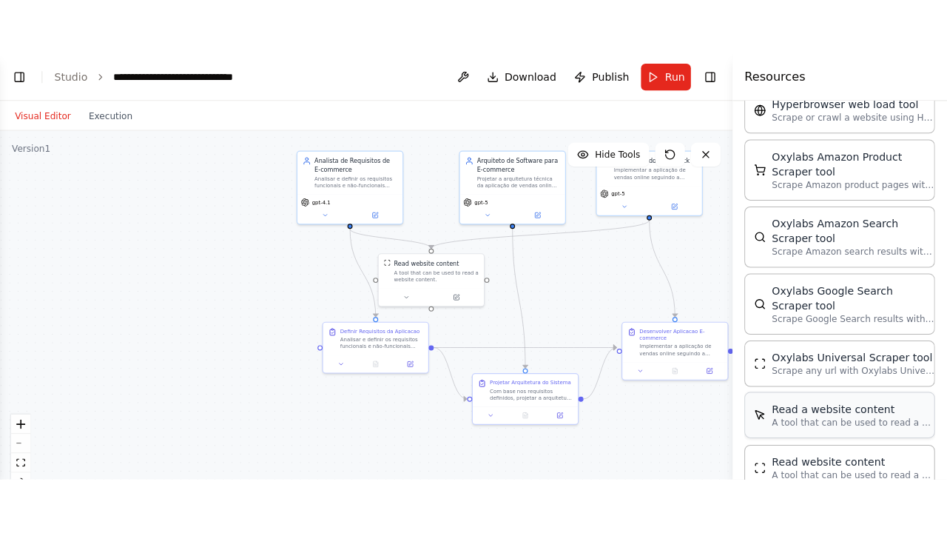
scroll to position [2829, 0]
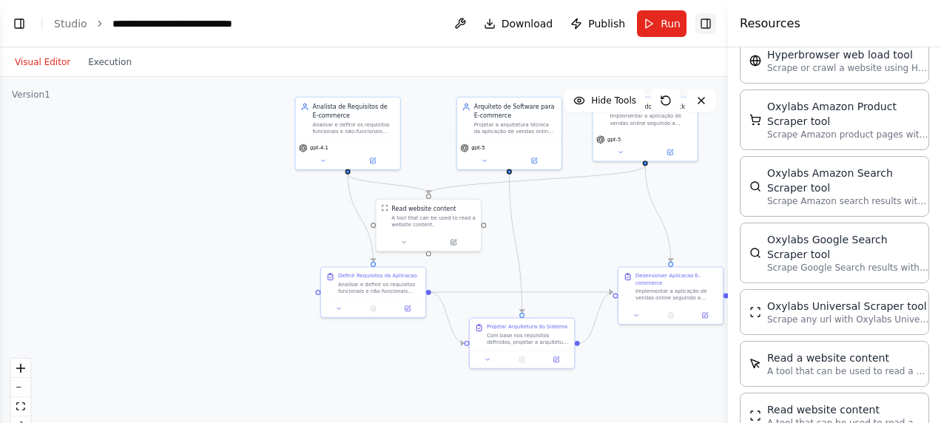
click at [710, 31] on button "Toggle Right Sidebar" at bounding box center [706, 23] width 21 height 21
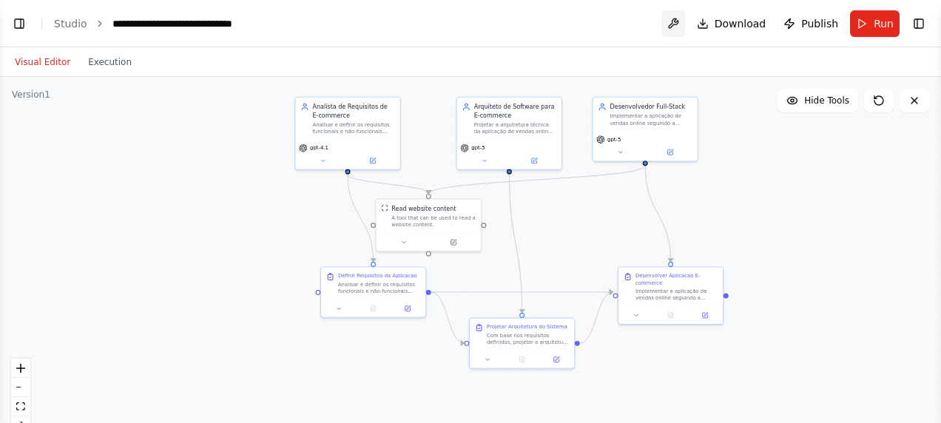
click at [681, 23] on button at bounding box center [674, 23] width 24 height 27
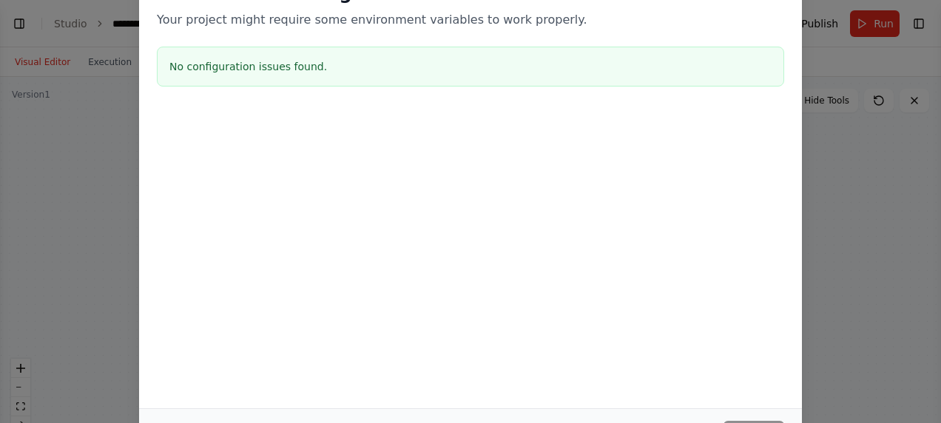
click at [687, 152] on div at bounding box center [470, 184] width 663 height 148
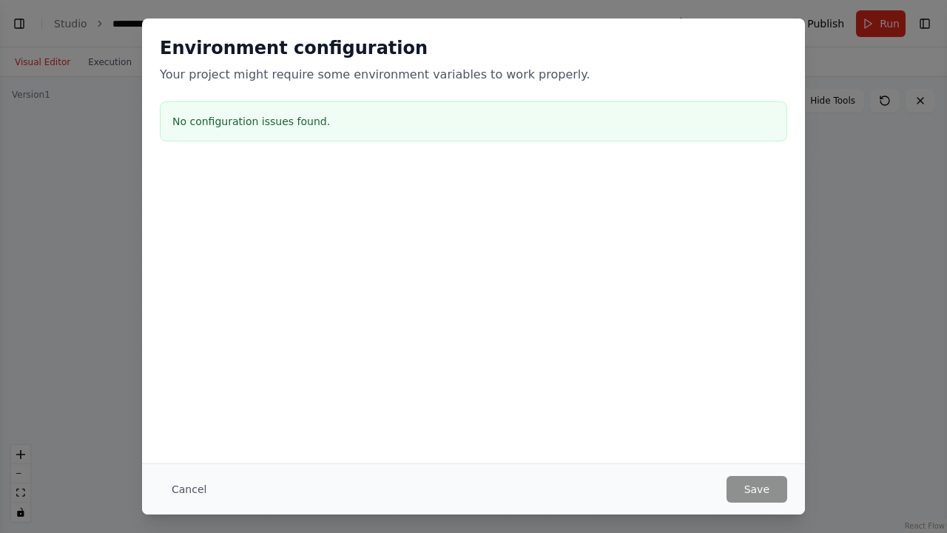
select select "****"
click at [163, 423] on button "Cancel" at bounding box center [189, 489] width 58 height 27
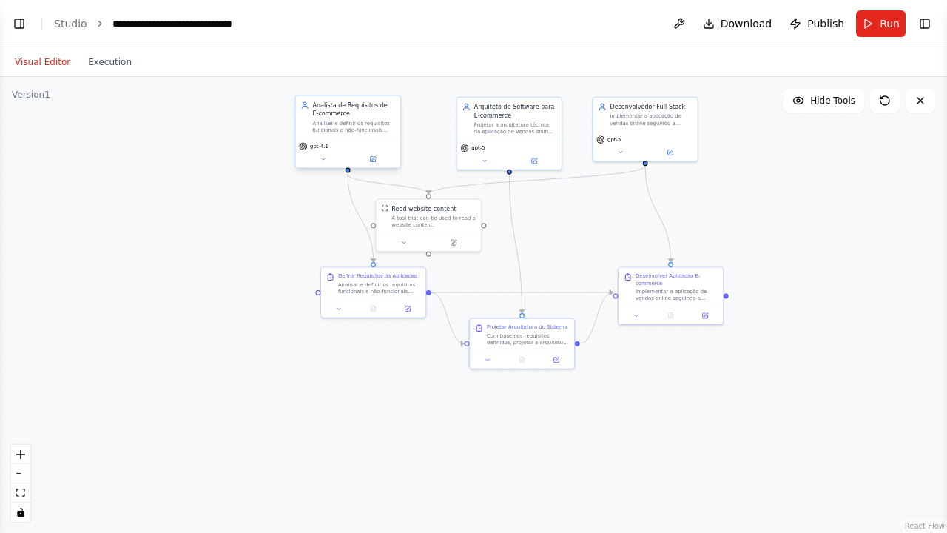
click at [346, 136] on div "Analista de Requisitos de E-commerce Analisar e definir os requisitos funcionai…" at bounding box center [347, 117] width 104 height 42
drag, startPoint x: 346, startPoint y: 136, endPoint x: 244, endPoint y: 188, distance: 114.5
click at [244, 188] on div ".deletable-edge-delete-btn { width: 20px; height: 20px; border: 0px solid #ffff…" at bounding box center [473, 305] width 947 height 456
drag, startPoint x: 342, startPoint y: 144, endPoint x: 250, endPoint y: 176, distance: 97.4
click at [250, 176] on div ".deletable-edge-delete-btn { width: 20px; height: 20px; border: 0px solid #ffff…" at bounding box center [473, 305] width 947 height 456
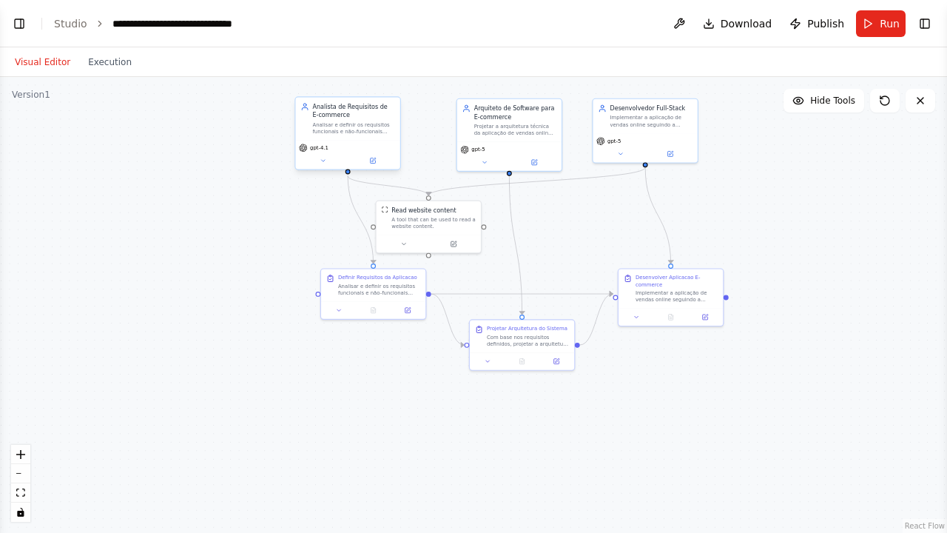
click at [379, 122] on div "Analisar e definir os requisitos funcionais e não-funcionais para uma aplicação…" at bounding box center [353, 127] width 82 height 13
click at [377, 160] on button at bounding box center [373, 160] width 48 height 10
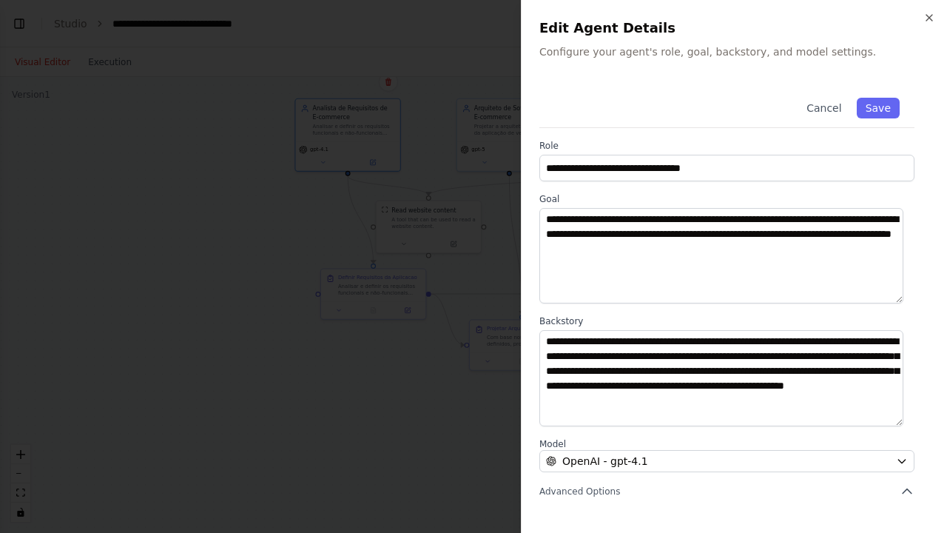
scroll to position [135, 0]
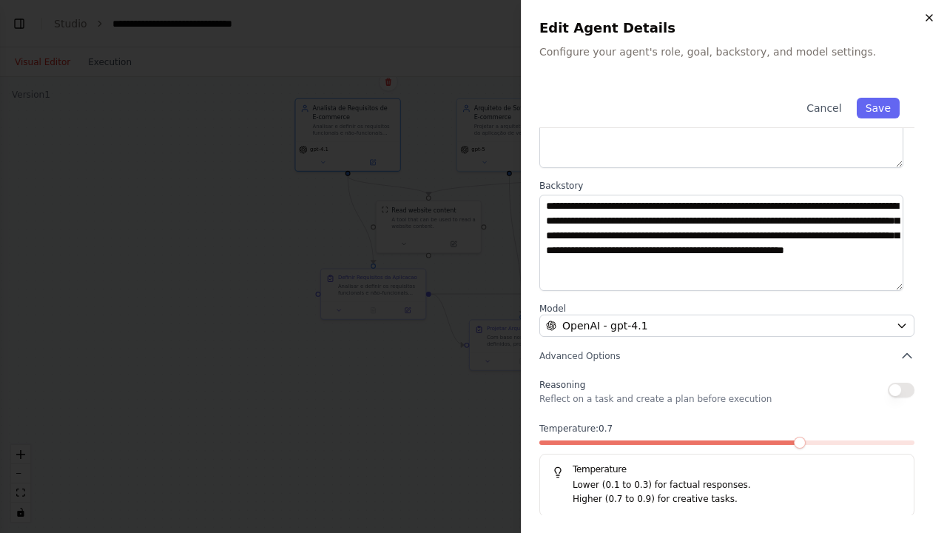
click at [933, 19] on icon "button" at bounding box center [930, 18] width 12 height 12
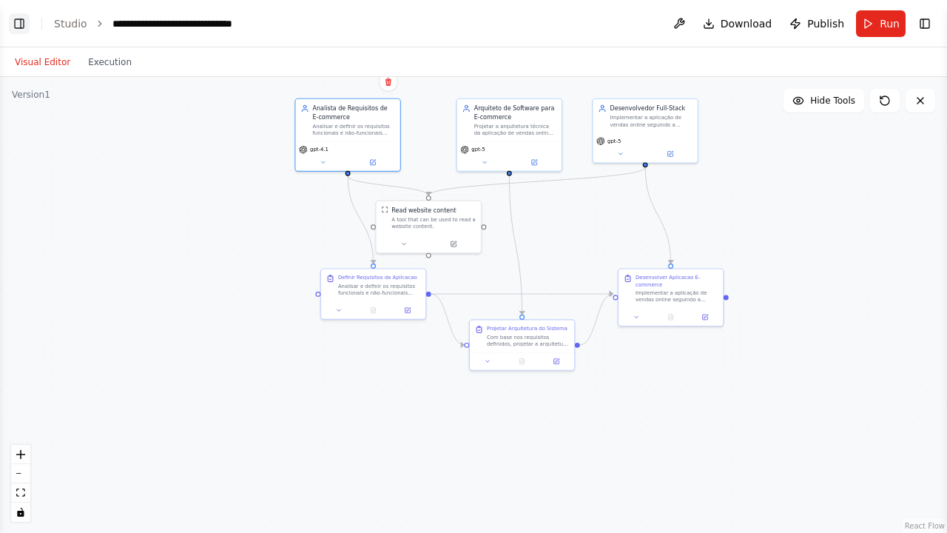
click at [13, 31] on button "Toggle Left Sidebar" at bounding box center [19, 23] width 21 height 21
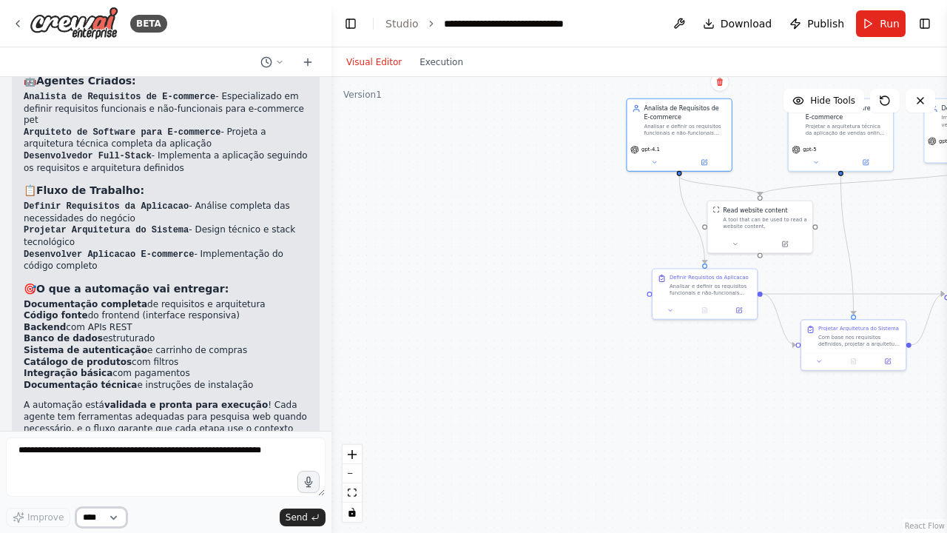
click at [118, 423] on select "****" at bounding box center [101, 517] width 50 height 19
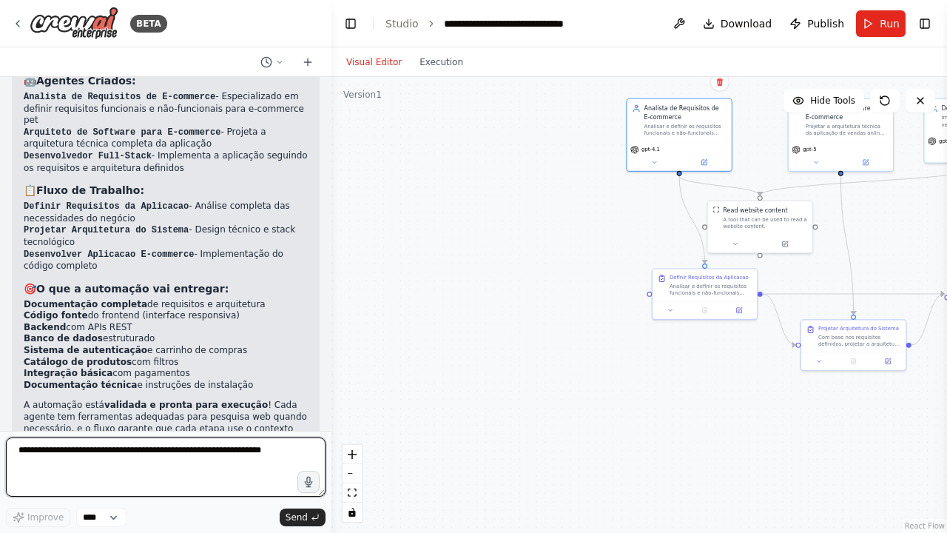
click at [185, 423] on textarea at bounding box center [166, 466] width 320 height 59
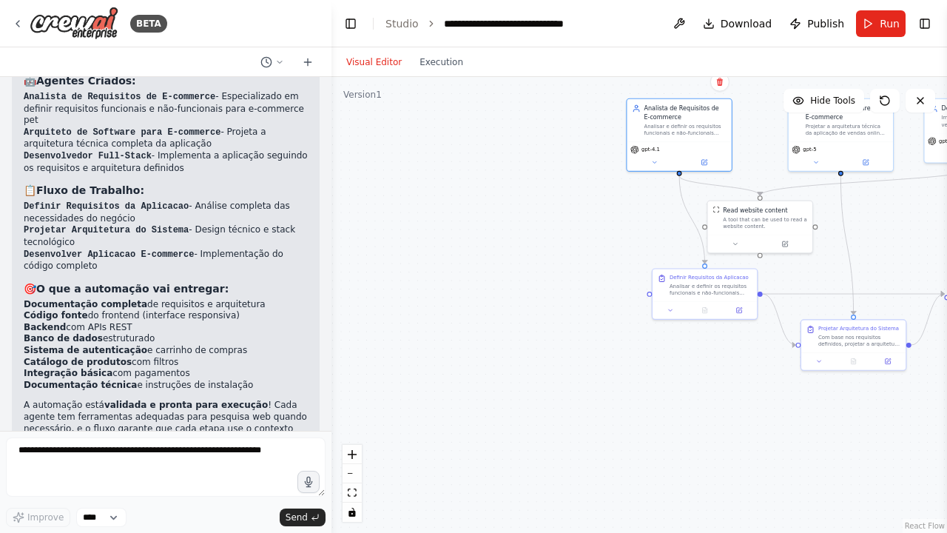
click at [377, 185] on div ".deletable-edge-delete-btn { width: 20px; height: 20px; border: 0px solid #ffff…" at bounding box center [640, 305] width 616 height 456
click at [10, 13] on div "BETA" at bounding box center [166, 23] width 332 height 47
click at [18, 20] on icon at bounding box center [18, 24] width 12 height 12
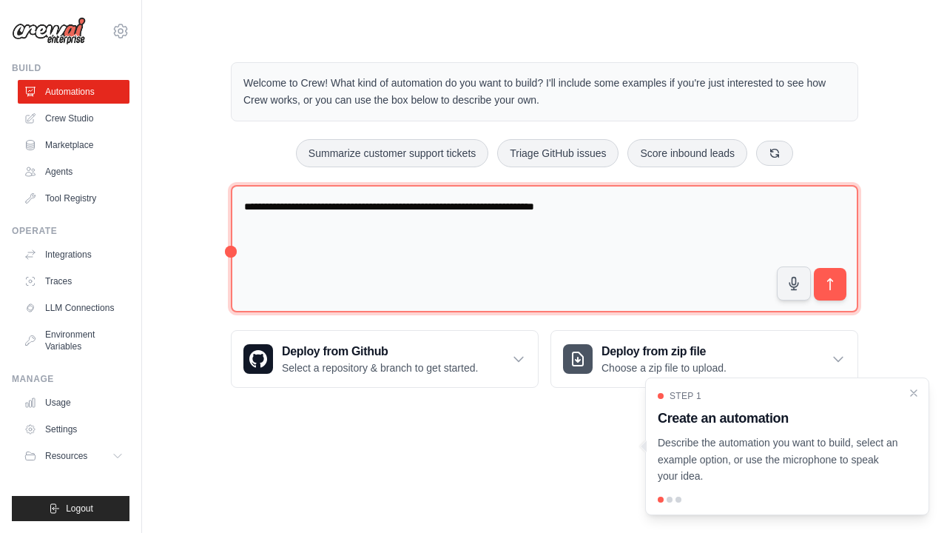
click at [439, 185] on textarea "**********" at bounding box center [545, 249] width 628 height 128
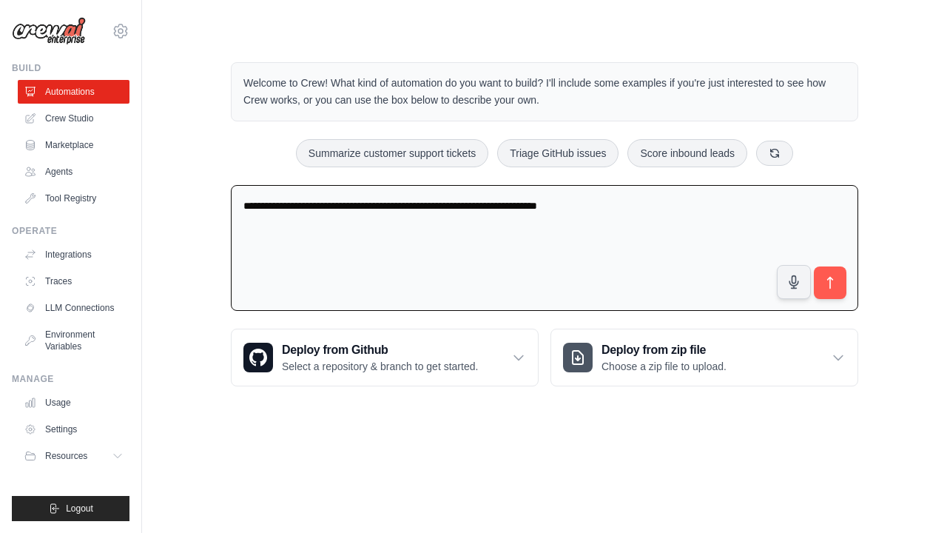
type textarea "**********"
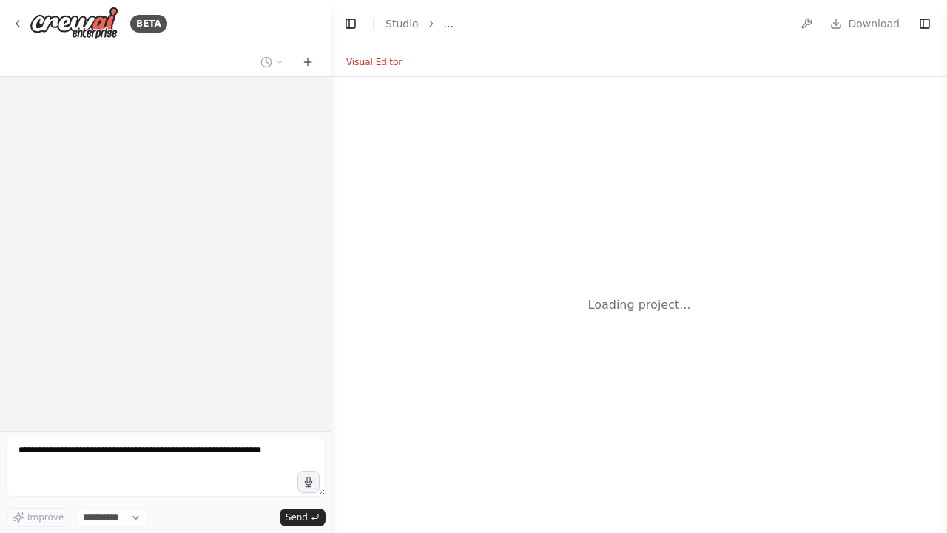
select select "****"
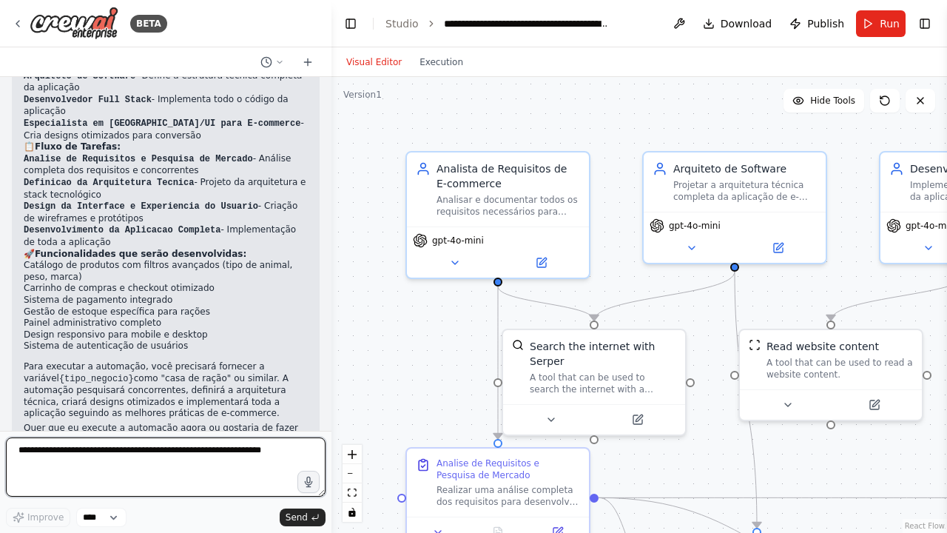
scroll to position [1078, 0]
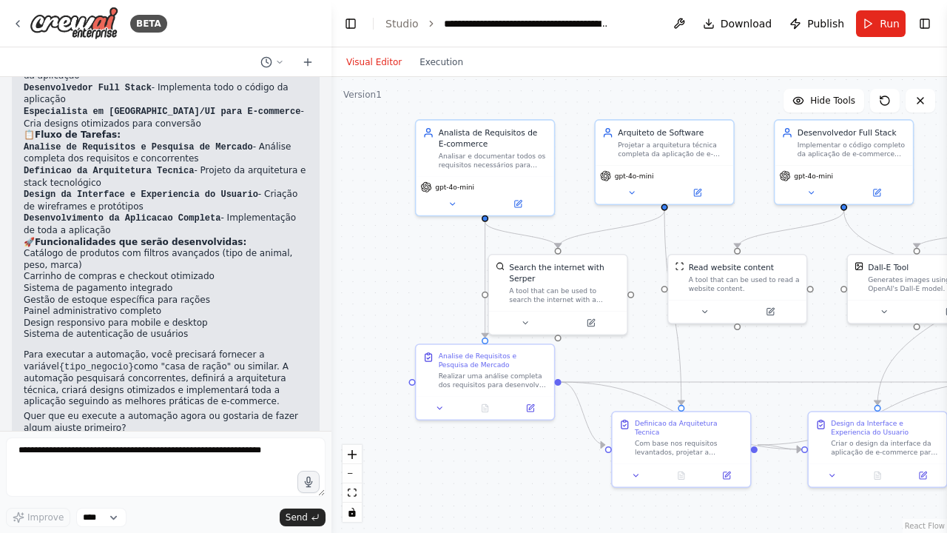
drag, startPoint x: 404, startPoint y: 266, endPoint x: 365, endPoint y: 231, distance: 52.4
click at [365, 231] on div ".deletable-edge-delete-btn { width: 20px; height: 20px; border: 0px solid #ffff…" at bounding box center [640, 305] width 616 height 456
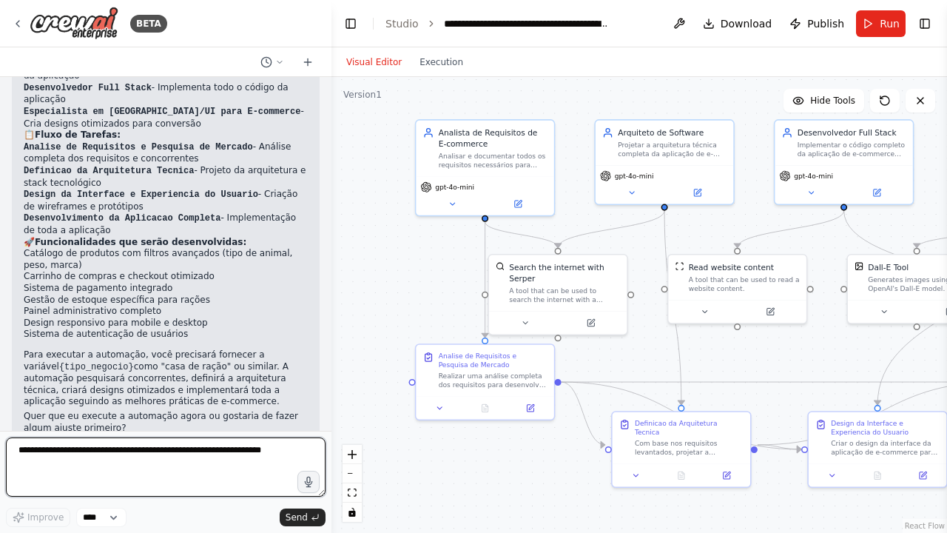
click at [239, 458] on textarea at bounding box center [166, 466] width 320 height 59
type textarea "**********"
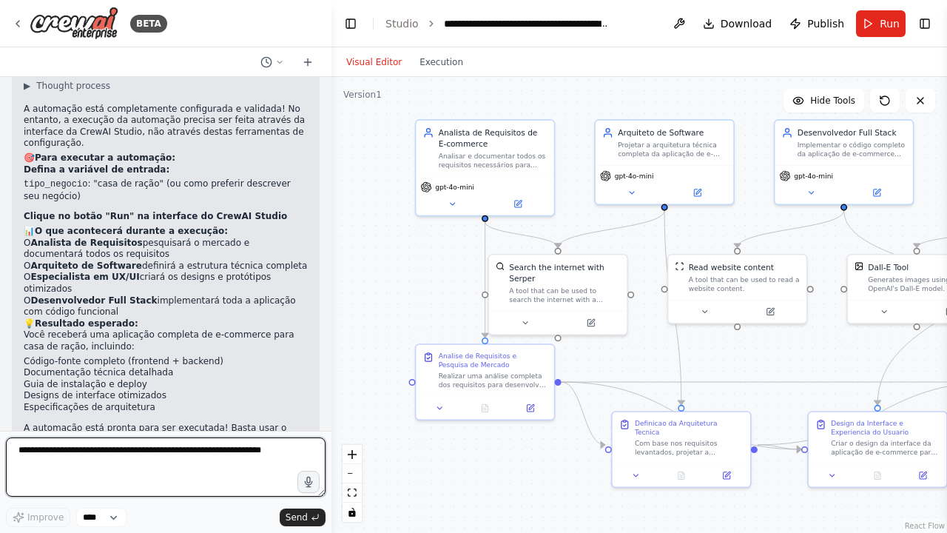
scroll to position [1533, 0]
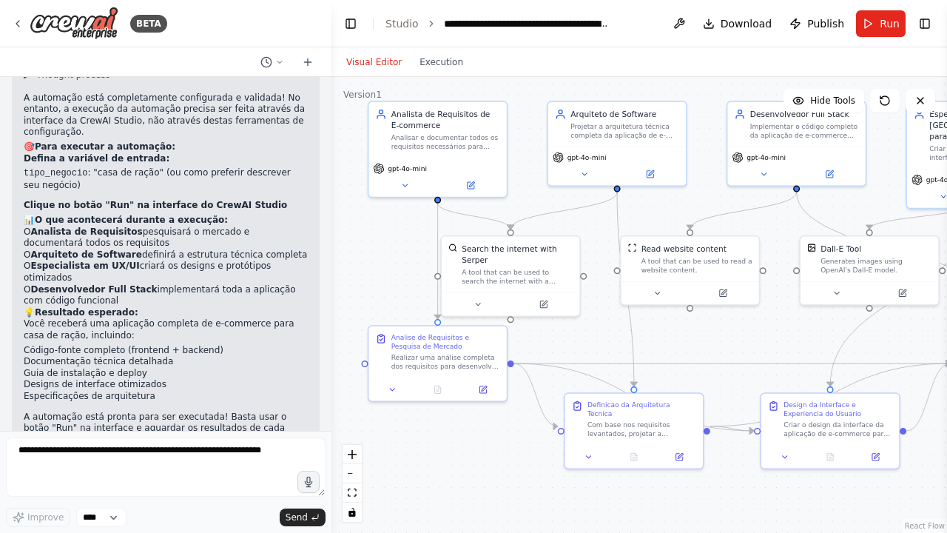
drag, startPoint x: 414, startPoint y: 268, endPoint x: 364, endPoint y: 249, distance: 53.2
click at [364, 249] on div ".deletable-edge-delete-btn { width: 20px; height: 20px; border: 0px solid #ffff…" at bounding box center [640, 305] width 616 height 456
click at [656, 53] on div "Visual Editor Execution" at bounding box center [640, 62] width 616 height 30
click at [828, 98] on span "Hide Tools" at bounding box center [832, 101] width 45 height 12
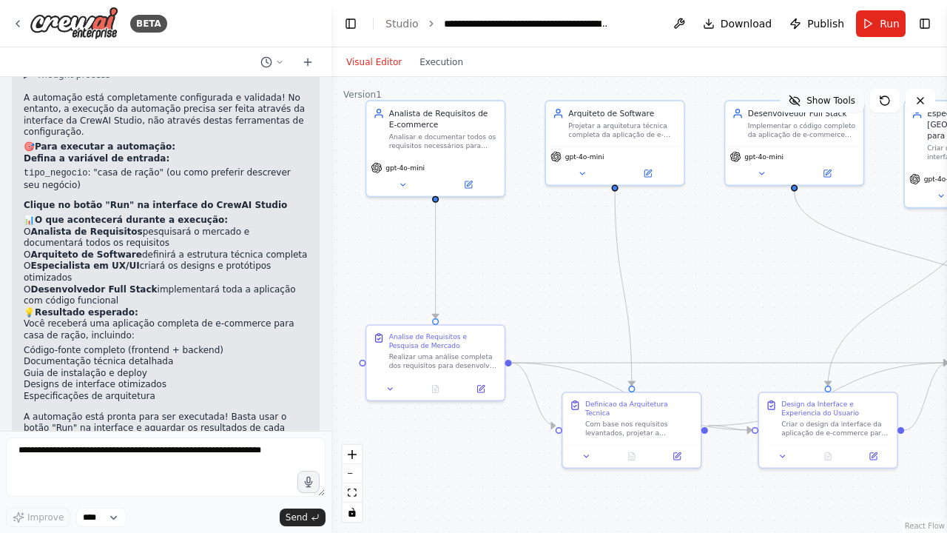
click at [828, 98] on span "Show Tools" at bounding box center [831, 101] width 49 height 12
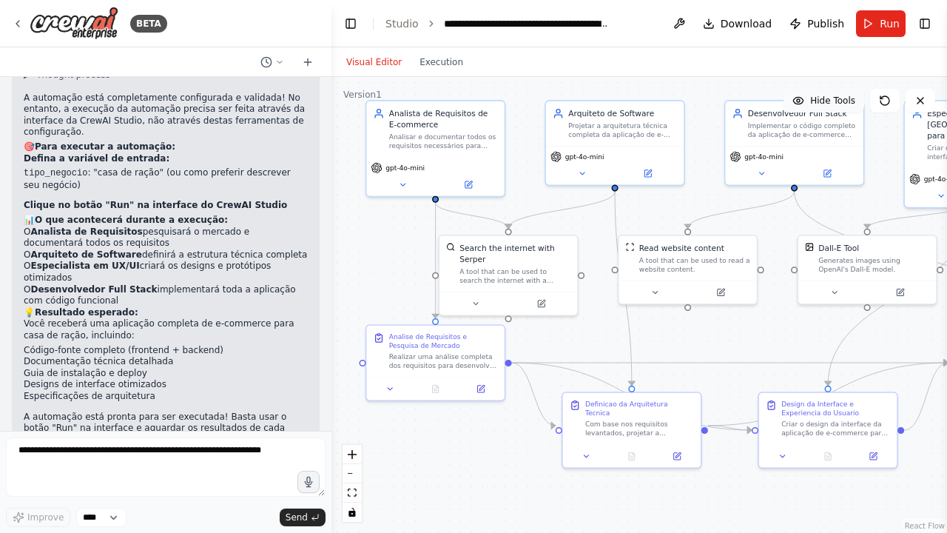
click at [828, 98] on span "Hide Tools" at bounding box center [832, 101] width 45 height 12
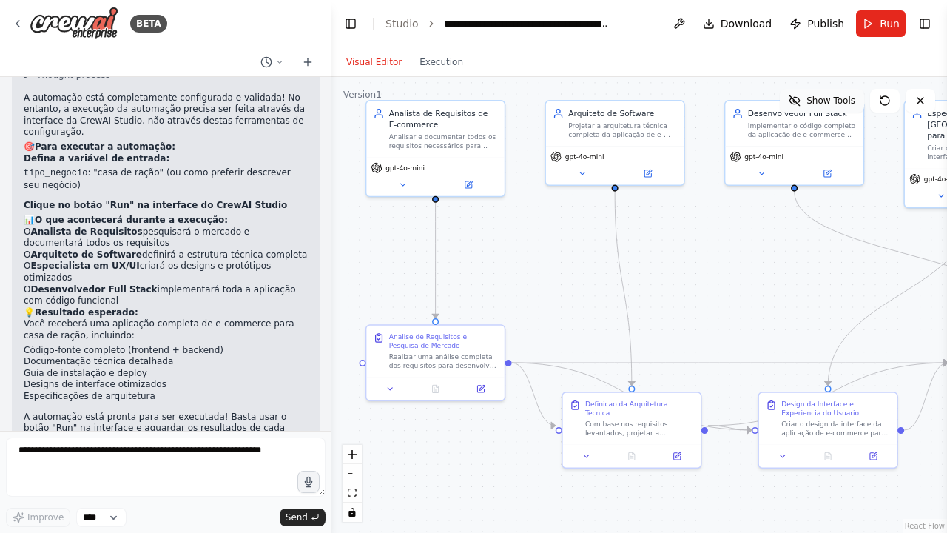
click at [828, 98] on span "Show Tools" at bounding box center [831, 101] width 49 height 12
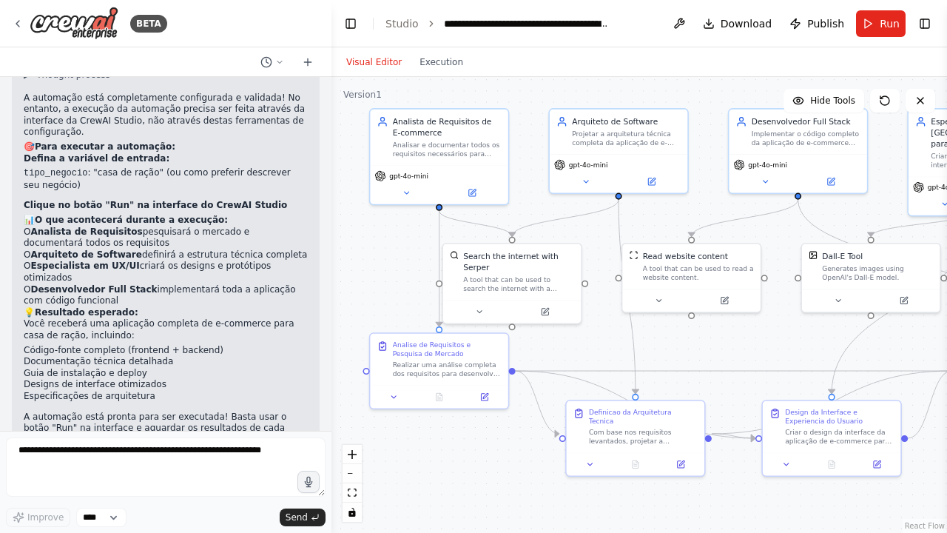
click at [699, 105] on div ".deletable-edge-delete-btn { width: 20px; height: 20px; border: 0px solid #ffff…" at bounding box center [640, 305] width 616 height 456
click at [919, 24] on button "Toggle Right Sidebar" at bounding box center [925, 23] width 21 height 21
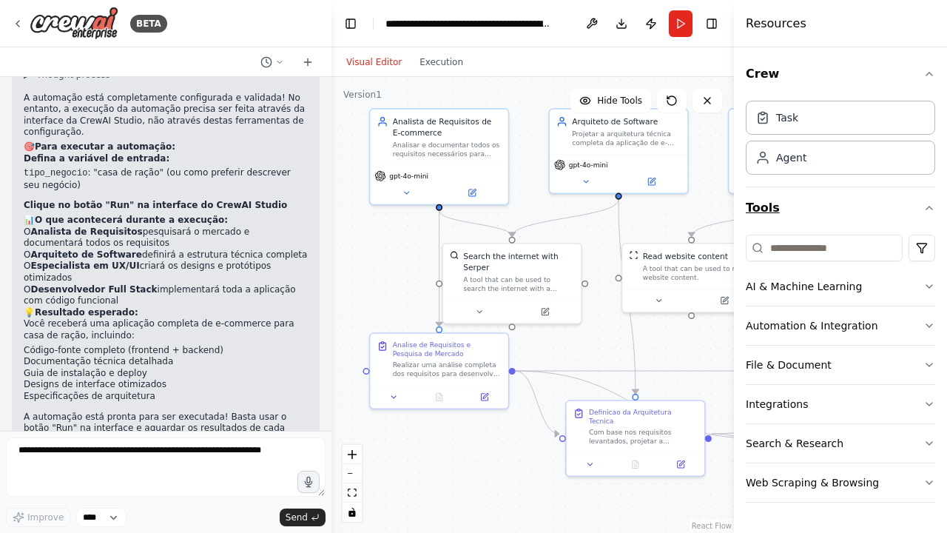
click at [854, 196] on button "Tools" at bounding box center [840, 207] width 189 height 41
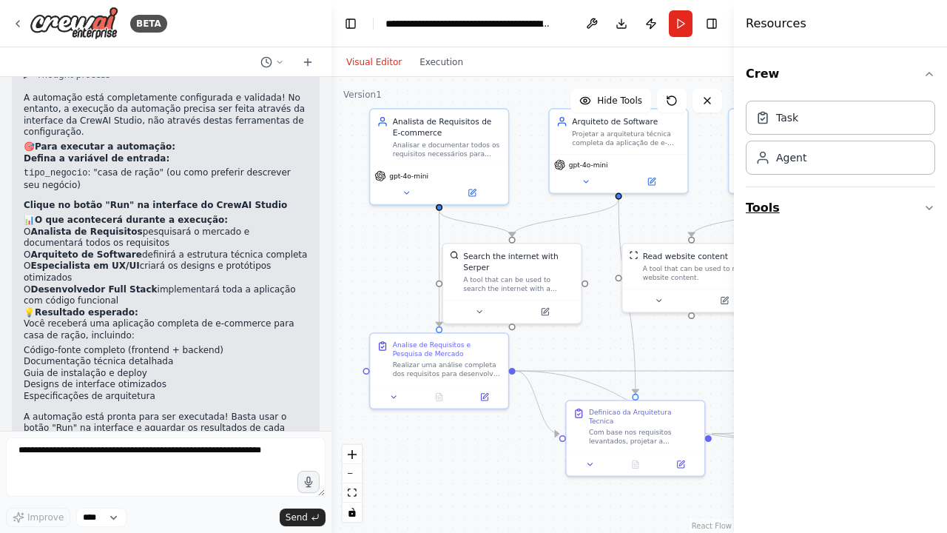
click at [854, 196] on button "Tools" at bounding box center [840, 207] width 189 height 41
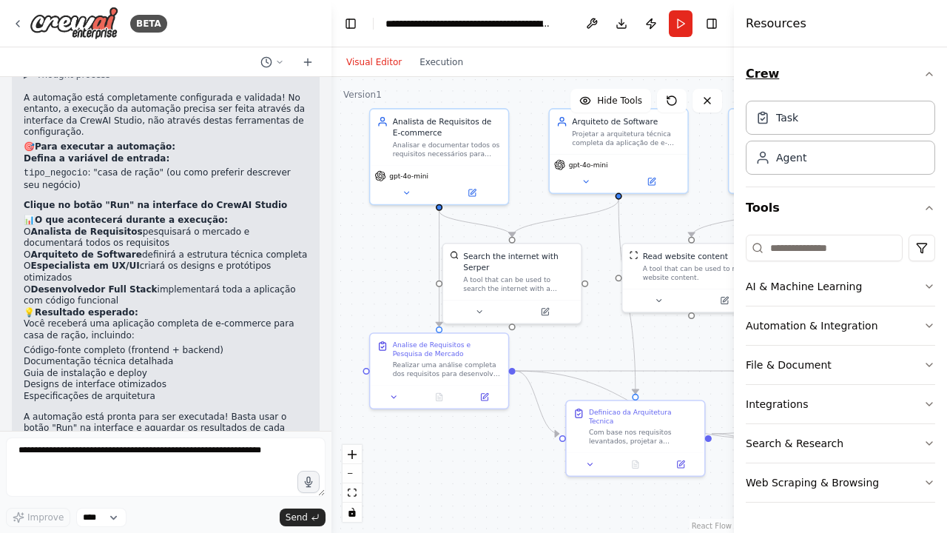
click at [830, 81] on button "Crew" at bounding box center [840, 73] width 189 height 41
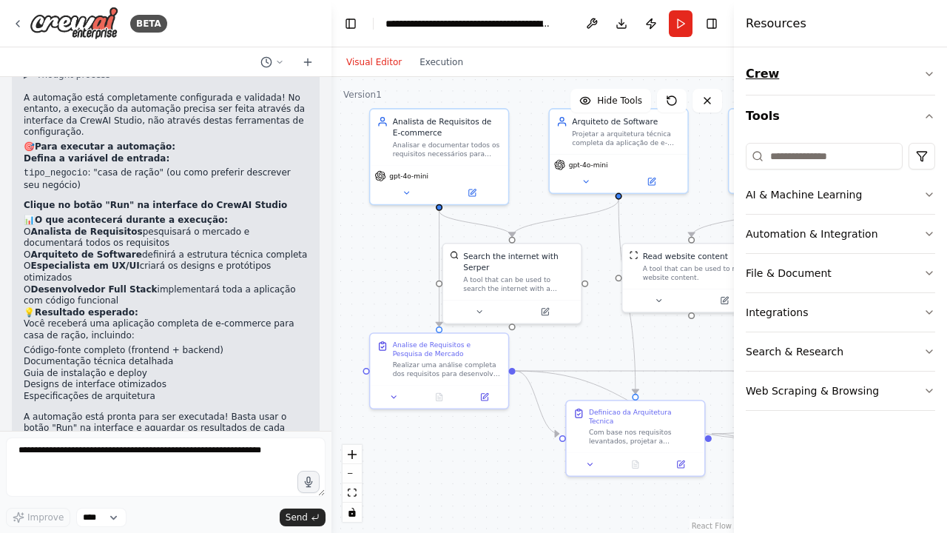
click at [829, 81] on button "Crew" at bounding box center [840, 73] width 189 height 41
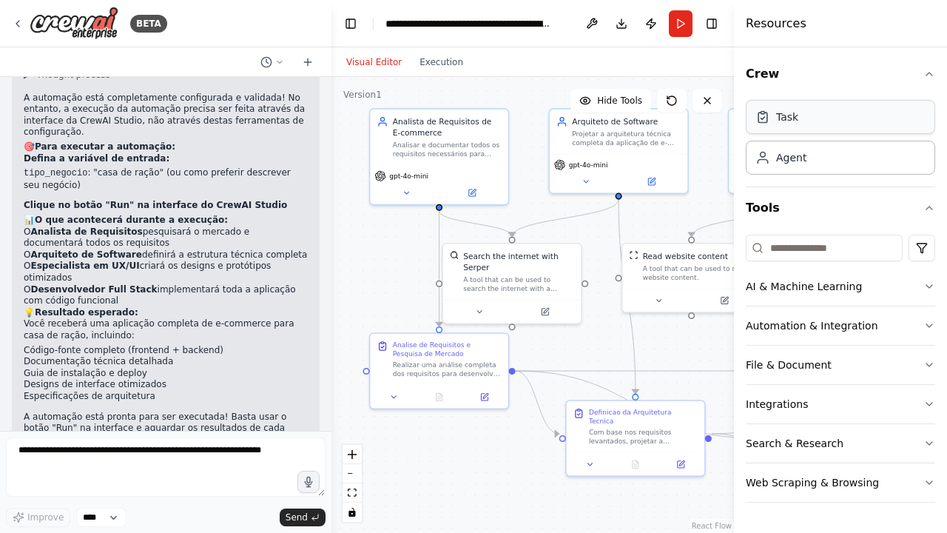
click at [816, 120] on div "Task" at bounding box center [840, 117] width 189 height 34
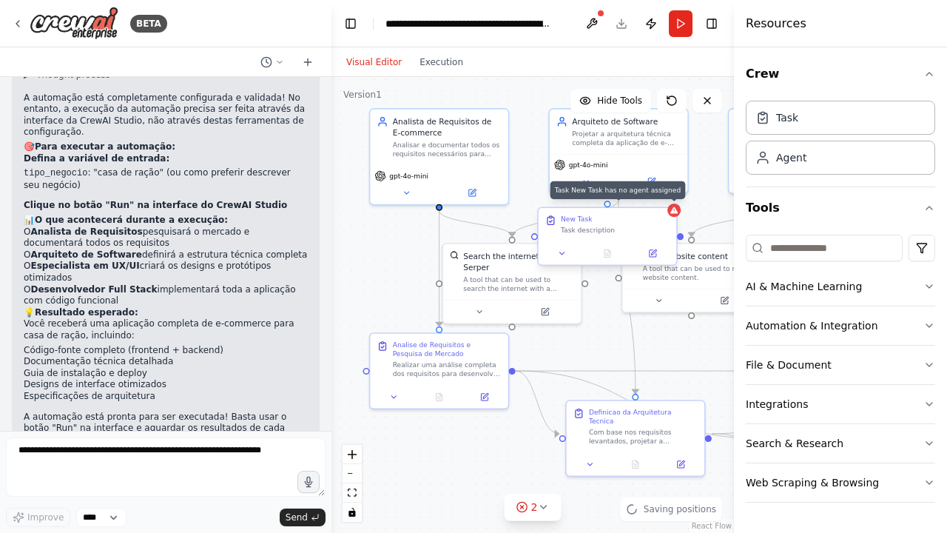
click at [676, 215] on div at bounding box center [674, 210] width 13 height 13
click at [667, 202] on button at bounding box center [665, 194] width 19 height 19
click at [620, 184] on button at bounding box center [652, 178] width 64 height 13
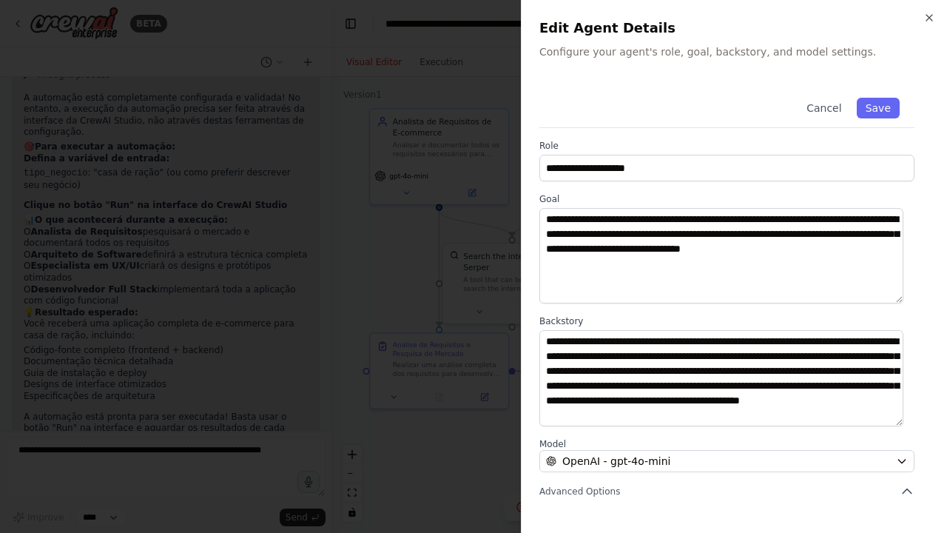
click at [937, 9] on div "**********" at bounding box center [734, 266] width 426 height 533
click at [931, 13] on icon "button" at bounding box center [930, 18] width 12 height 12
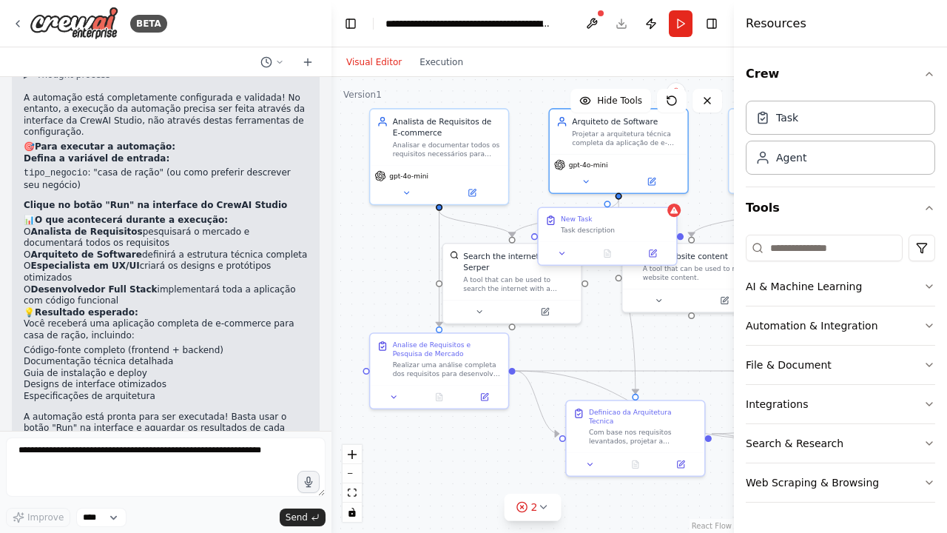
click at [631, 218] on div "New Task" at bounding box center [615, 219] width 109 height 9
click at [669, 200] on button at bounding box center [665, 194] width 19 height 19
click at [628, 193] on button "Confirm" at bounding box center [622, 195] width 53 height 18
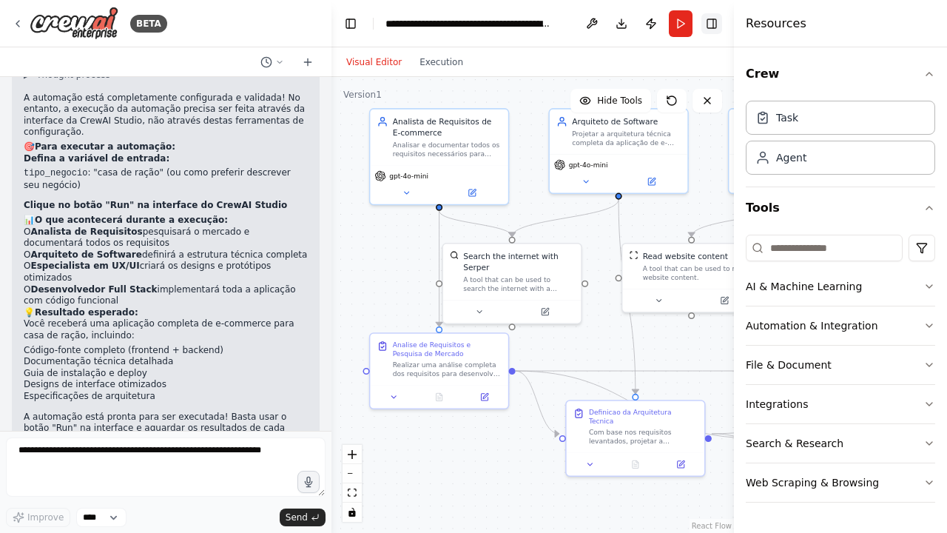
click at [715, 25] on button "Toggle Right Sidebar" at bounding box center [712, 23] width 21 height 21
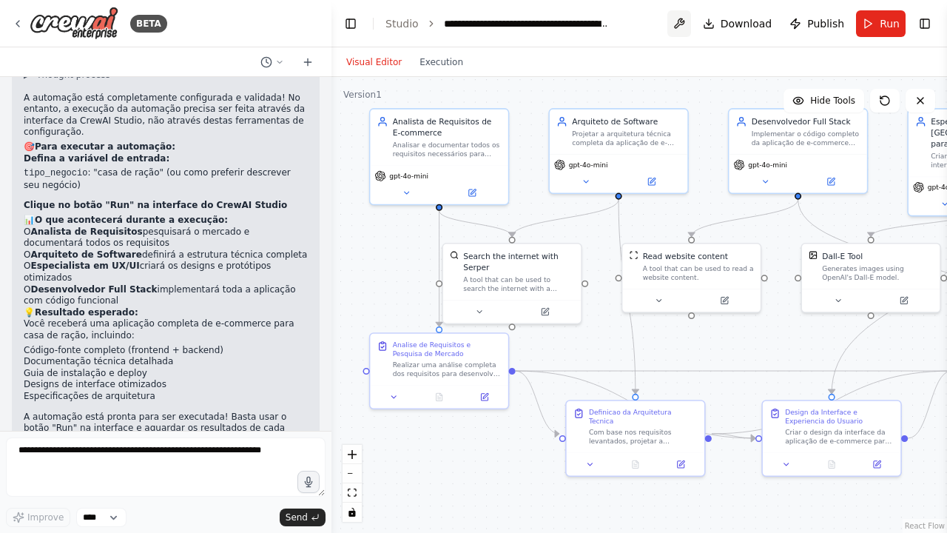
click at [680, 27] on button at bounding box center [680, 23] width 24 height 27
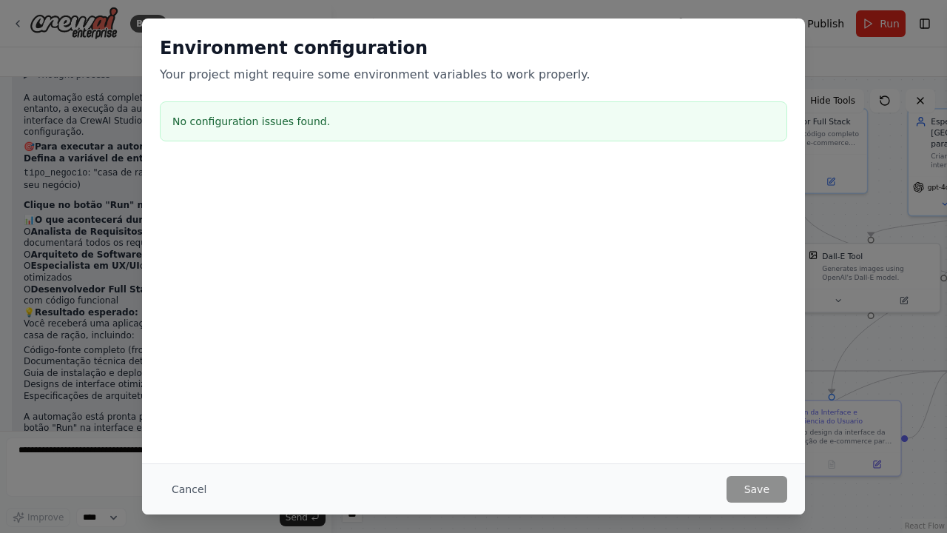
drag, startPoint x: 699, startPoint y: 99, endPoint x: 684, endPoint y: 101, distance: 14.9
click at [684, 101] on div "Environment configuration Your project might require some environment variables…" at bounding box center [473, 92] width 663 height 147
click at [163, 487] on button "Cancel" at bounding box center [189, 489] width 58 height 27
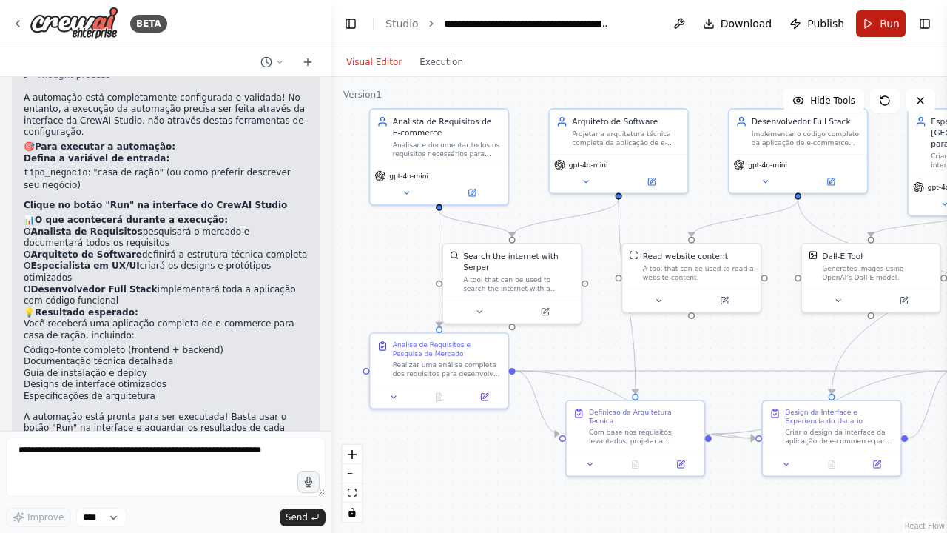
click at [886, 25] on span "Run" at bounding box center [890, 23] width 20 height 15
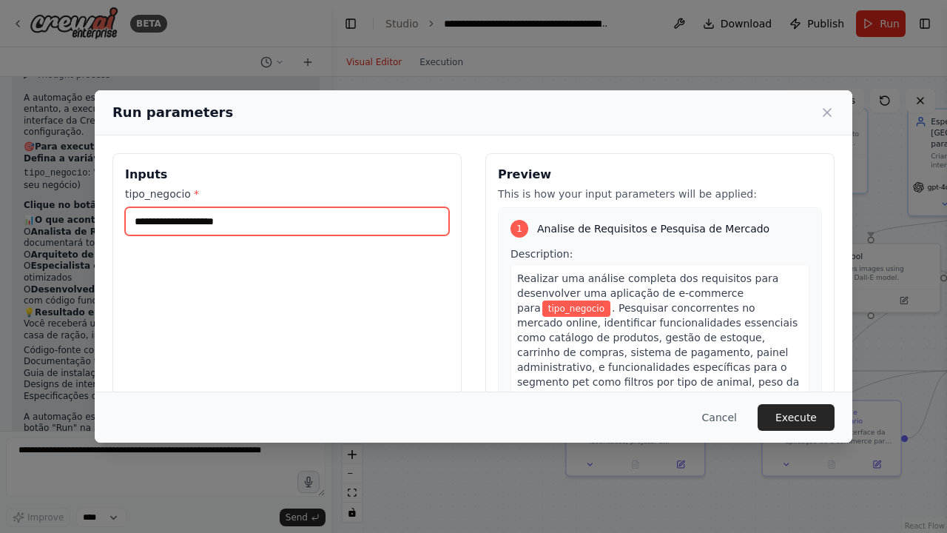
click at [302, 228] on input "tipo_negocio *" at bounding box center [287, 221] width 324 height 28
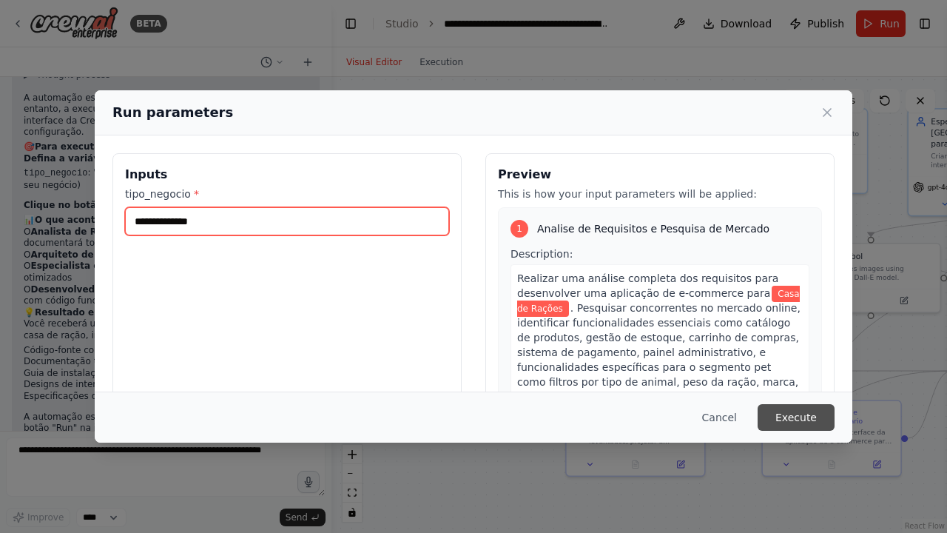
type input "**********"
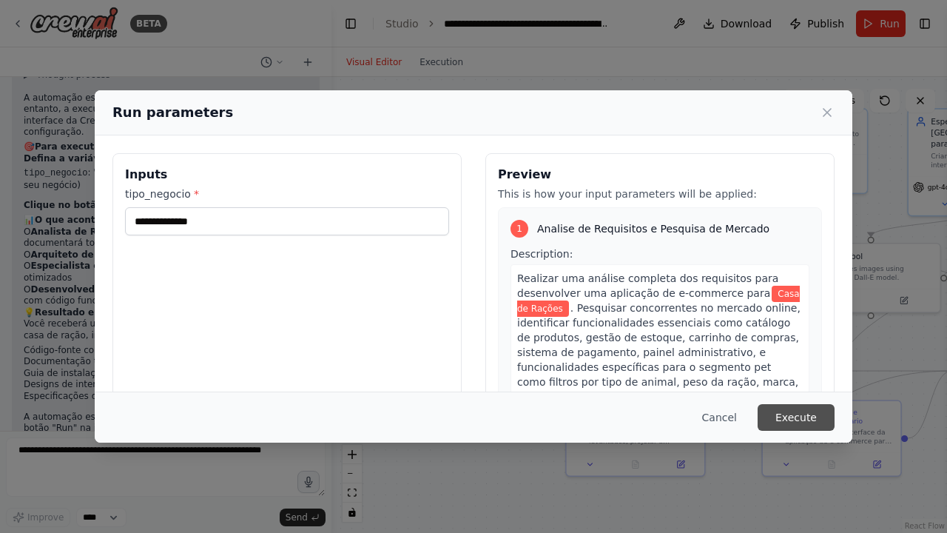
click at [817, 413] on button "Execute" at bounding box center [796, 417] width 77 height 27
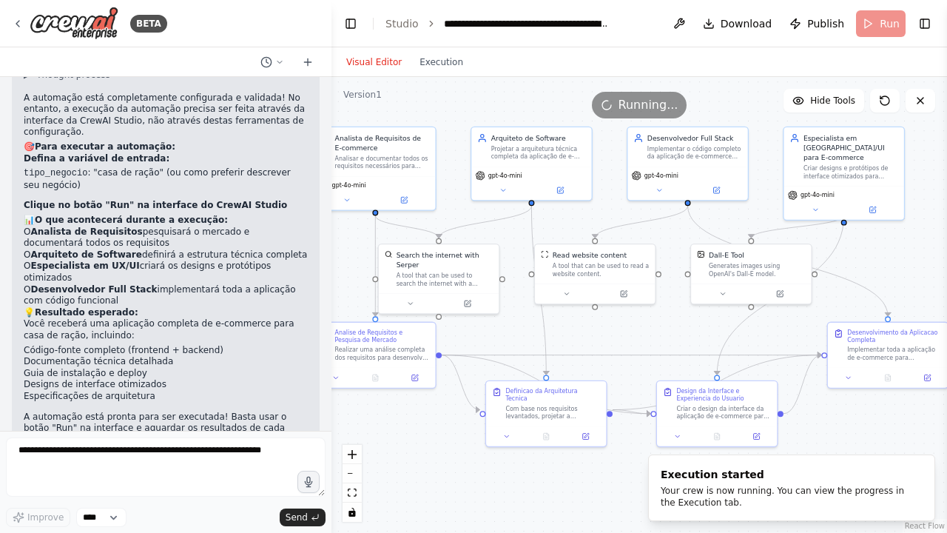
drag, startPoint x: 733, startPoint y: 352, endPoint x: 633, endPoint y: 337, distance: 101.1
click at [633, 337] on div ".deletable-edge-delete-btn { width: 20px; height: 20px; border: 0px solid #ffff…" at bounding box center [640, 305] width 616 height 456
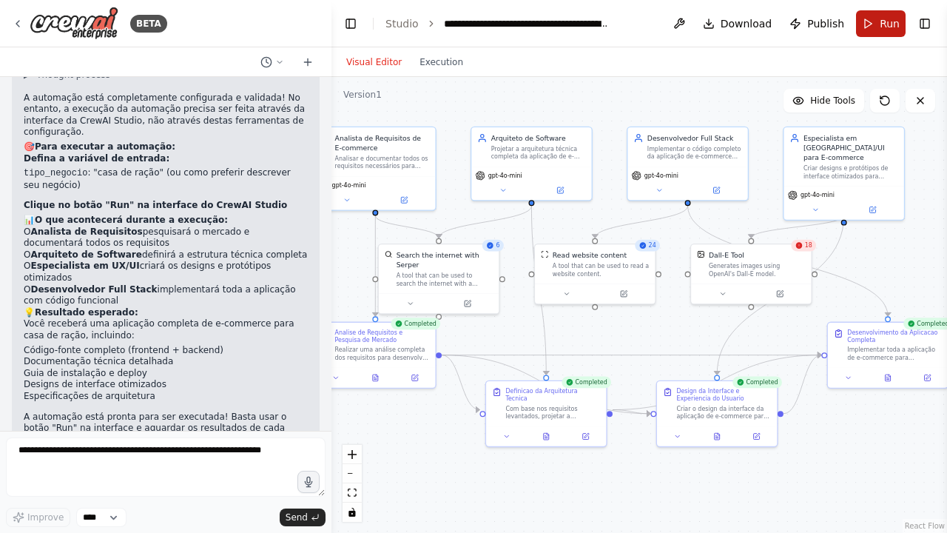
click at [891, 30] on span "Run" at bounding box center [890, 23] width 20 height 15
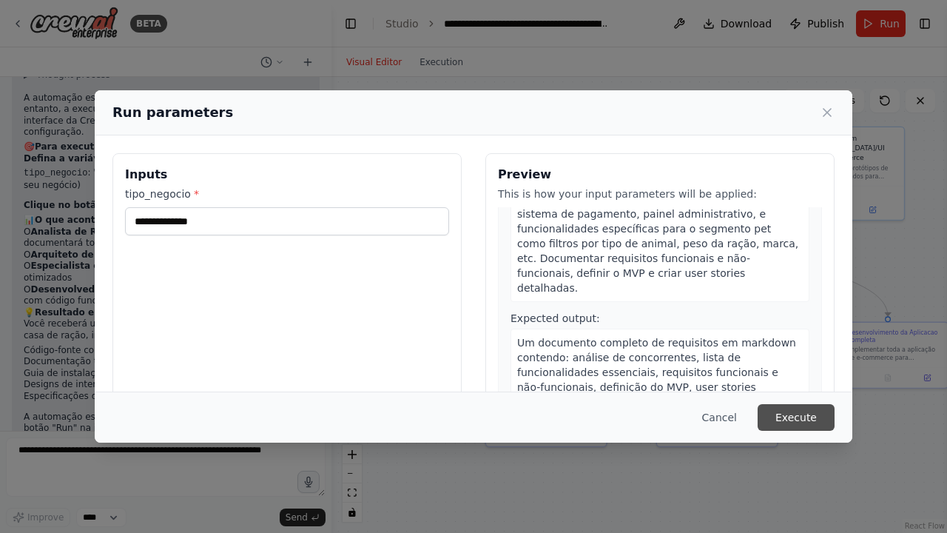
scroll to position [148, 0]
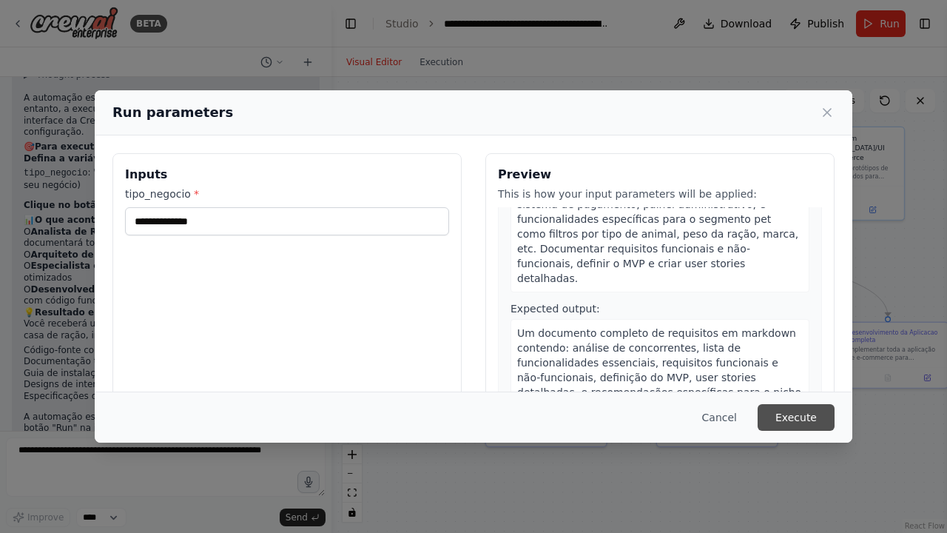
click at [810, 406] on button "Execute" at bounding box center [796, 417] width 77 height 27
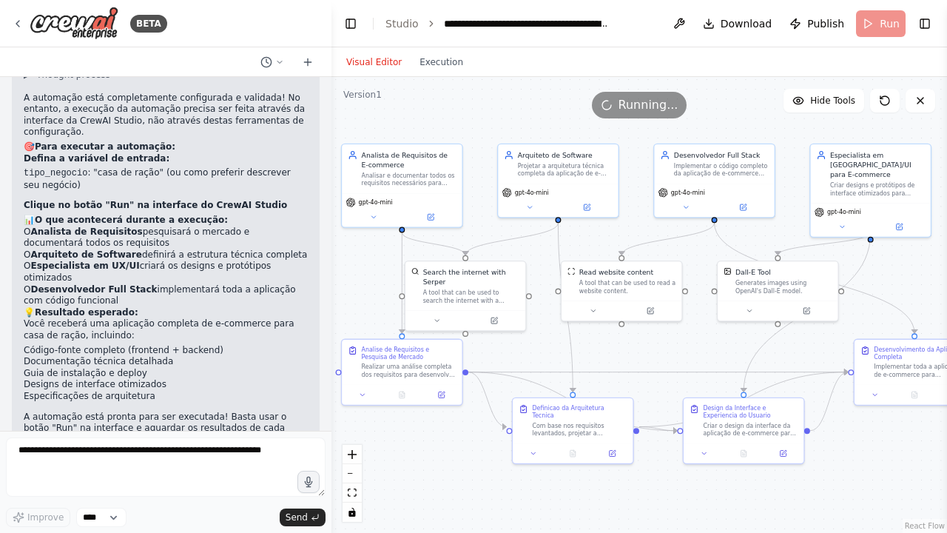
drag, startPoint x: 830, startPoint y: 417, endPoint x: 582, endPoint y: 222, distance: 316.2
click at [850, 434] on div ".deletable-edge-delete-btn { width: 20px; height: 20px; border: 0px solid #ffff…" at bounding box center [640, 305] width 616 height 456
click at [446, 58] on button "Execution" at bounding box center [441, 62] width 61 height 18
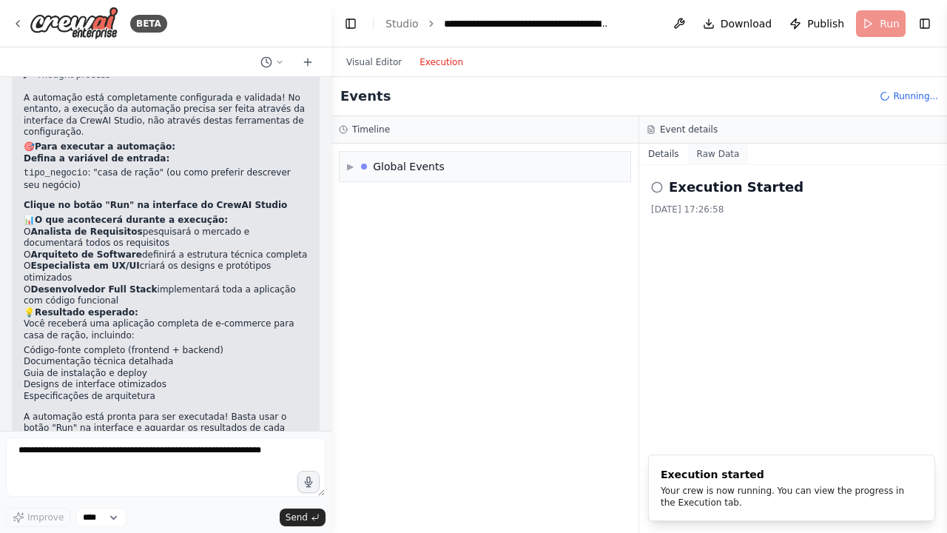
click at [699, 152] on button "Raw Data" at bounding box center [718, 154] width 61 height 21
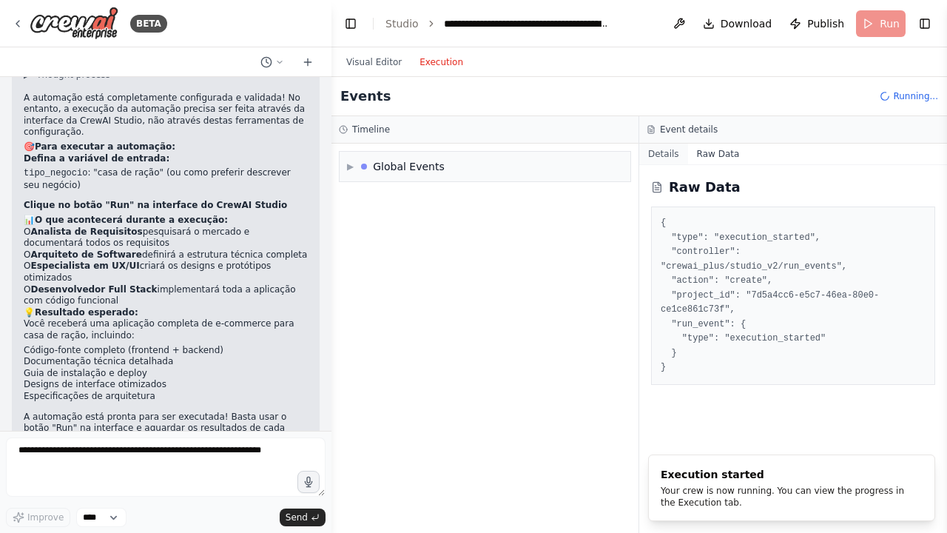
click at [672, 153] on button "Details" at bounding box center [663, 154] width 49 height 21
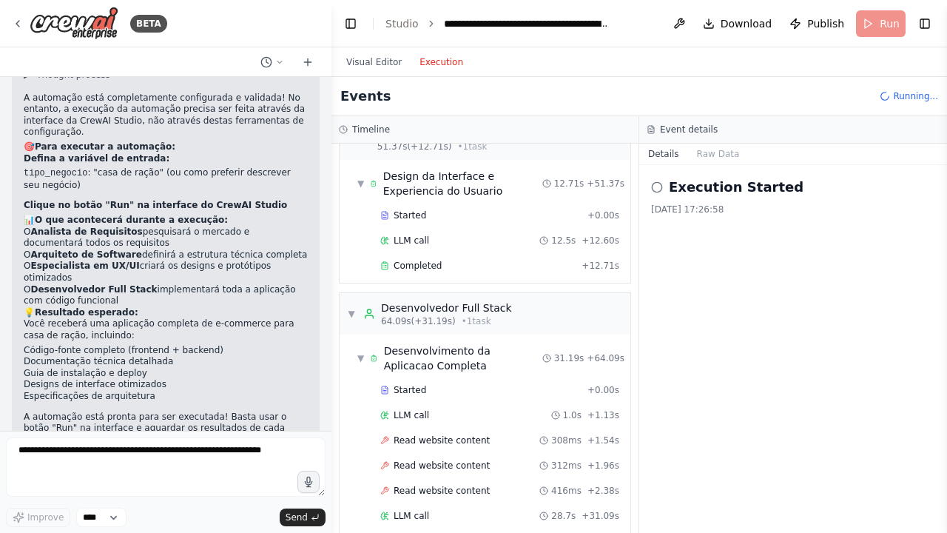
scroll to position [537, 0]
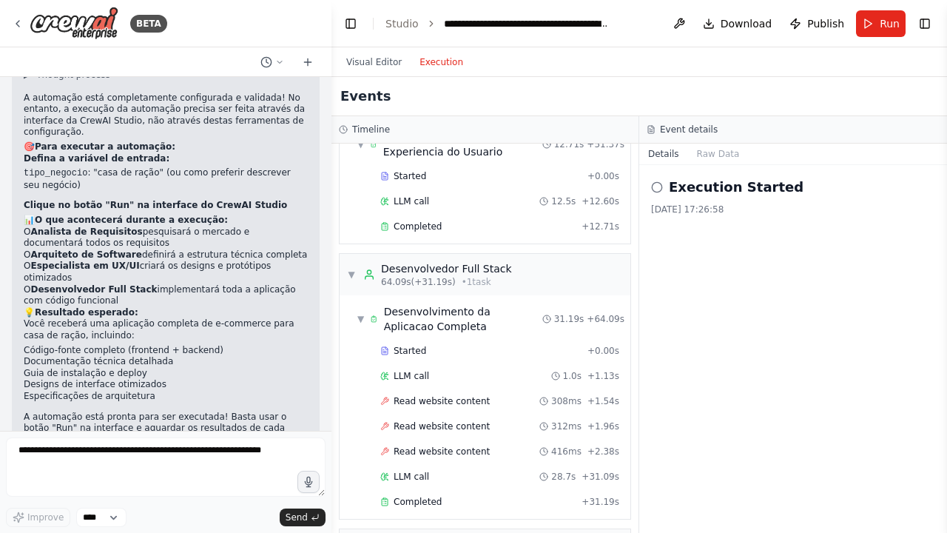
click at [654, 184] on icon at bounding box center [657, 187] width 12 height 12
click at [705, 158] on button "Raw Data" at bounding box center [718, 154] width 61 height 21
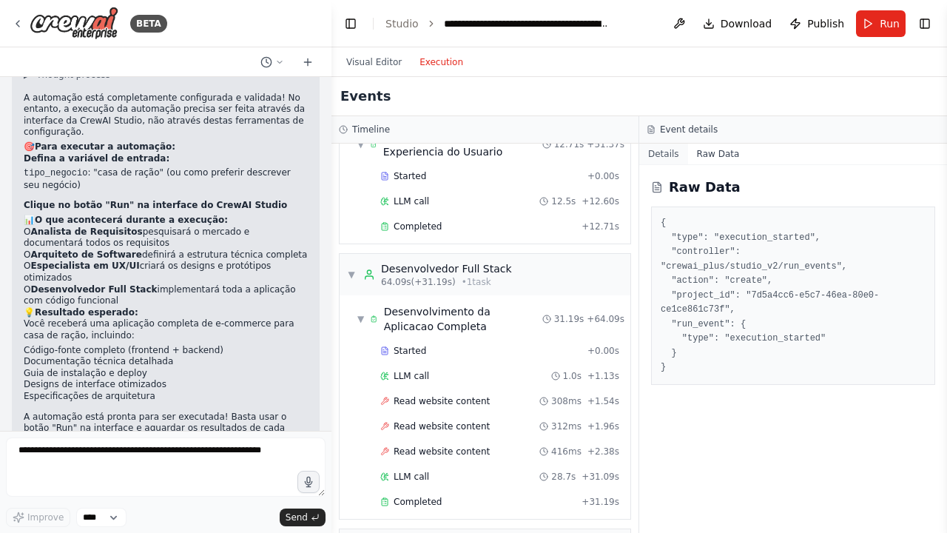
click at [665, 150] on button "Details" at bounding box center [663, 154] width 49 height 21
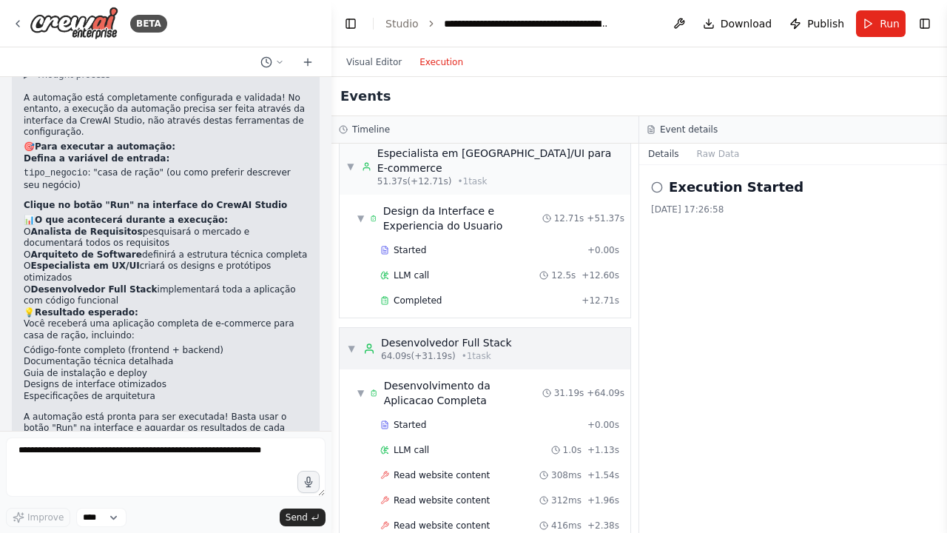
click at [360, 335] on div "▼ Desenvolvedor Full Stack 64.09s (+31.19s) • 1 task" at bounding box center [429, 348] width 165 height 27
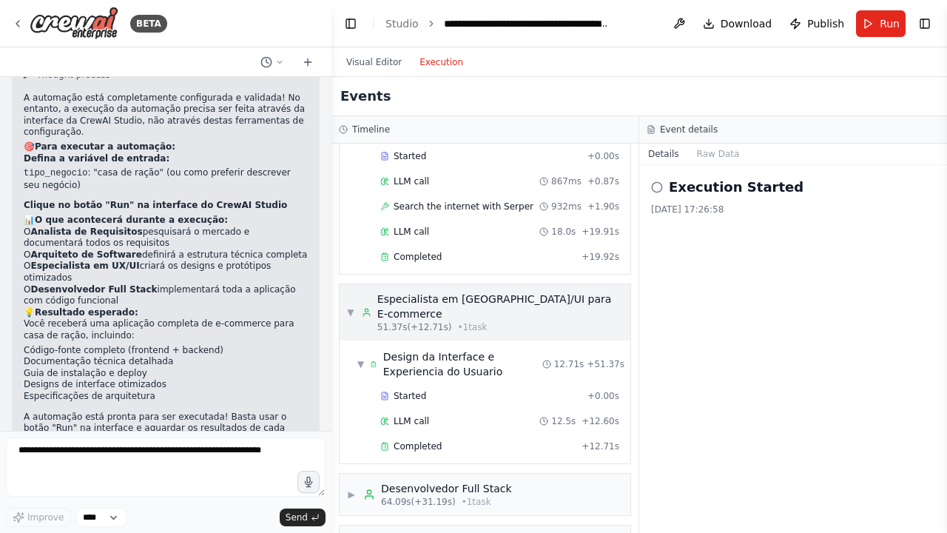
click at [367, 295] on div "Especialista em UX/UI para E-commerce 51.37s (+12.71s) • 1 task" at bounding box center [492, 312] width 261 height 41
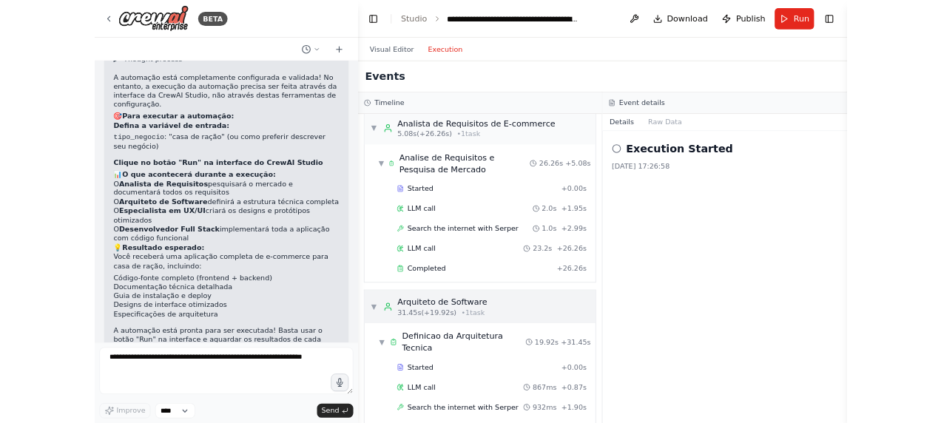
scroll to position [0, 0]
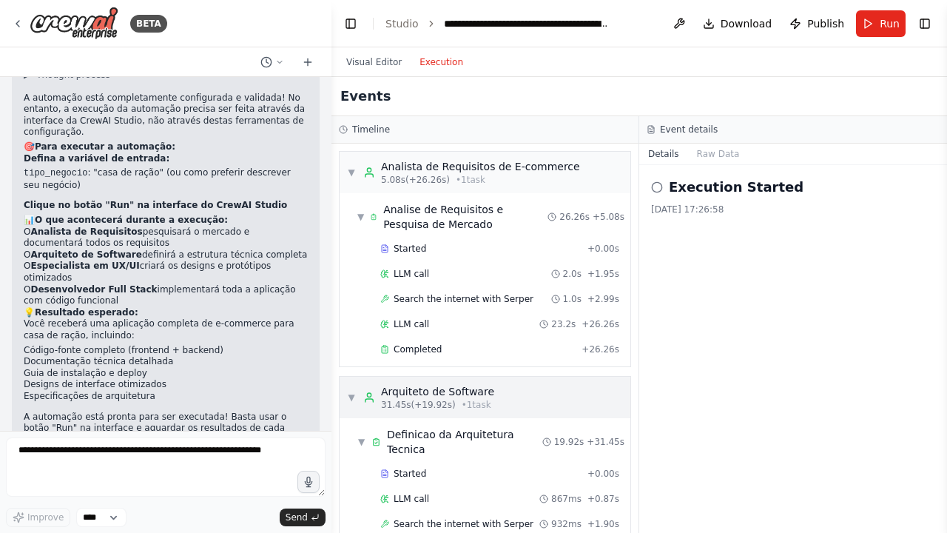
click at [378, 384] on div "Arquiteto de Software 31.45s (+19.92s) • 1 task" at bounding box center [428, 397] width 131 height 27
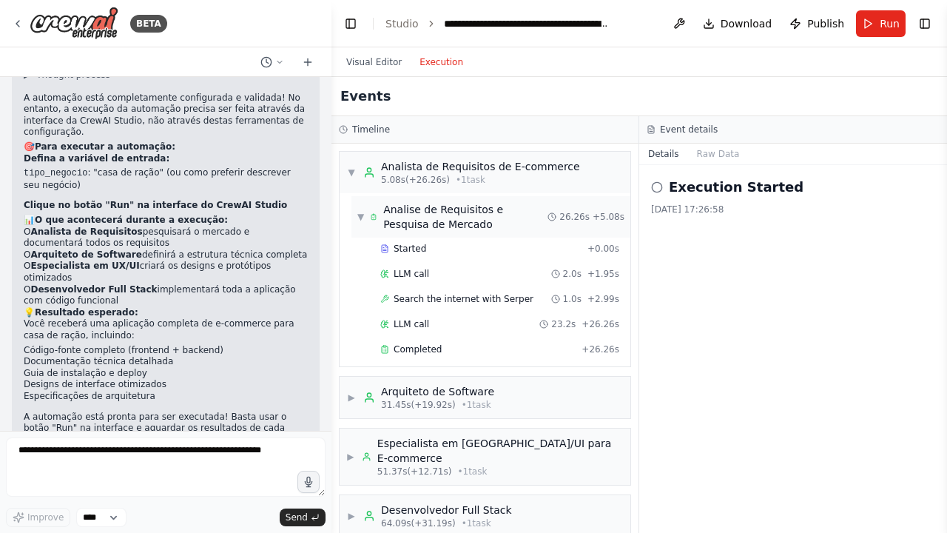
click at [397, 204] on div "Analise de Requisitos e Pesquisa de Mercado" at bounding box center [465, 217] width 164 height 30
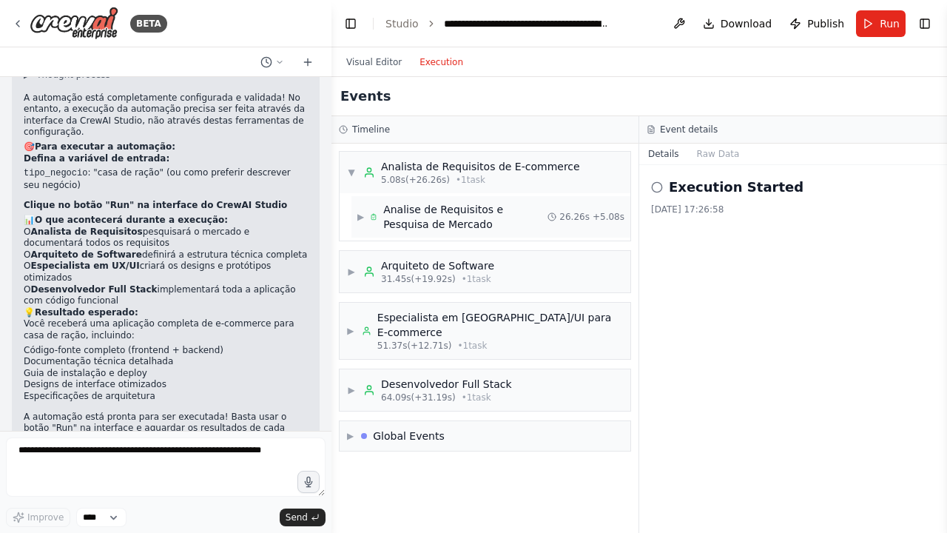
click at [386, 210] on div "Analise de Requisitos e Pesquisa de Mercado" at bounding box center [459, 217] width 178 height 30
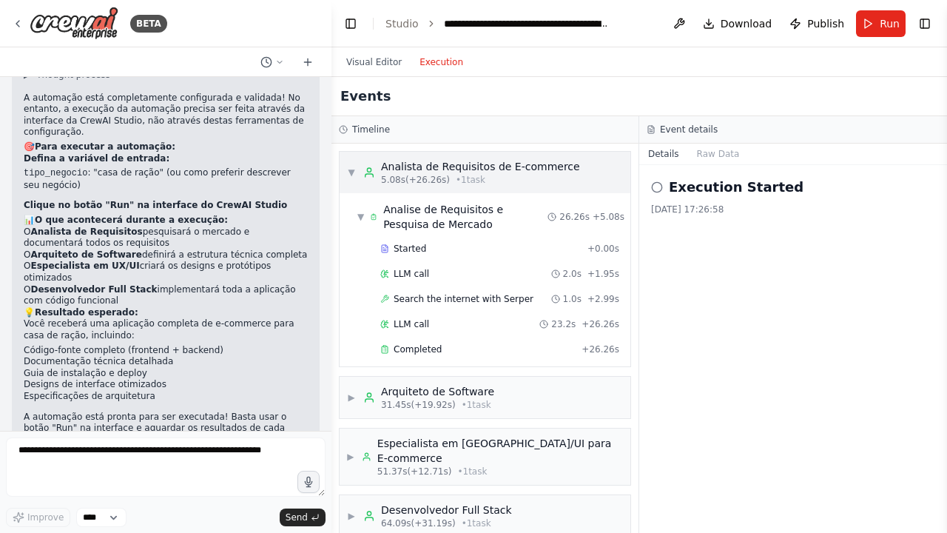
click at [392, 176] on span "5.08s (+26.26s)" at bounding box center [415, 180] width 69 height 12
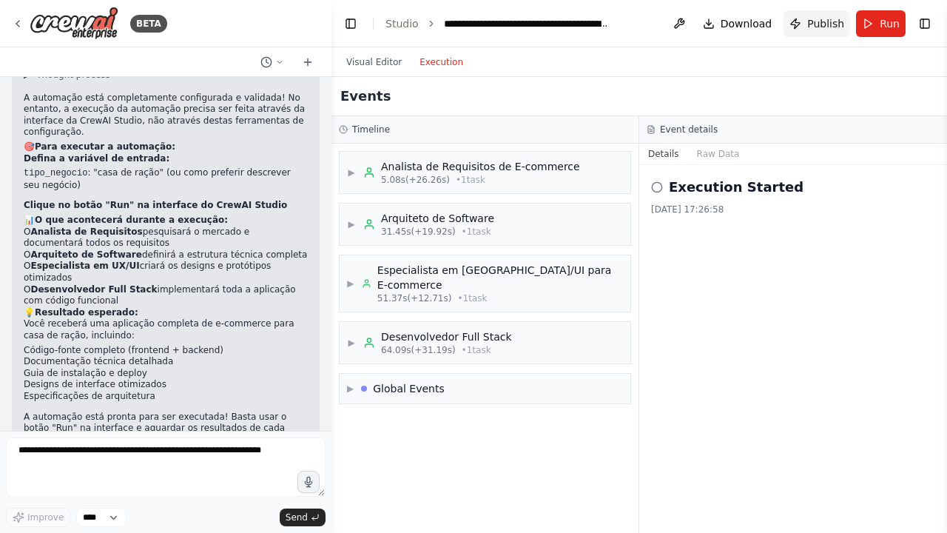
click at [830, 31] on button "Publish" at bounding box center [817, 23] width 67 height 27
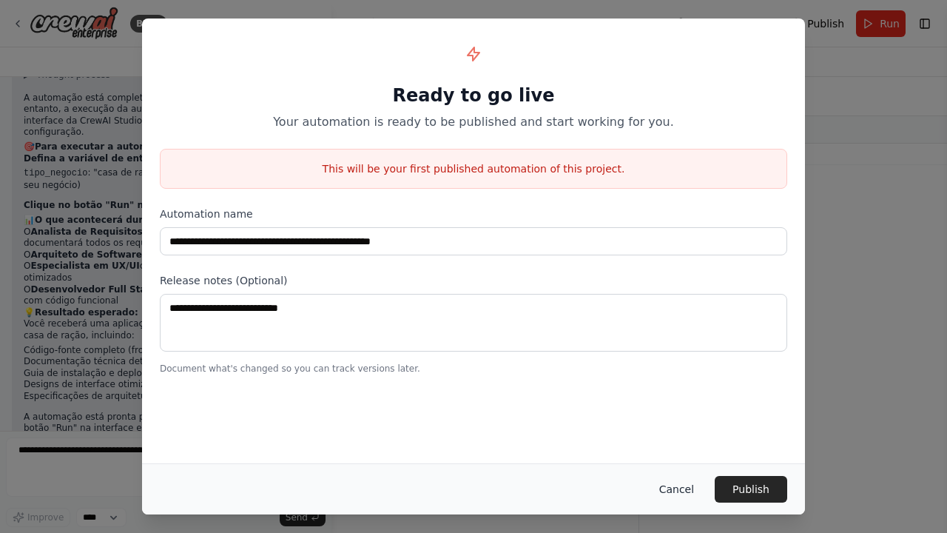
click at [679, 492] on button "Cancel" at bounding box center [677, 489] width 58 height 27
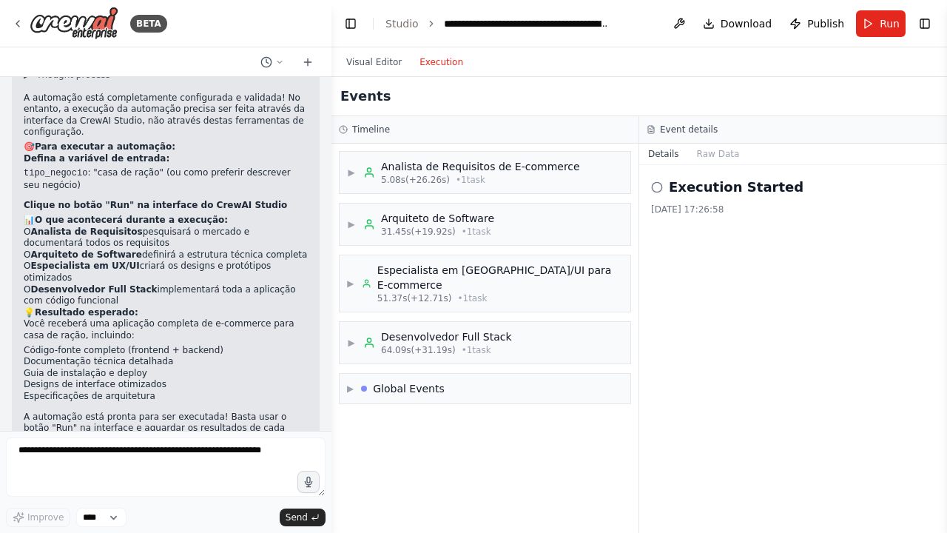
click at [756, 17] on span "Download" at bounding box center [747, 23] width 52 height 15
click at [622, 426] on div "▶ Analista de Requisitos de E-commerce 5.08s (+26.26s) • 1 task ▶ Arquiteto de …" at bounding box center [485, 338] width 307 height 389
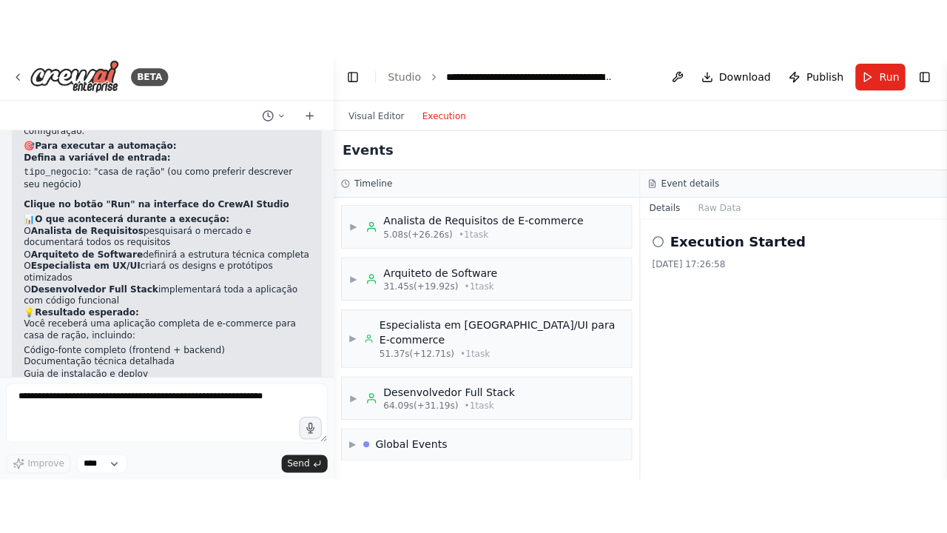
scroll to position [1642, 0]
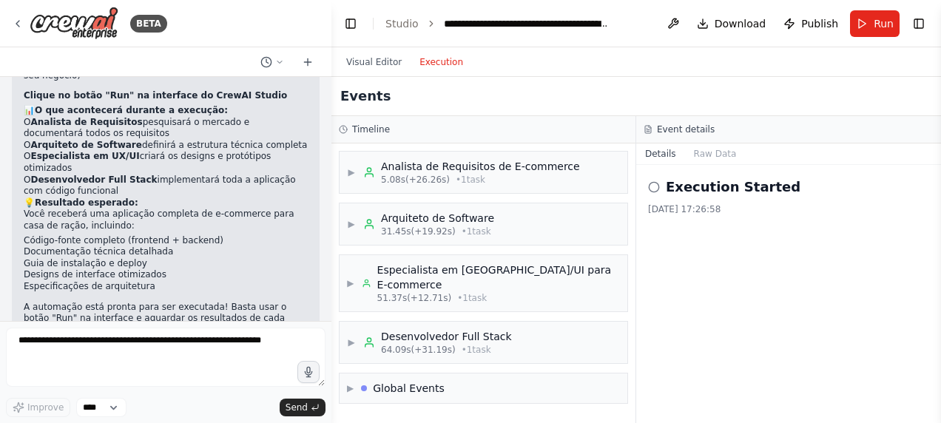
click at [884, 64] on div "Visual Editor Execution" at bounding box center [637, 62] width 610 height 30
click at [386, 59] on button "Visual Editor" at bounding box center [373, 62] width 73 height 18
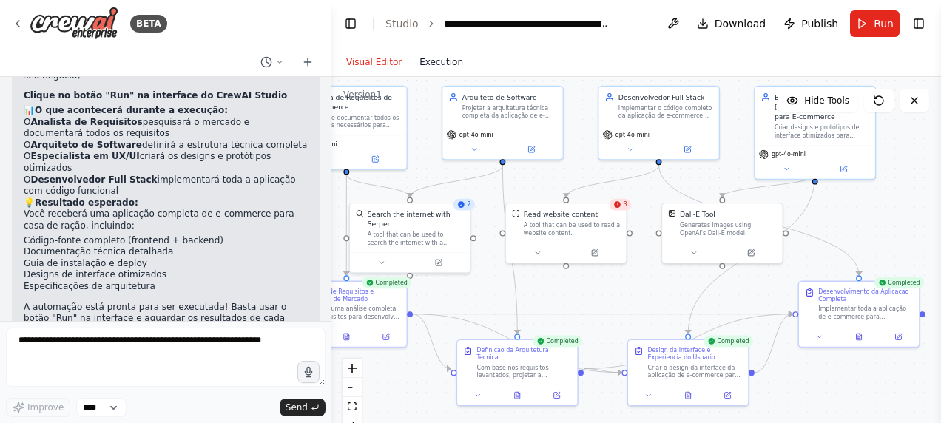
drag, startPoint x: 470, startPoint y: 131, endPoint x: 413, endPoint y: 69, distance: 84.3
click at [413, 69] on div "Visual Editor Execution Version 1 Hide Tools .deletable-edge-delete-btn { width…" at bounding box center [637, 235] width 610 height 376
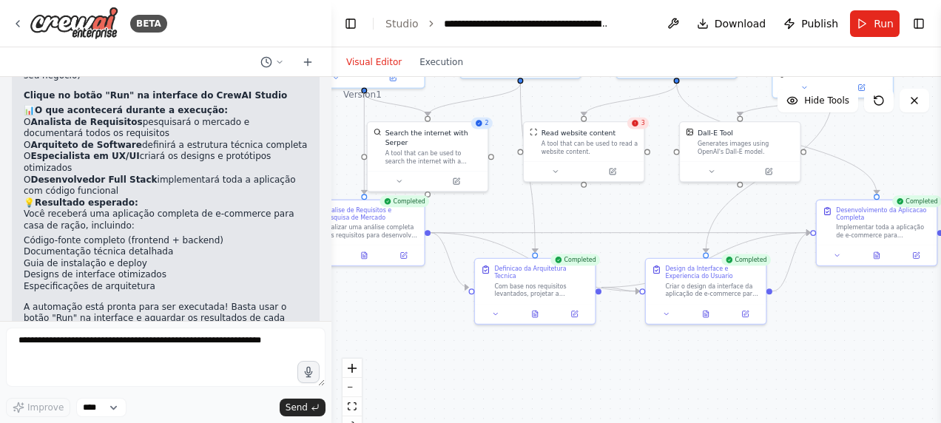
drag, startPoint x: 440, startPoint y: 162, endPoint x: 460, endPoint y: 85, distance: 79.5
click at [460, 85] on div ".deletable-edge-delete-btn { width: 20px; height: 20px; border: 0px solid #ffff…" at bounding box center [637, 262] width 610 height 370
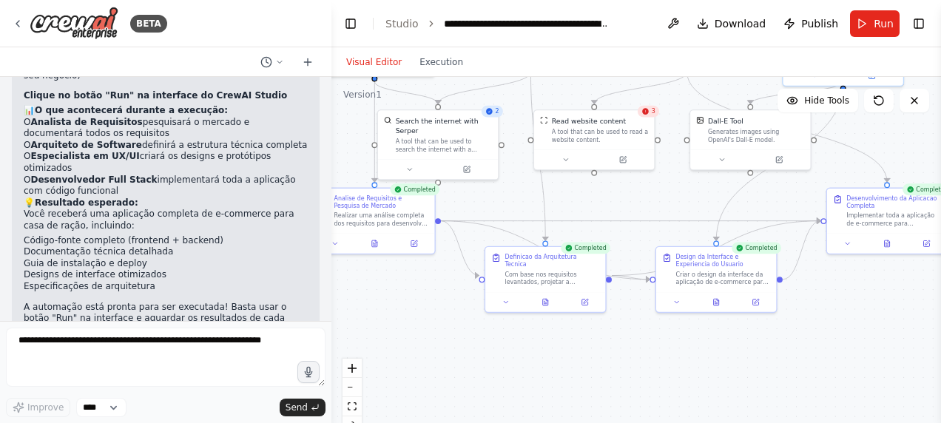
drag, startPoint x: 354, startPoint y: 124, endPoint x: 369, endPoint y: 108, distance: 21.5
click at [369, 108] on div ".deletable-edge-delete-btn { width: 20px; height: 20px; border: 0px solid #ffff…" at bounding box center [637, 262] width 610 height 370
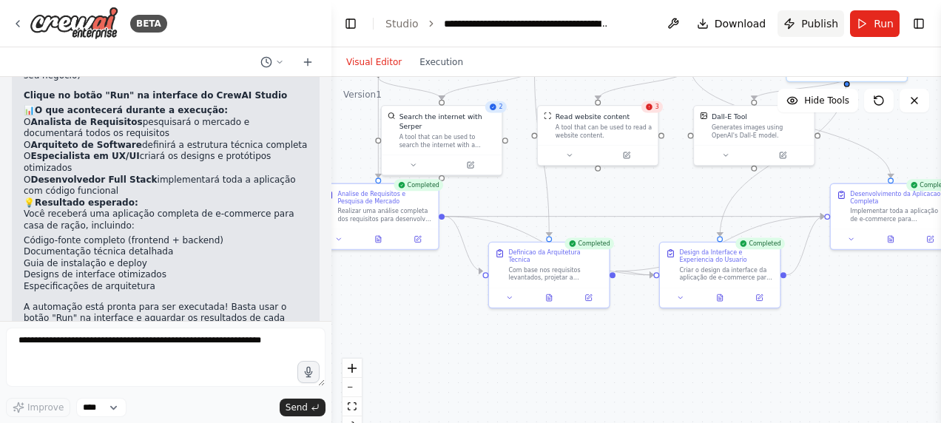
click at [826, 21] on span "Publish" at bounding box center [819, 23] width 37 height 15
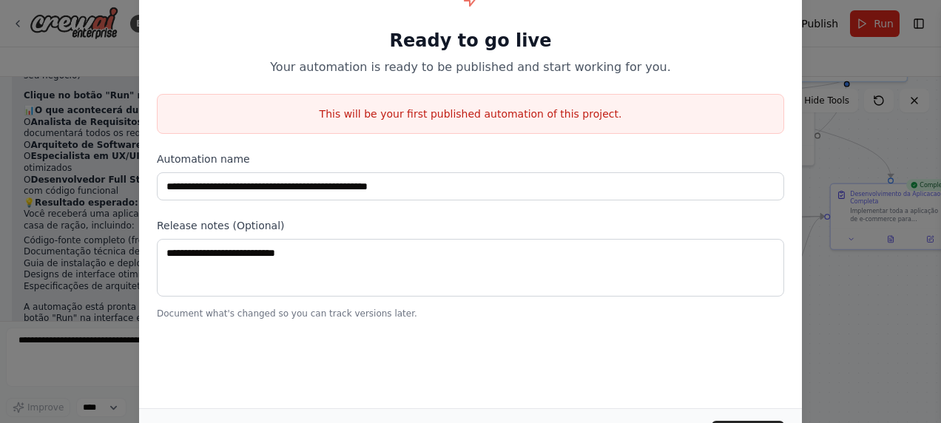
click at [589, 44] on h1 "Ready to go live" at bounding box center [471, 41] width 628 height 24
click at [656, 73] on p "Your automation is ready to be published and start working for you." at bounding box center [471, 67] width 628 height 18
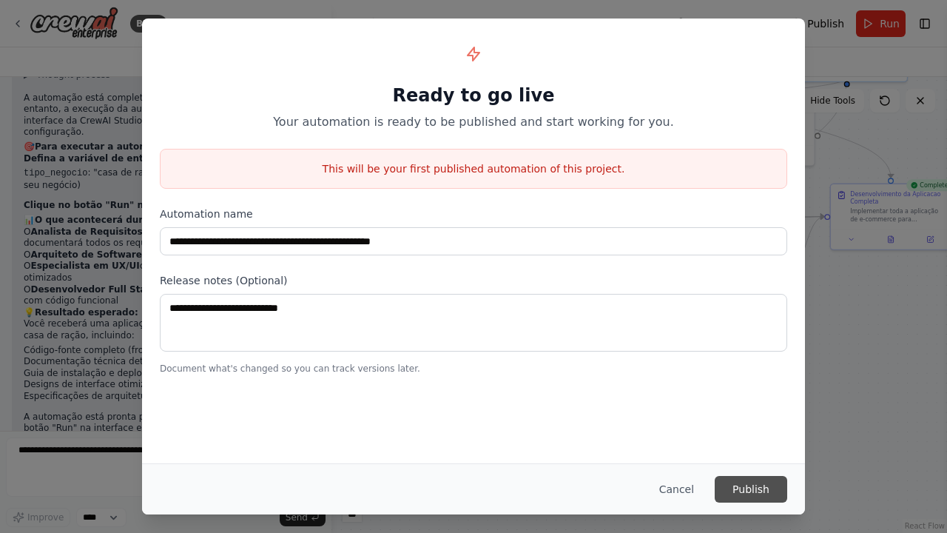
click at [758, 483] on button "Publish" at bounding box center [751, 489] width 73 height 27
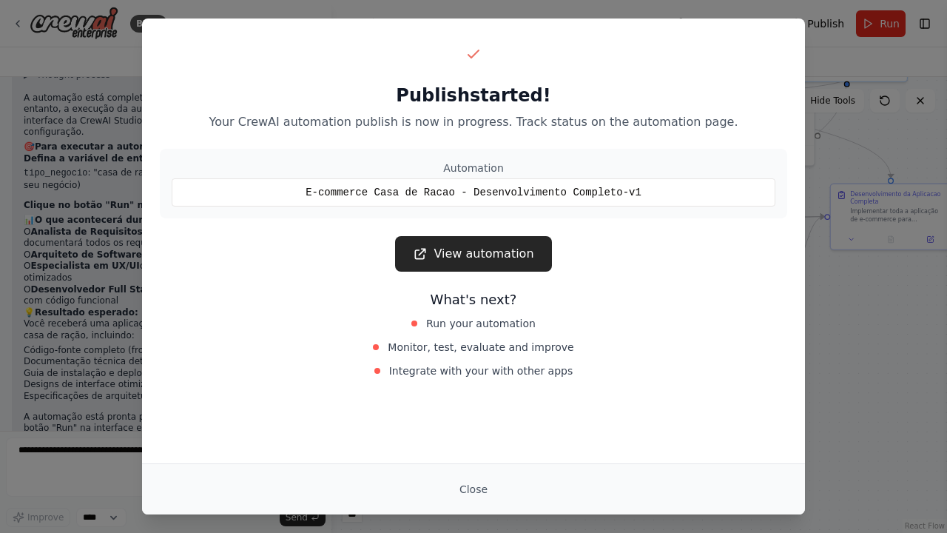
click at [483, 280] on div "Publish started! Your CrewAI automation publish is now in progress. Track statu…" at bounding box center [473, 212] width 663 height 386
click at [484, 269] on link "View automation" at bounding box center [473, 254] width 156 height 36
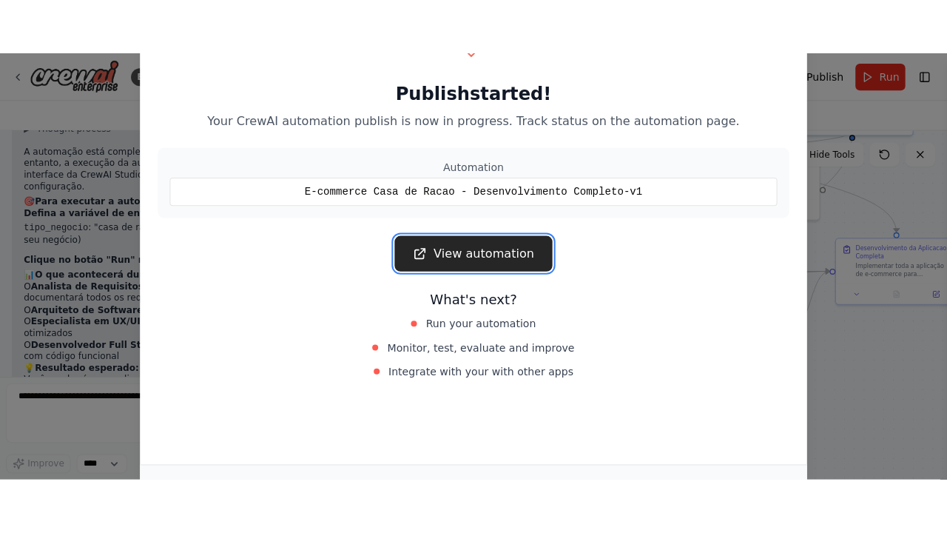
scroll to position [1642, 0]
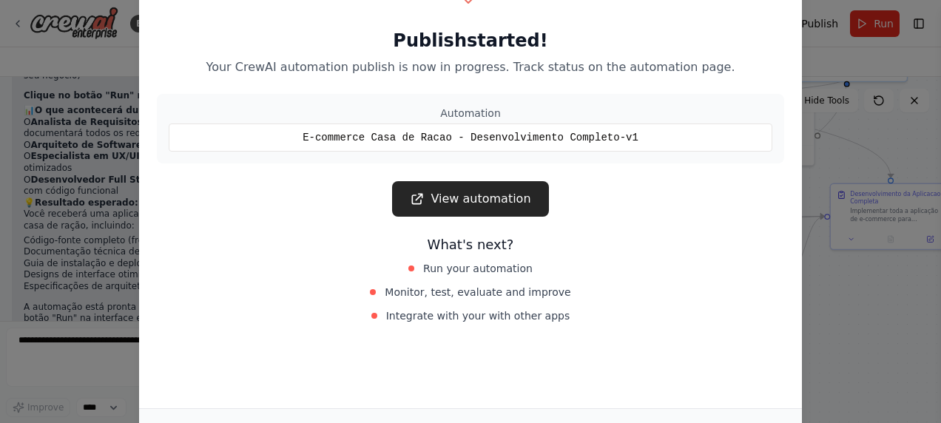
click at [818, 158] on div "Publish started! Your CrewAI automation publish is now in progress. Track statu…" at bounding box center [470, 211] width 941 height 423
click at [628, 56] on div "Publish started! Your CrewAI automation publish is now in progress. Track statu…" at bounding box center [471, 28] width 628 height 95
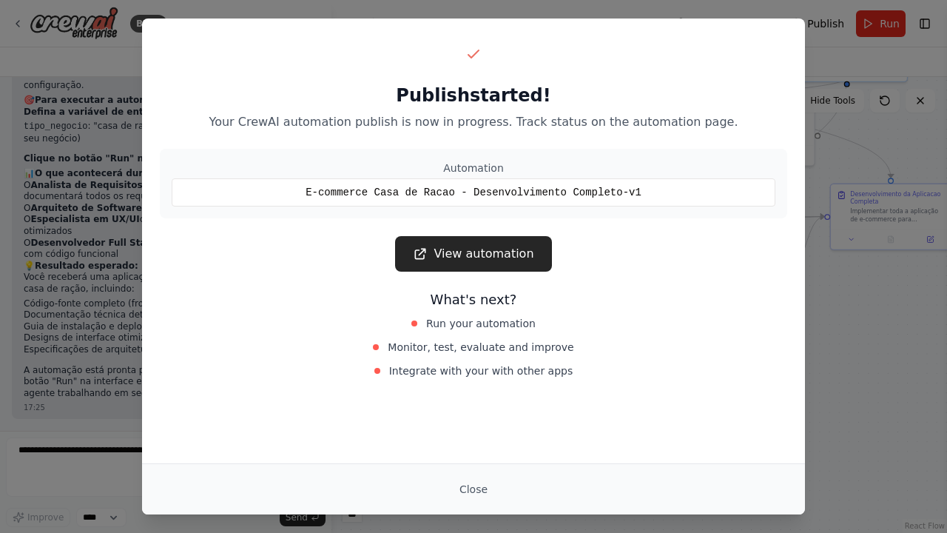
scroll to position [1533, 0]
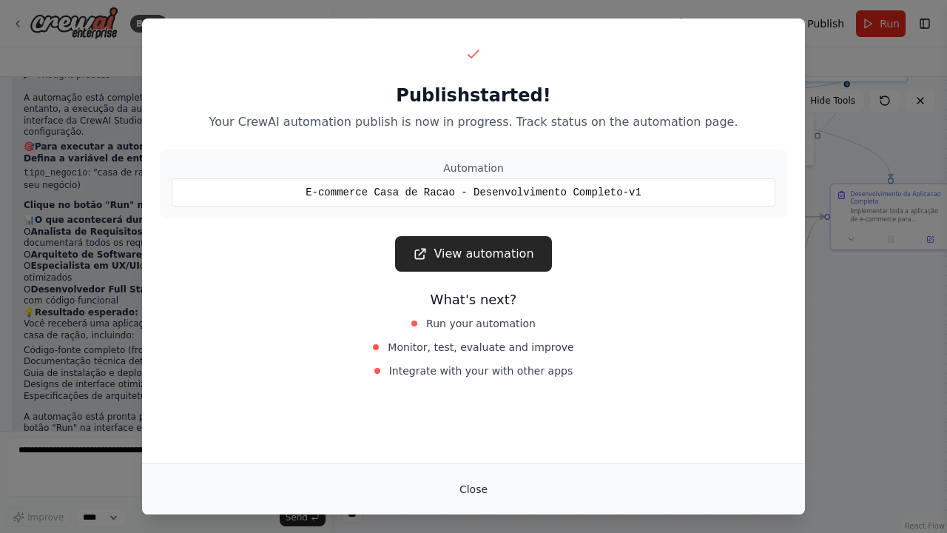
click at [456, 496] on button "Close" at bounding box center [474, 489] width 52 height 27
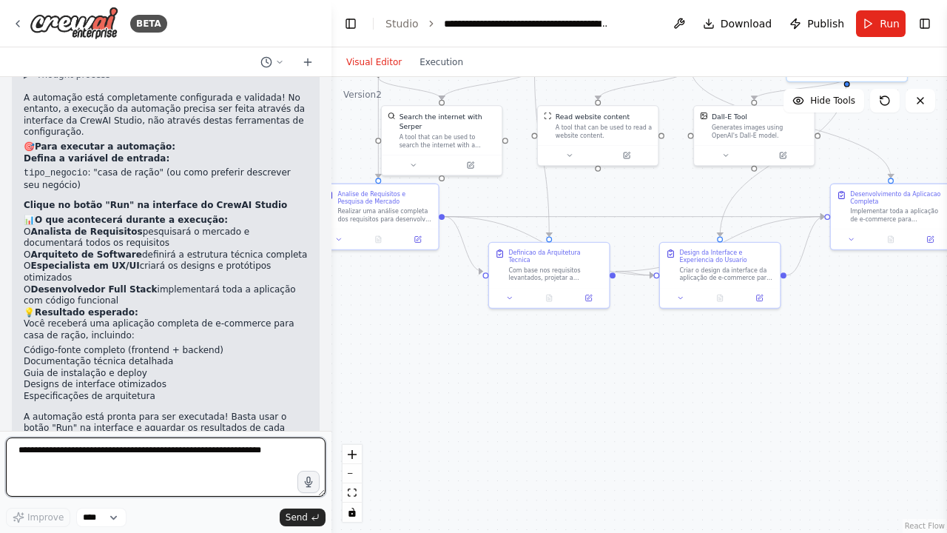
click at [156, 464] on textarea at bounding box center [166, 466] width 320 height 59
type textarea "**********"
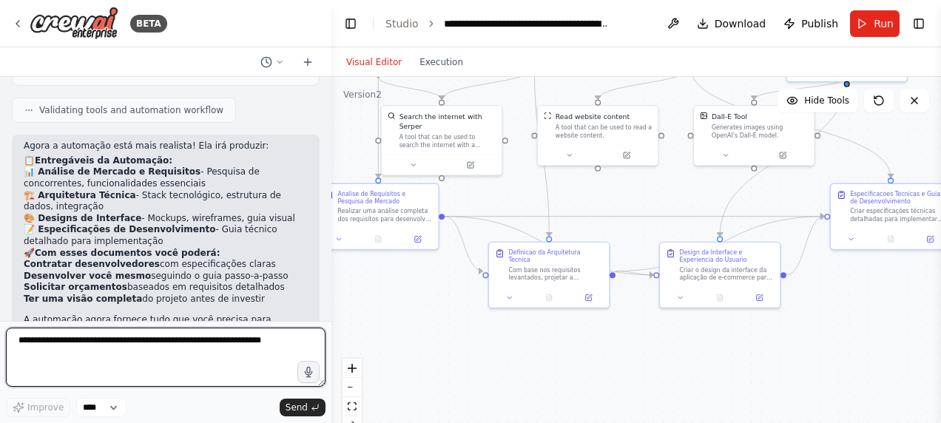
scroll to position [2309, 0]
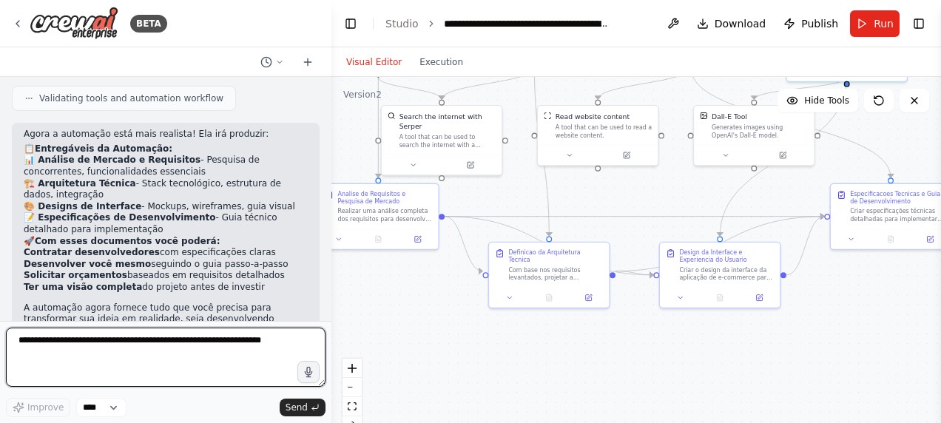
click at [200, 344] on textarea at bounding box center [166, 357] width 320 height 59
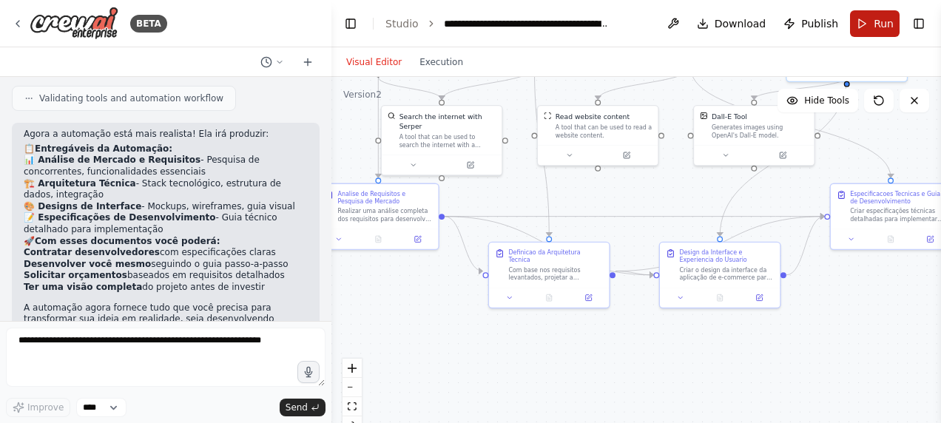
click at [873, 16] on button "Run" at bounding box center [875, 23] width 50 height 27
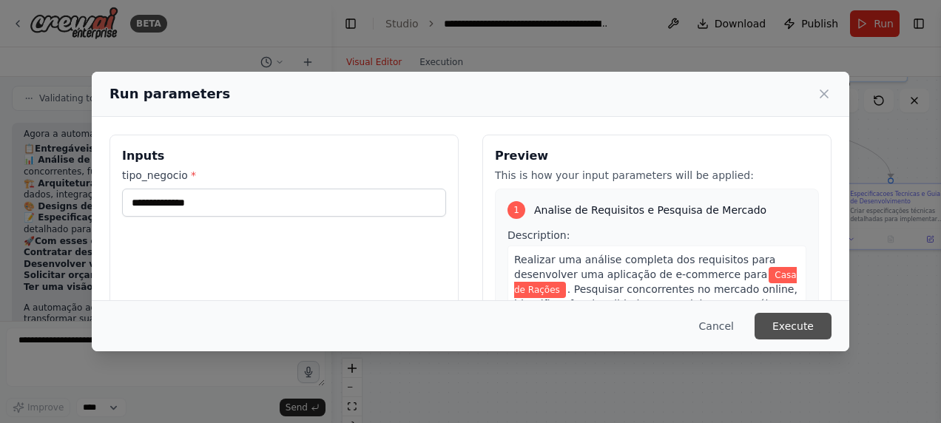
click at [805, 323] on button "Execute" at bounding box center [793, 326] width 77 height 27
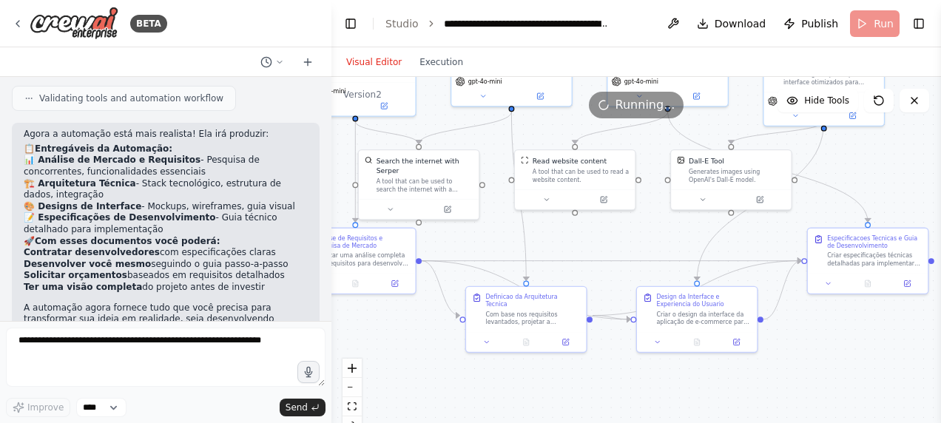
drag, startPoint x: 815, startPoint y: 312, endPoint x: 790, endPoint y: 364, distance: 57.9
click at [790, 364] on div ".deletable-edge-delete-btn { width: 20px; height: 20px; border: 0px solid #ffff…" at bounding box center [637, 262] width 610 height 370
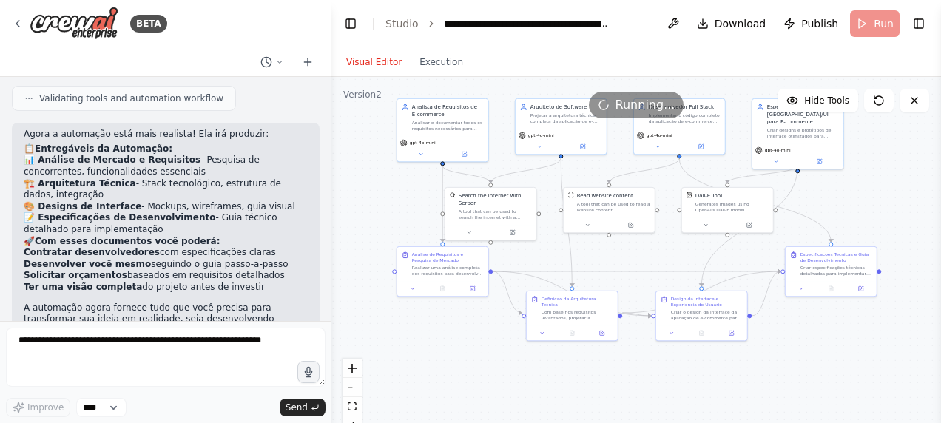
drag, startPoint x: 830, startPoint y: 335, endPoint x: 810, endPoint y: 319, distance: 25.9
click at [810, 319] on div ".deletable-edge-delete-btn { width: 20px; height: 20px; border: 0px solid #ffff…" at bounding box center [637, 262] width 610 height 370
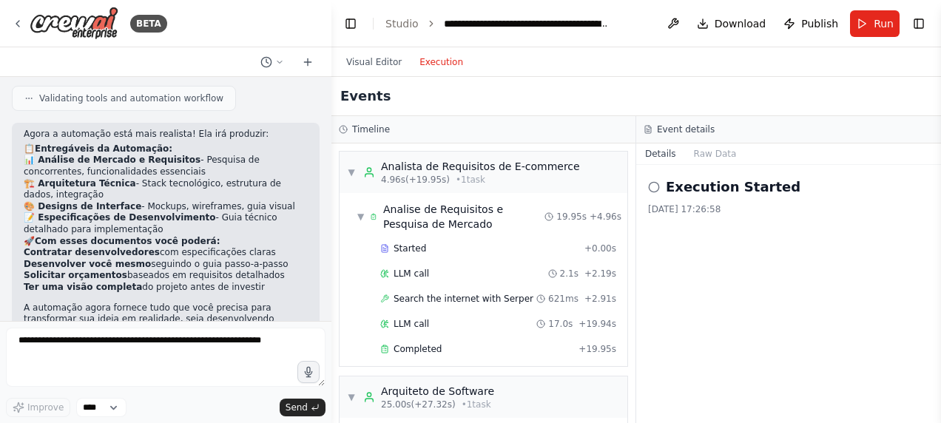
click at [436, 57] on button "Execution" at bounding box center [441, 62] width 61 height 18
click at [436, 158] on div "▼ Analista de Requisitos de E-commerce 4.96s (+19.95s) • 1 task" at bounding box center [484, 172] width 288 height 41
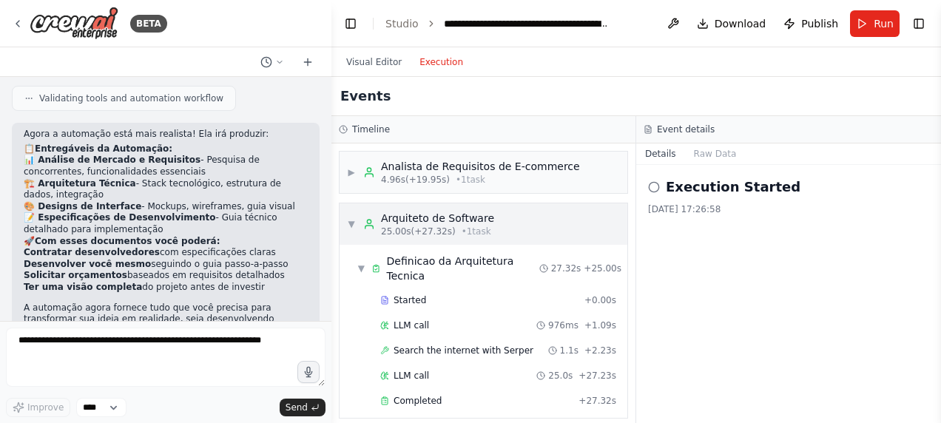
click at [478, 215] on div "Arquiteto de Software" at bounding box center [437, 218] width 113 height 15
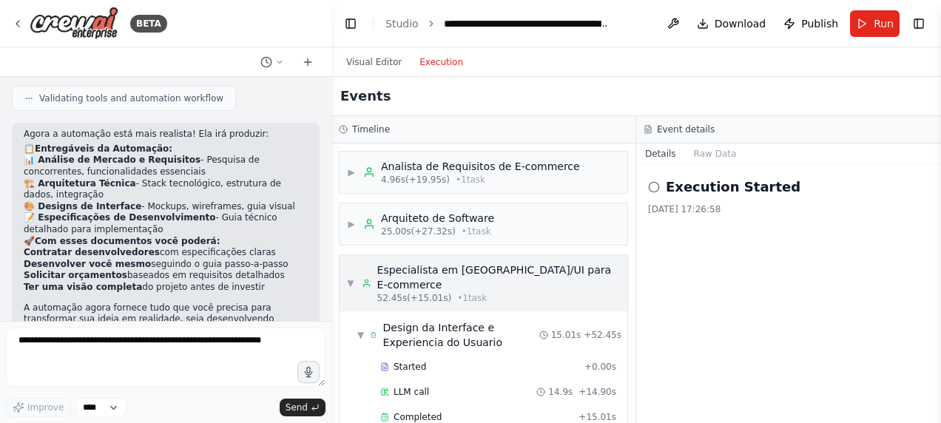
click at [468, 263] on div "Especialista em UX/UI para E-commerce" at bounding box center [498, 278] width 243 height 30
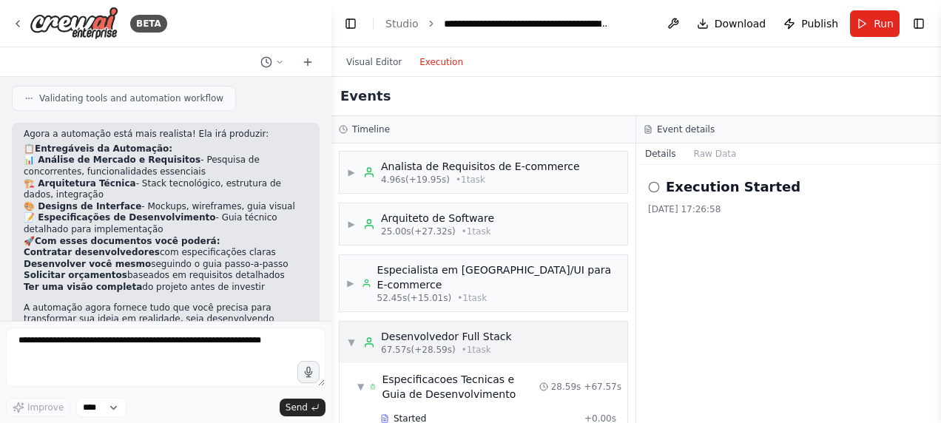
click at [469, 329] on div "Desenvolvedor Full Stack" at bounding box center [446, 336] width 131 height 15
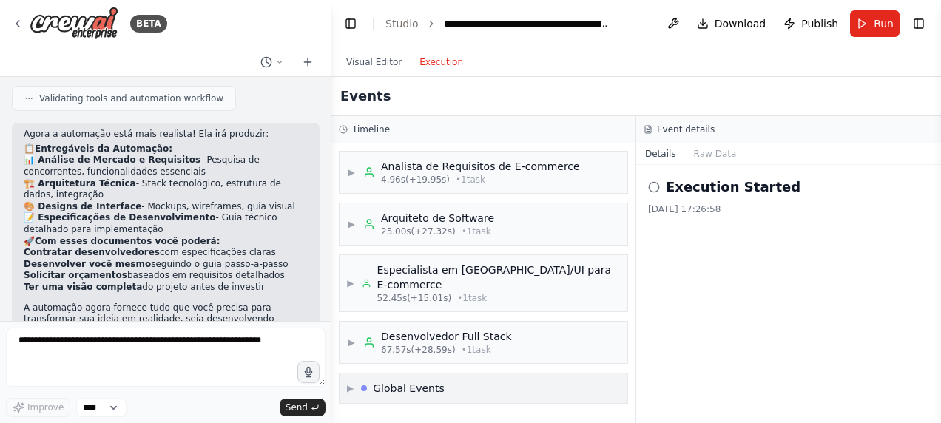
click at [448, 374] on div "▶ Global Events" at bounding box center [484, 389] width 288 height 30
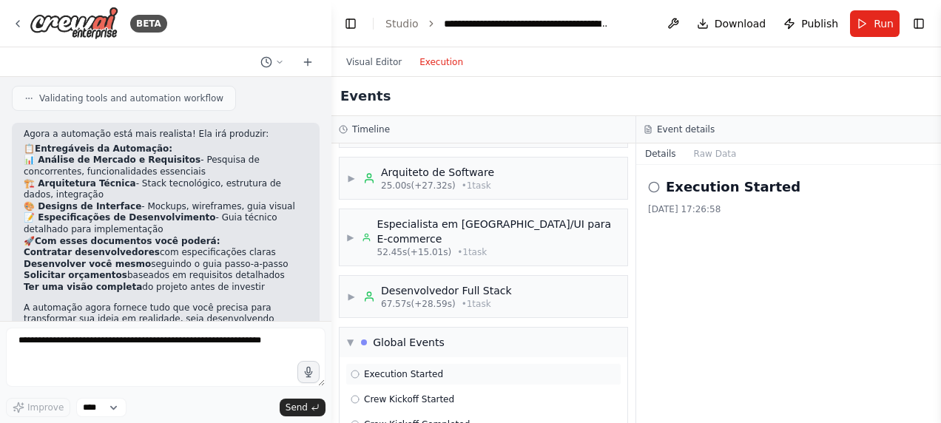
scroll to position [87, 0]
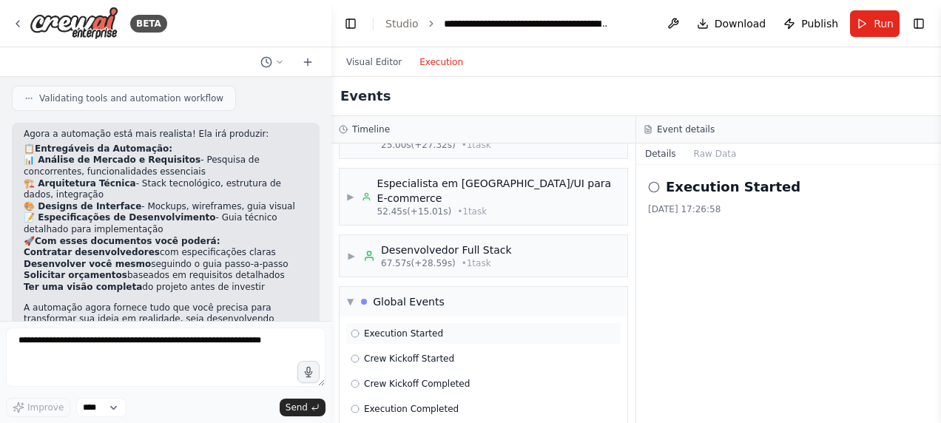
click at [407, 328] on span "Execution Started" at bounding box center [403, 334] width 79 height 12
click at [352, 329] on icon at bounding box center [355, 333] width 9 height 9
click at [352, 348] on div "Crew Kickoff Started" at bounding box center [484, 359] width 276 height 22
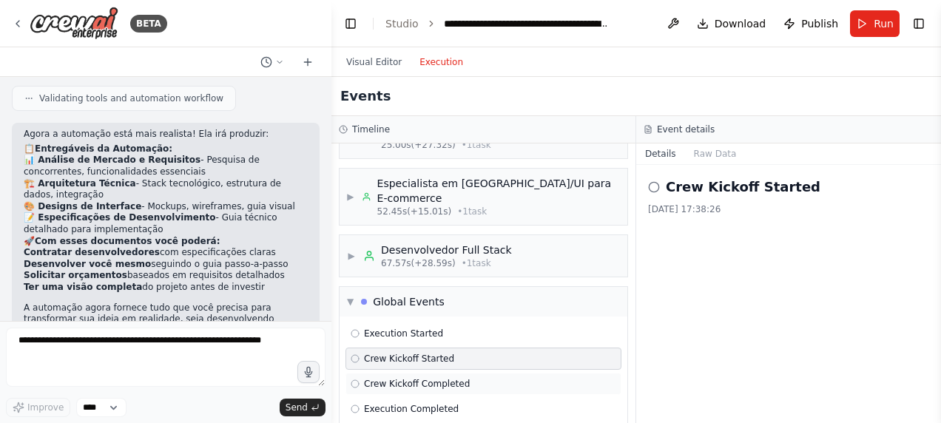
click at [383, 373] on div "Crew Kickoff Completed" at bounding box center [484, 384] width 276 height 22
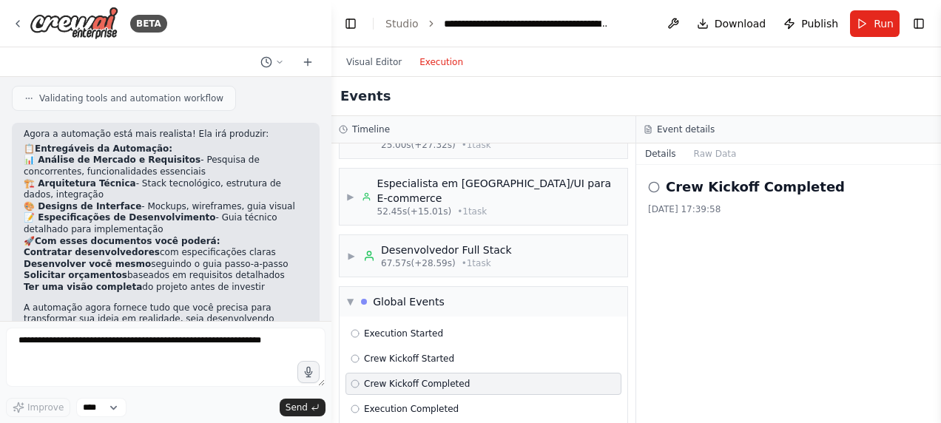
click at [389, 378] on span "Crew Kickoff Completed" at bounding box center [417, 384] width 106 height 12
click at [397, 403] on span "Execution Completed" at bounding box center [411, 409] width 95 height 12
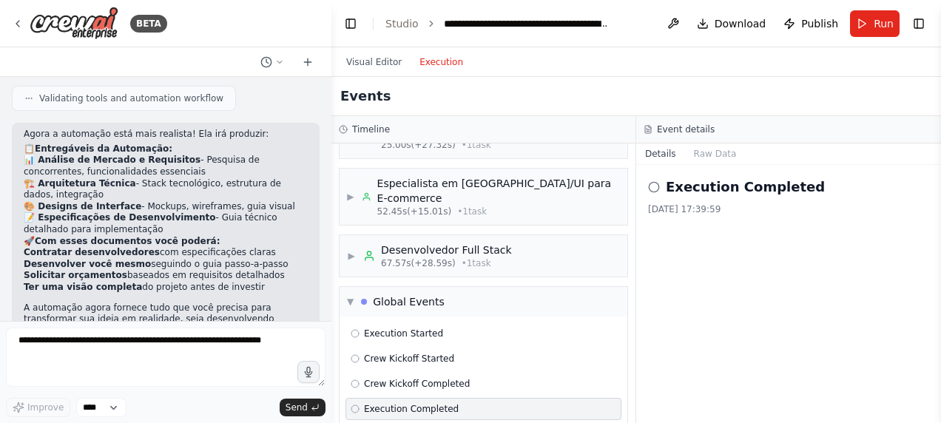
click at [401, 409] on div "▶ Analista de Requisitos de E-commerce 4.96s (+19.95s) • 1 task ▶ Arquiteto de …" at bounding box center [484, 284] width 304 height 280
click at [446, 287] on div "▼ Global Events" at bounding box center [484, 302] width 288 height 30
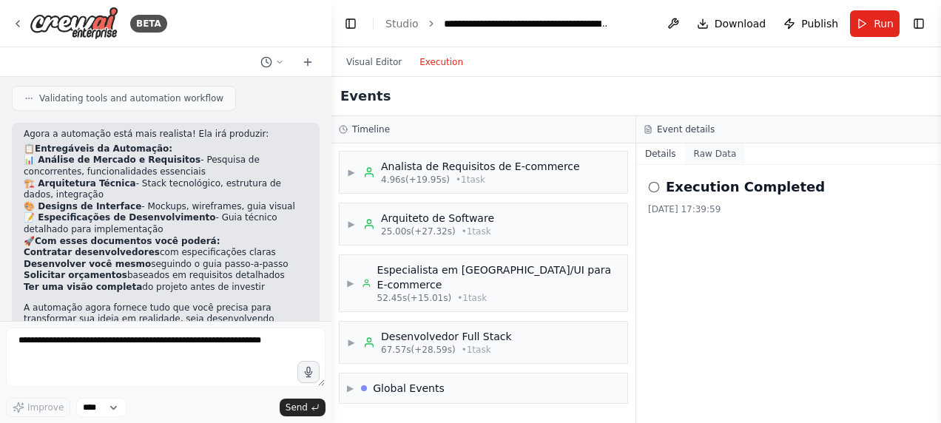
click at [718, 150] on button "Raw Data" at bounding box center [715, 154] width 61 height 21
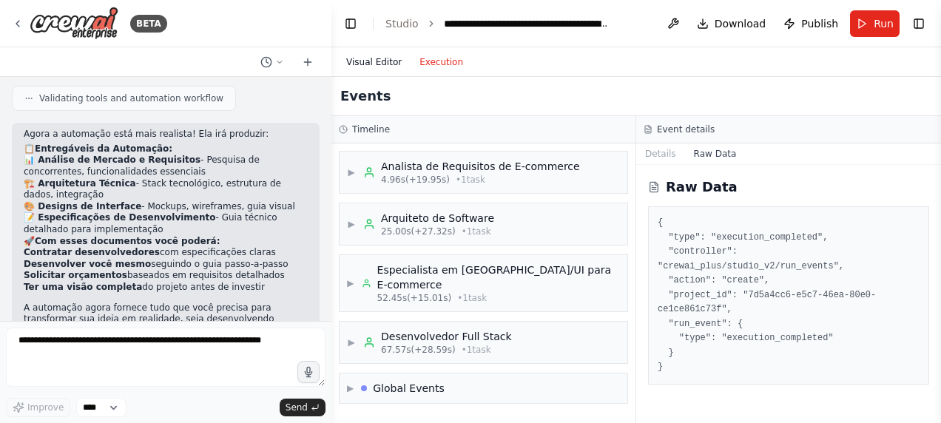
click at [382, 61] on button "Visual Editor" at bounding box center [373, 62] width 73 height 18
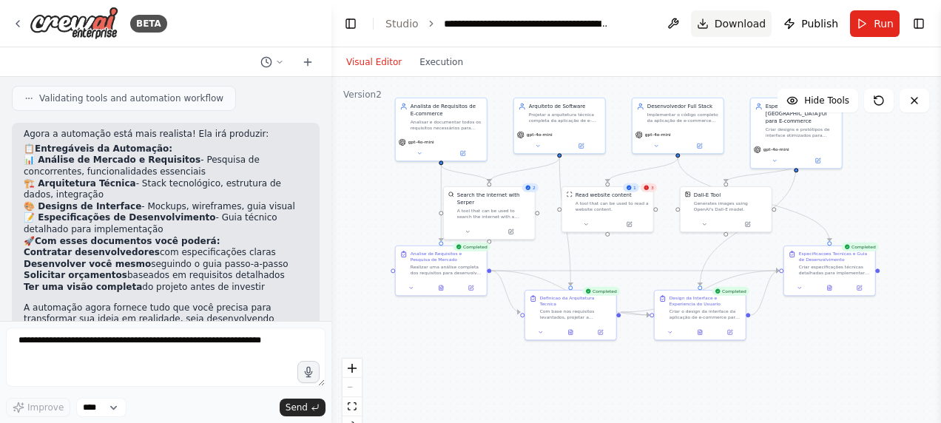
click at [750, 24] on span "Download" at bounding box center [741, 23] width 52 height 15
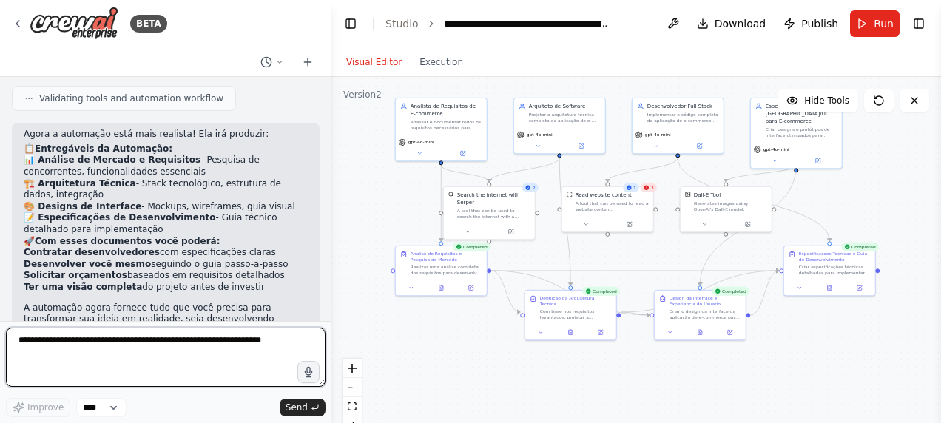
click at [150, 343] on textarea at bounding box center [166, 357] width 320 height 59
type textarea "*"
type textarea "**********"
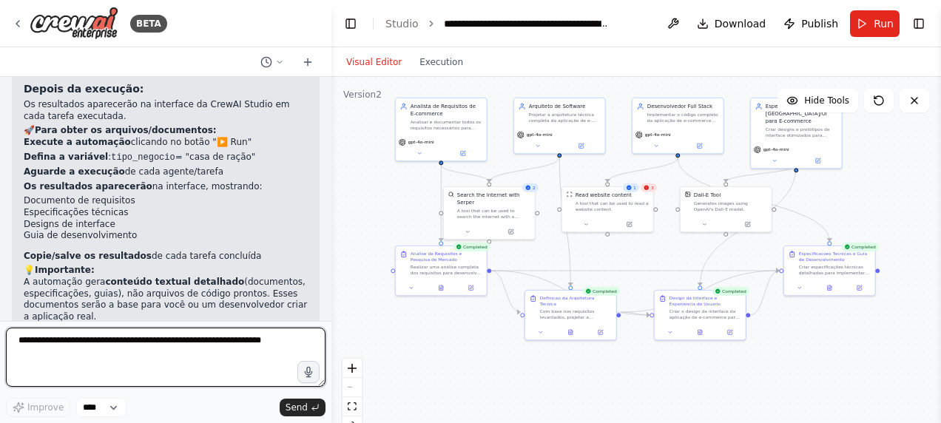
scroll to position [2746, 0]
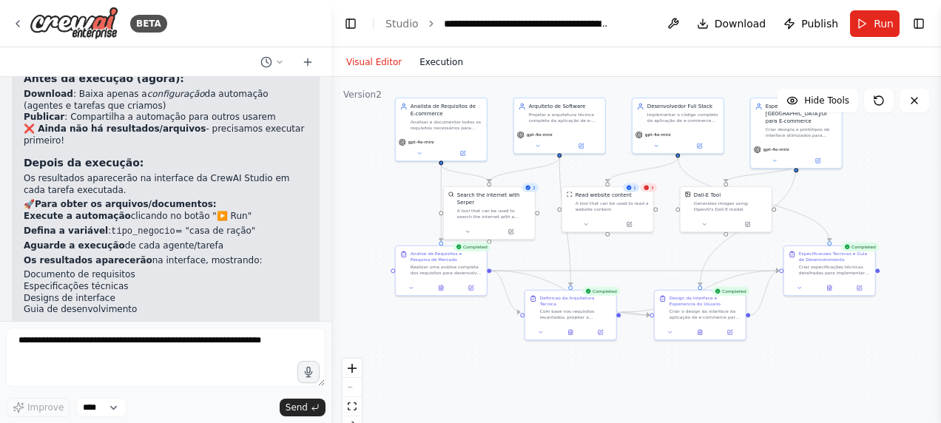
click at [420, 67] on button "Execution" at bounding box center [441, 62] width 61 height 18
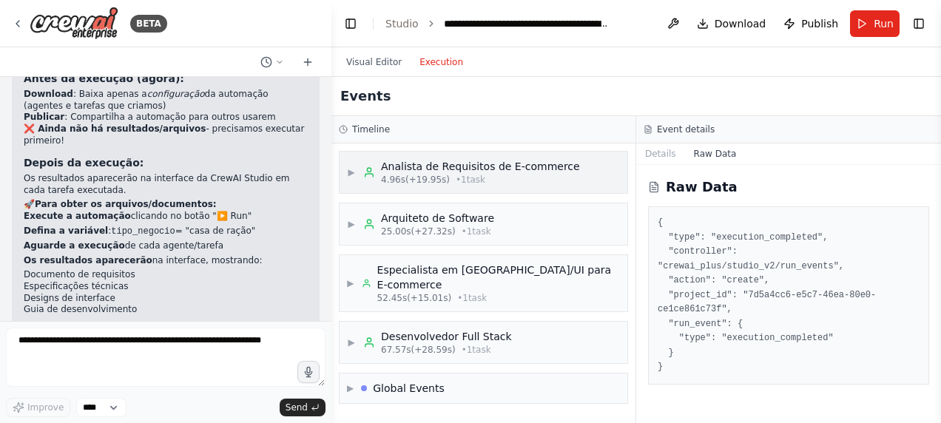
click at [406, 167] on div "Analista de Requisitos de E-commerce" at bounding box center [480, 166] width 199 height 15
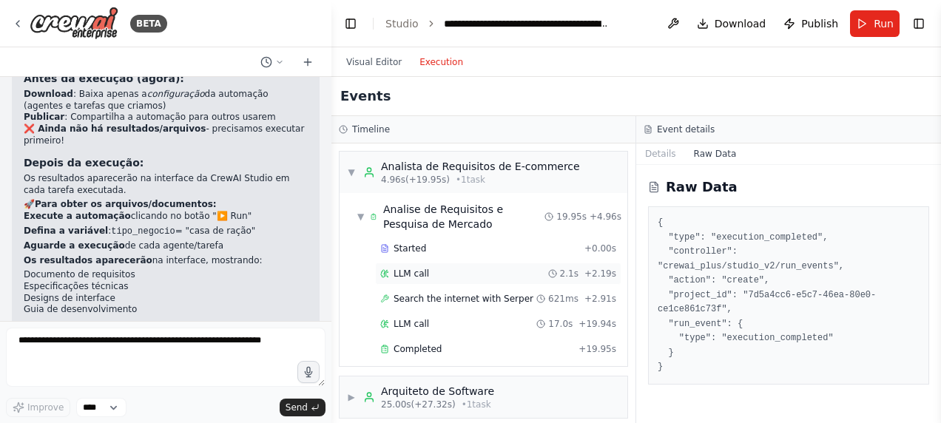
click at [416, 263] on div "LLM call 2.1s + 2.19s" at bounding box center [498, 274] width 246 height 22
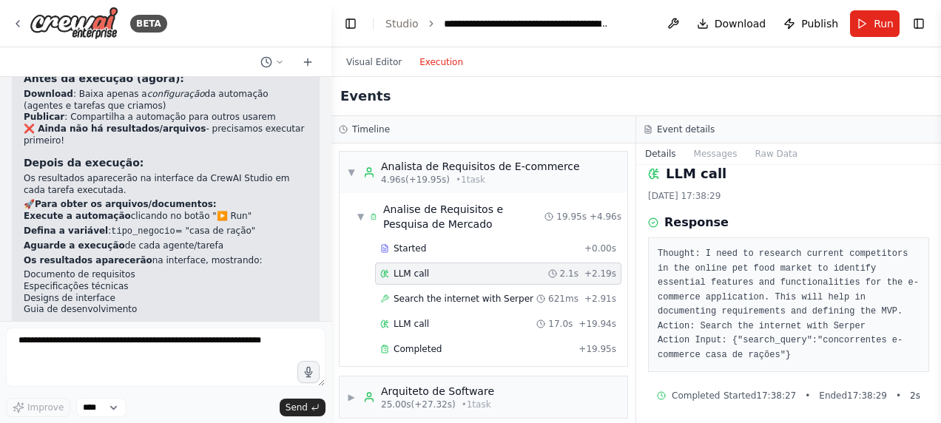
scroll to position [17, 0]
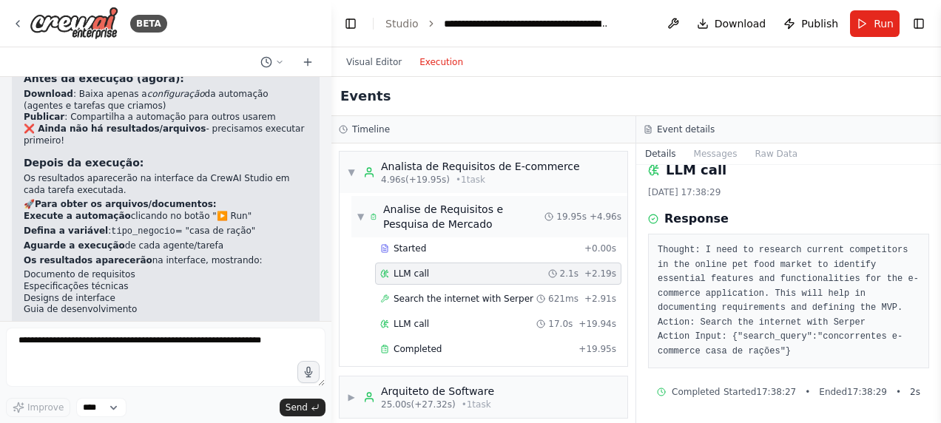
click at [417, 212] on div "Analise de Requisitos e Pesquisa de Mercado" at bounding box center [463, 217] width 161 height 30
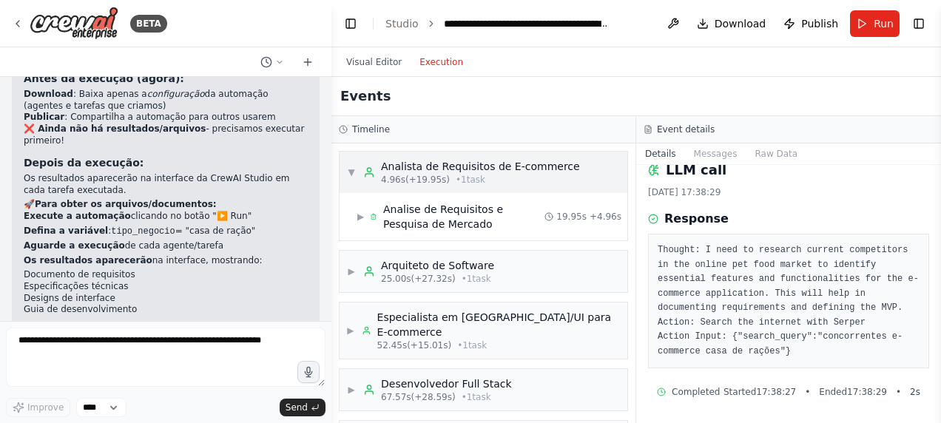
click at [438, 174] on span "4.96s (+19.95s)" at bounding box center [415, 180] width 69 height 12
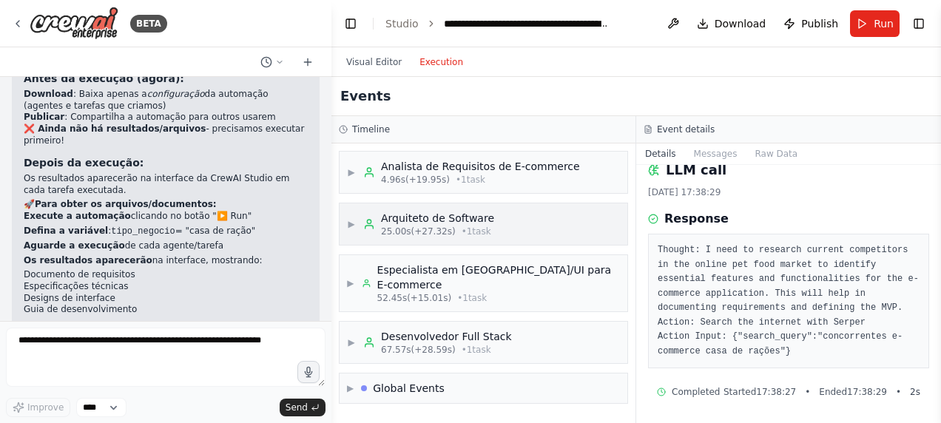
click at [454, 221] on div "Arquiteto de Software" at bounding box center [437, 218] width 113 height 15
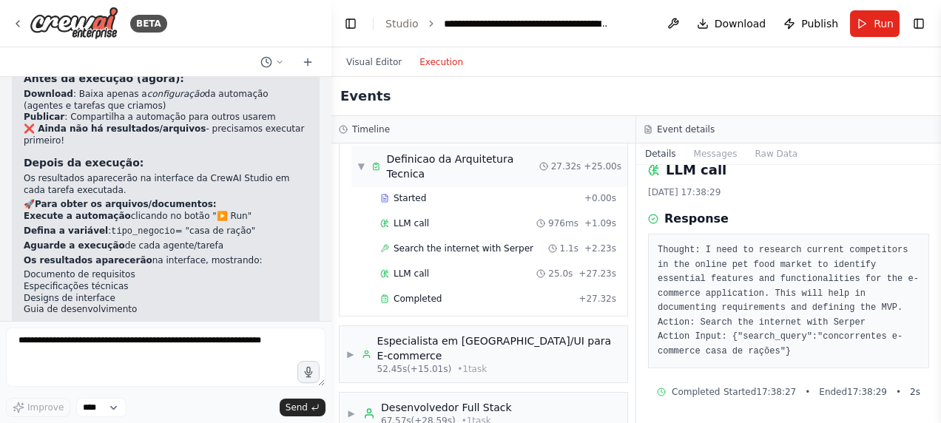
scroll to position [148, 0]
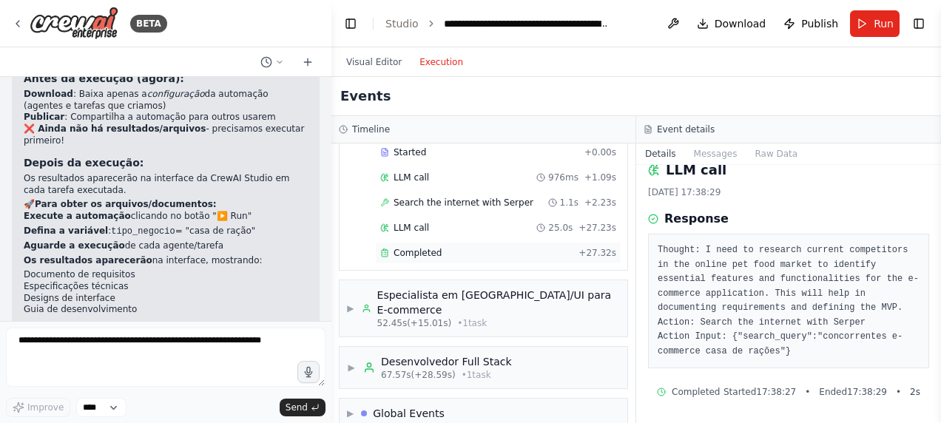
click at [444, 250] on div "Completed" at bounding box center [476, 253] width 192 height 12
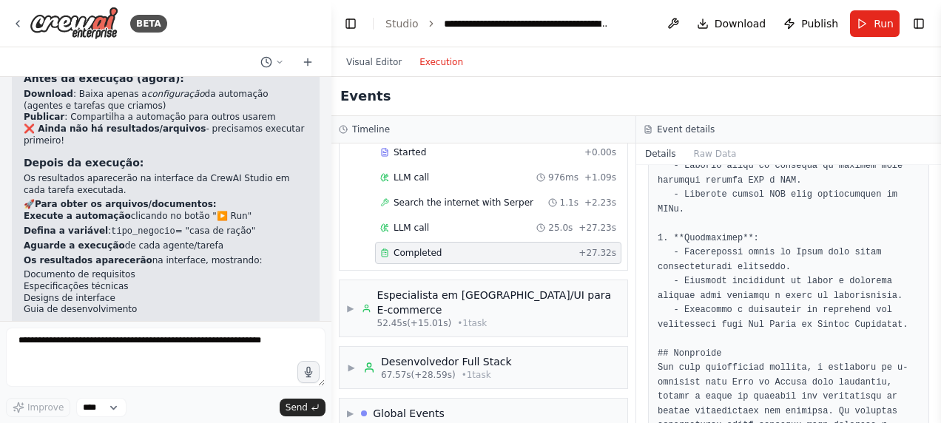
scroll to position [2538, 0]
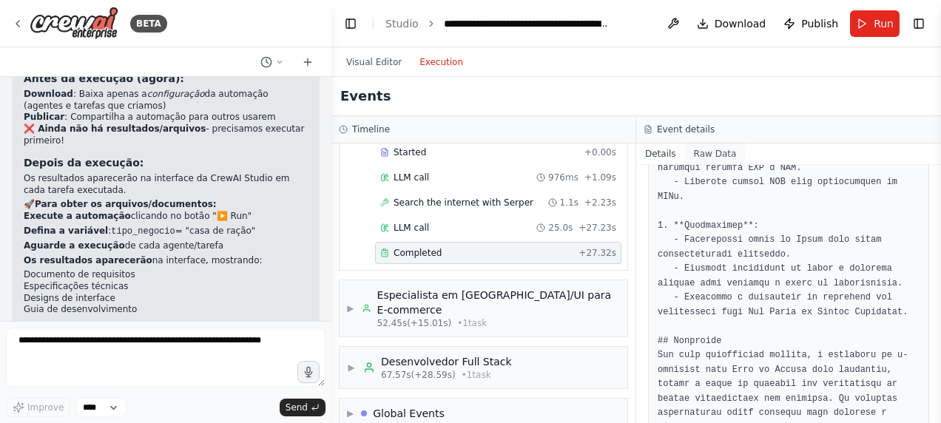
click at [712, 155] on button "Raw Data" at bounding box center [715, 154] width 61 height 21
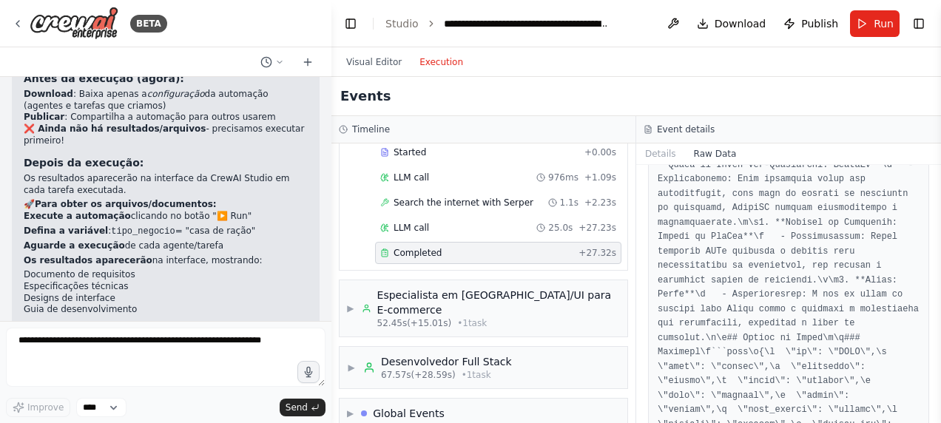
scroll to position [888, 0]
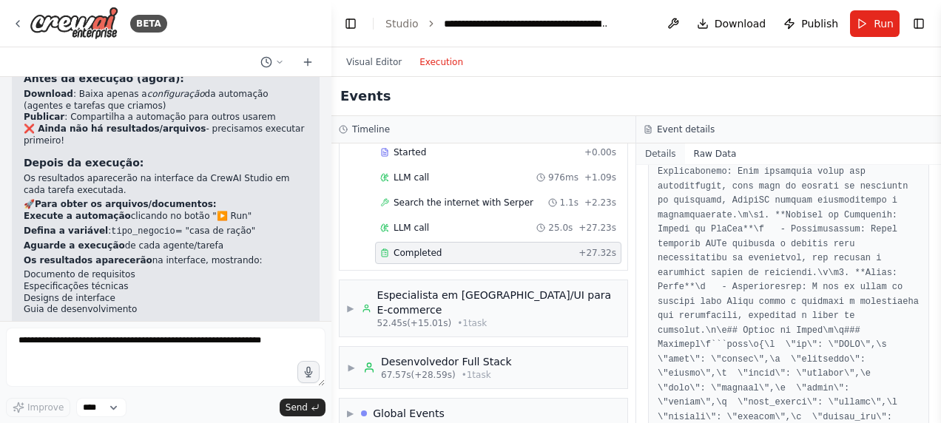
click at [668, 148] on button "Details" at bounding box center [660, 154] width 49 height 21
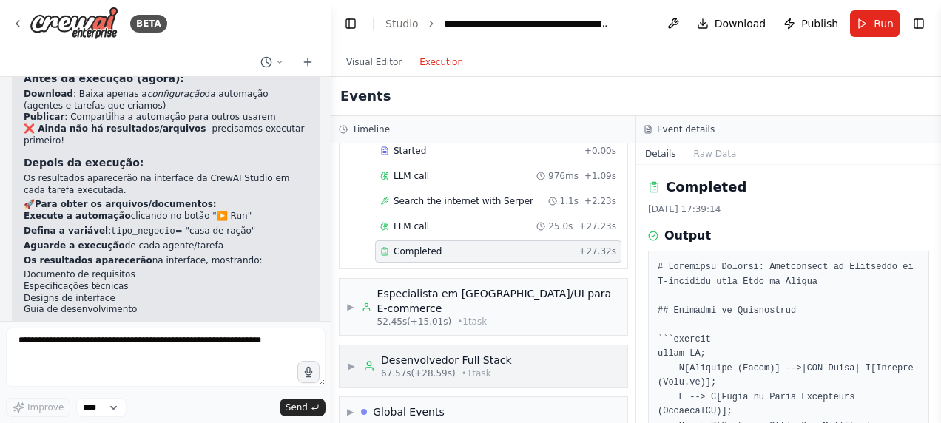
click at [491, 353] on div "Desenvolvedor Full Stack" at bounding box center [446, 360] width 131 height 15
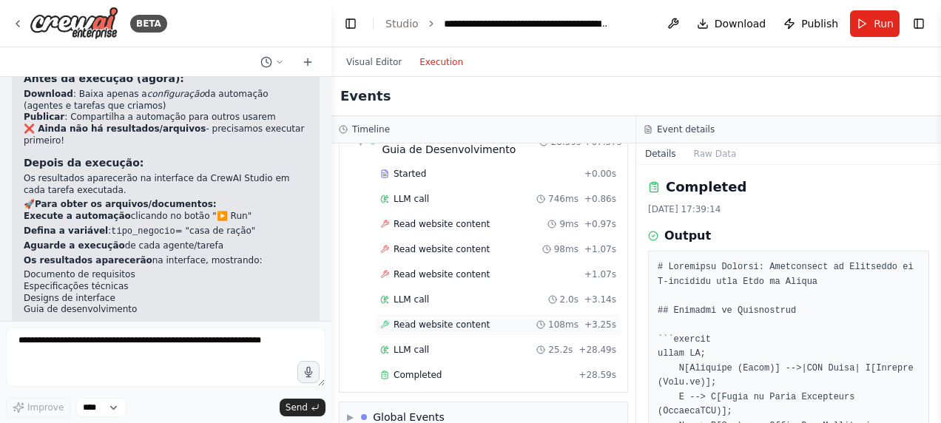
scroll to position [419, 0]
click at [461, 369] on div "Completed" at bounding box center [476, 375] width 192 height 12
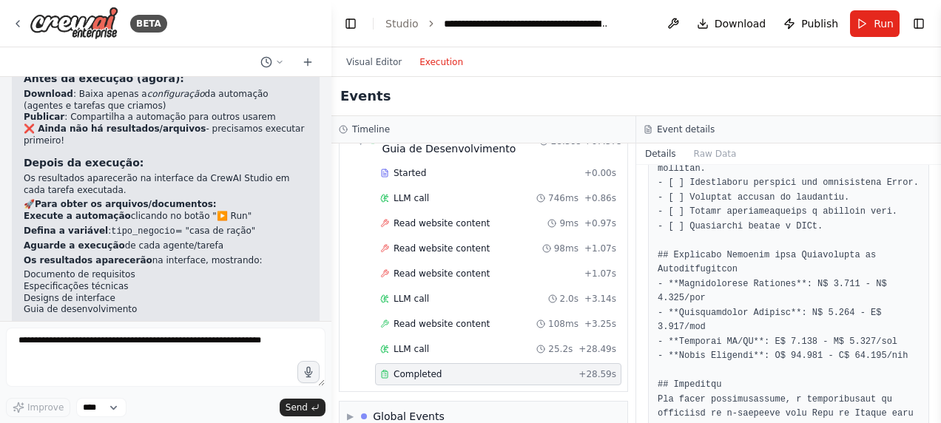
scroll to position [2738, 0]
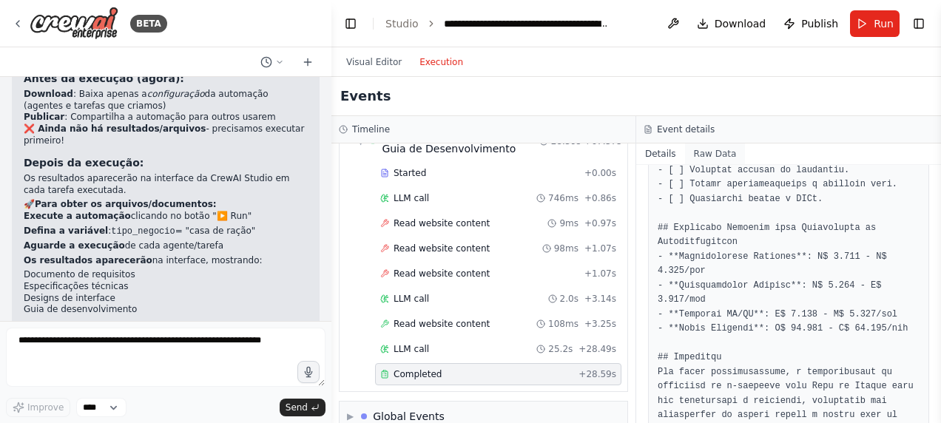
click at [710, 149] on button "Raw Data" at bounding box center [715, 154] width 61 height 21
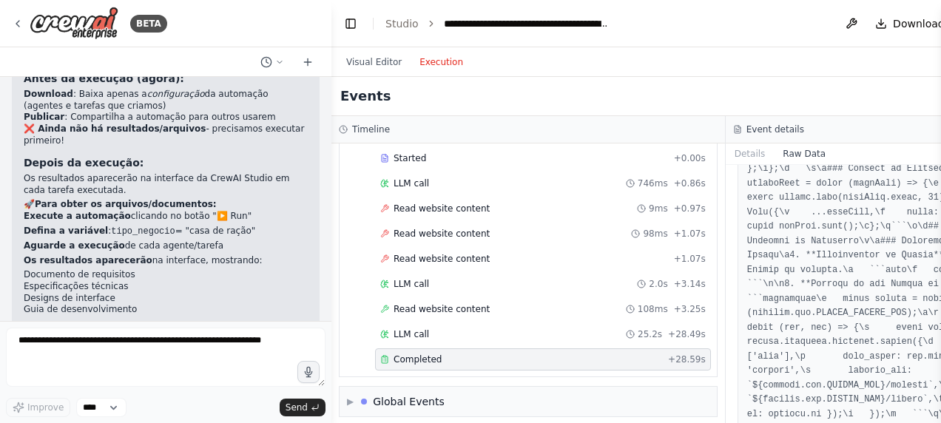
scroll to position [3034, 0]
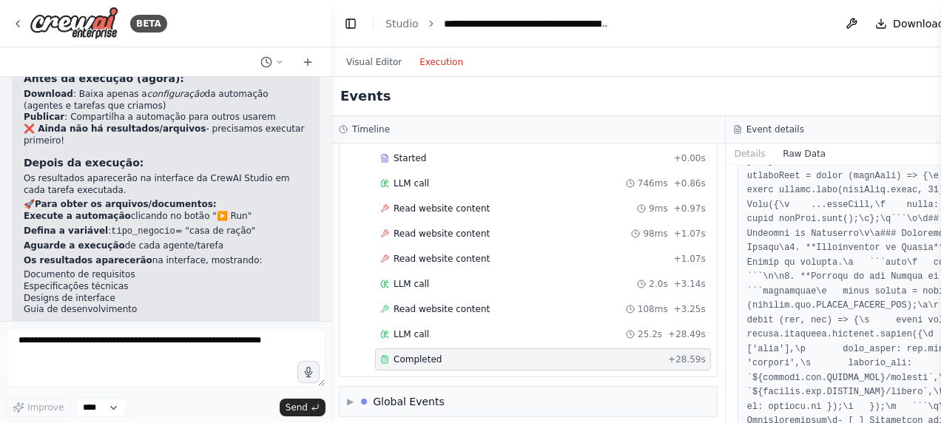
click at [379, 132] on h3 "Timeline" at bounding box center [371, 130] width 38 height 12
click at [357, 107] on div "Events" at bounding box center [726, 96] width 788 height 39
click at [352, 97] on h2 "Events" at bounding box center [365, 96] width 50 height 21
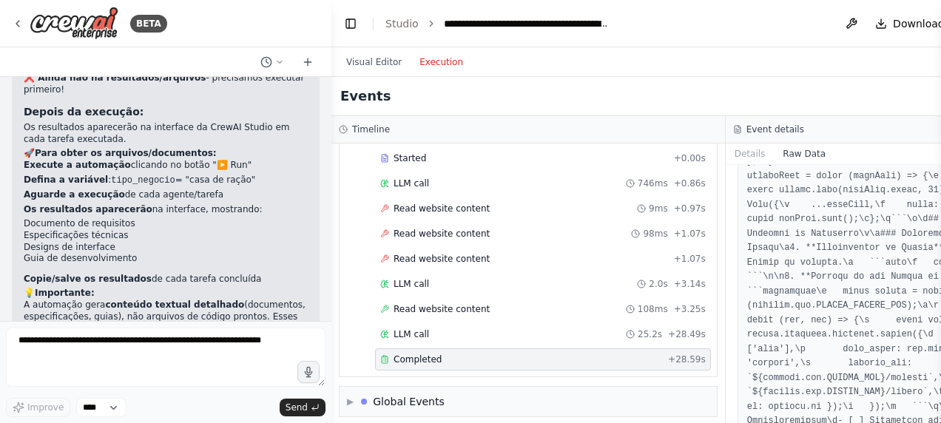
scroll to position [2820, 0]
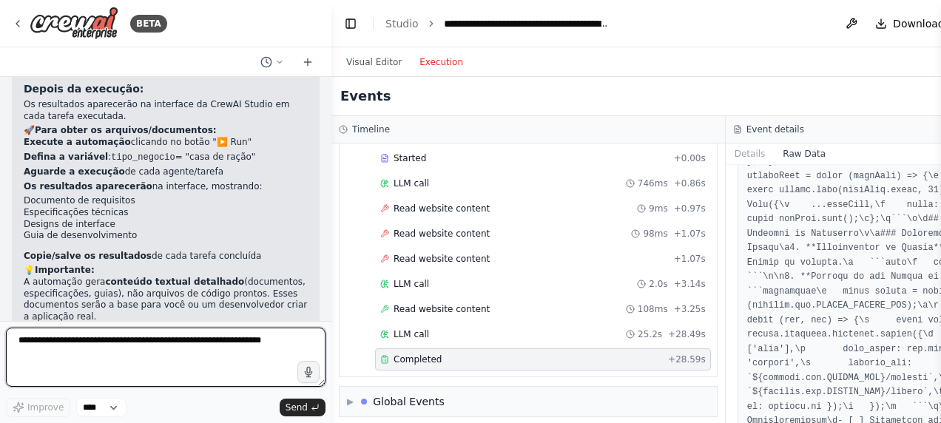
click at [212, 345] on textarea at bounding box center [166, 357] width 320 height 59
type textarea "**********"
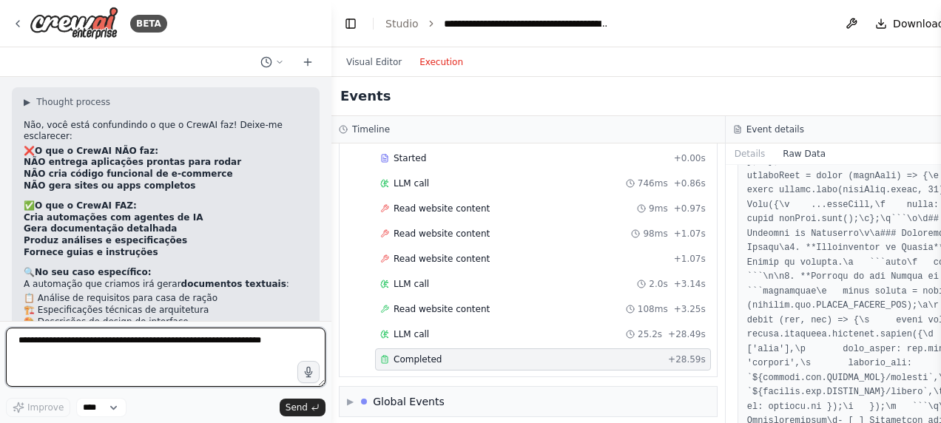
scroll to position [3154, 0]
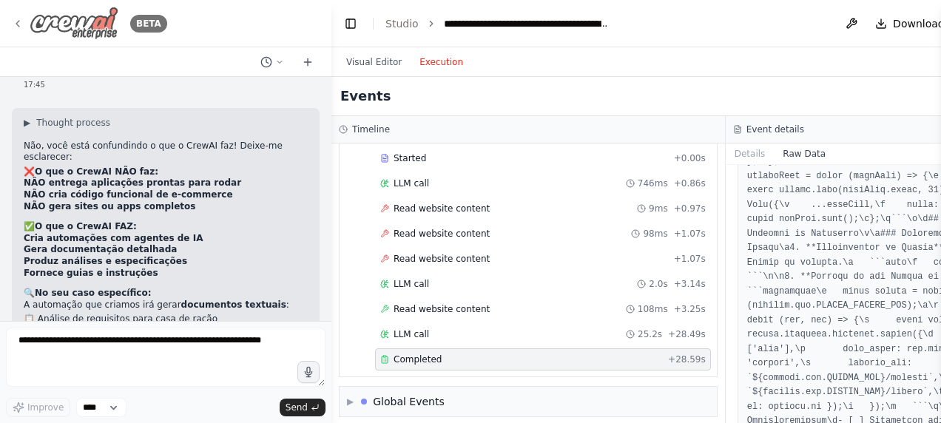
click at [70, 18] on img at bounding box center [74, 23] width 89 height 33
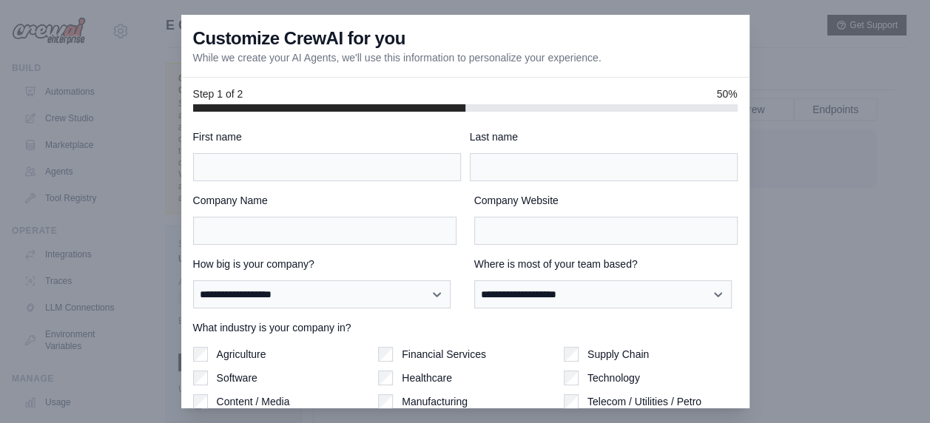
scroll to position [81, 0]
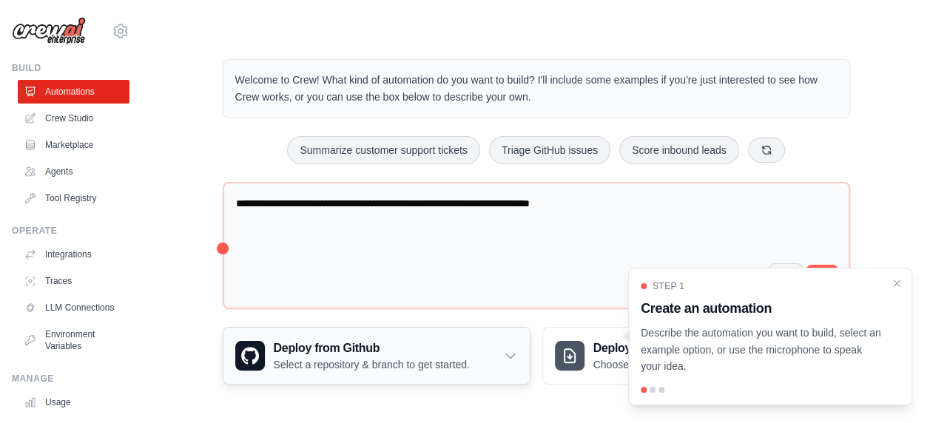
scroll to position [60, 0]
